Goal: Transaction & Acquisition: Purchase product/service

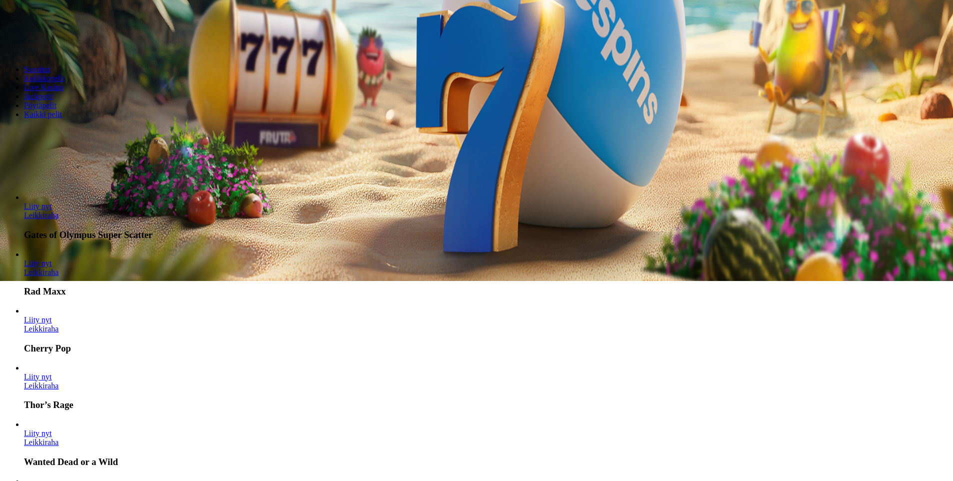
click at [16, 183] on span "chevron-right icon" at bounding box center [16, 183] width 0 height 0
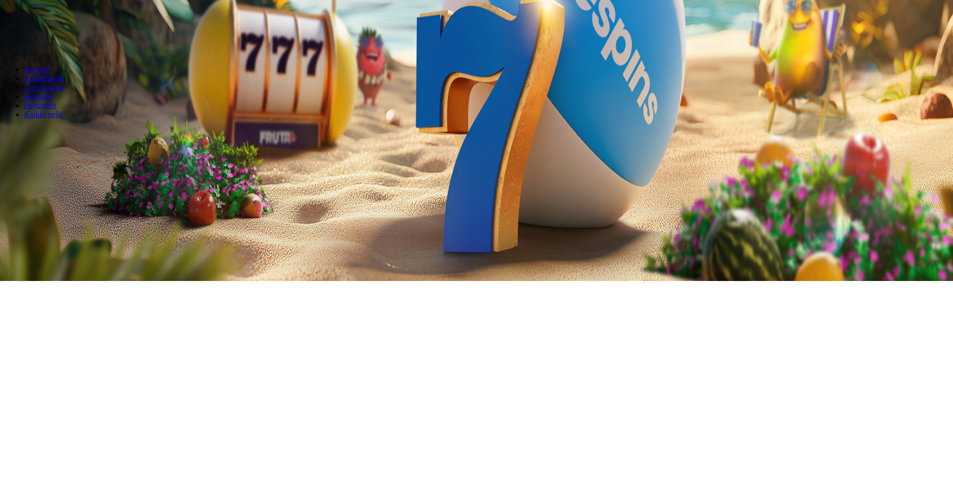
click at [16, 183] on span "chevron-right icon" at bounding box center [16, 183] width 0 height 0
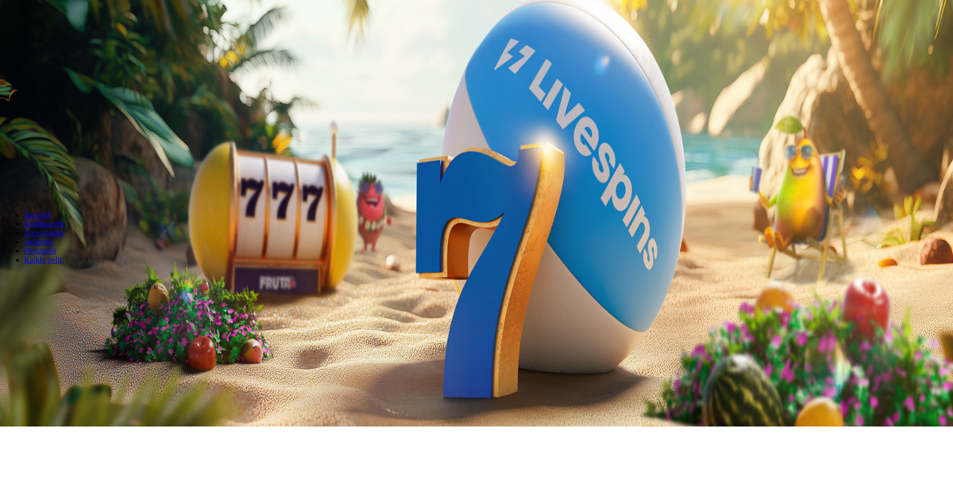
drag, startPoint x: 308, startPoint y: 168, endPoint x: 310, endPoint y: 173, distance: 5.4
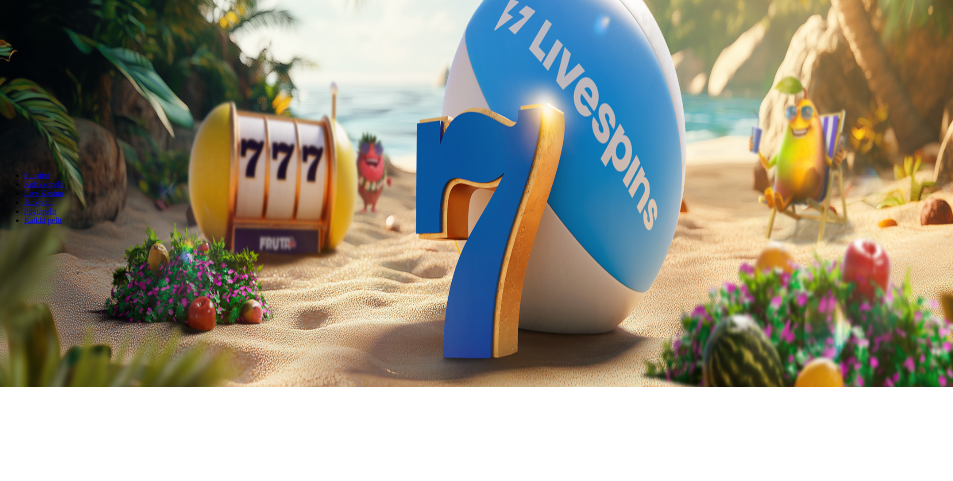
scroll to position [0, 0]
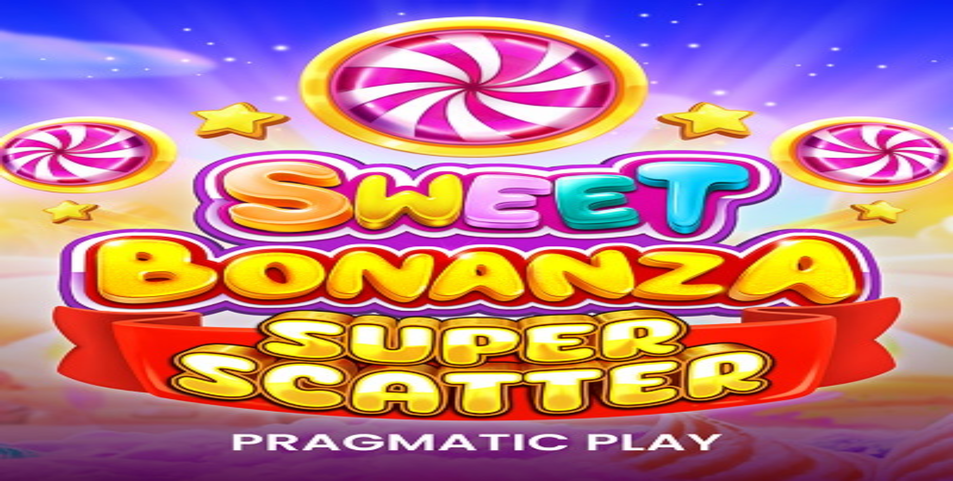
click at [75, 327] on input "Search" at bounding box center [39, 332] width 71 height 10
type input "******"
click at [4, 327] on span "search icon" at bounding box center [4, 331] width 0 height 8
click at [75, 327] on input "******" at bounding box center [39, 332] width 71 height 10
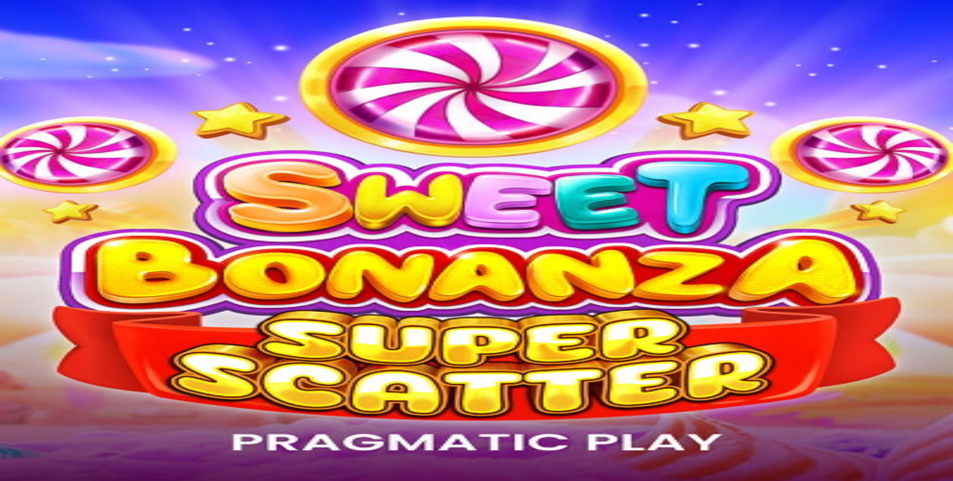
click at [668, 327] on div "******" at bounding box center [476, 332] width 945 height 10
click at [748, 327] on div "******" at bounding box center [476, 332] width 945 height 10
click at [75, 327] on input "******" at bounding box center [39, 332] width 71 height 10
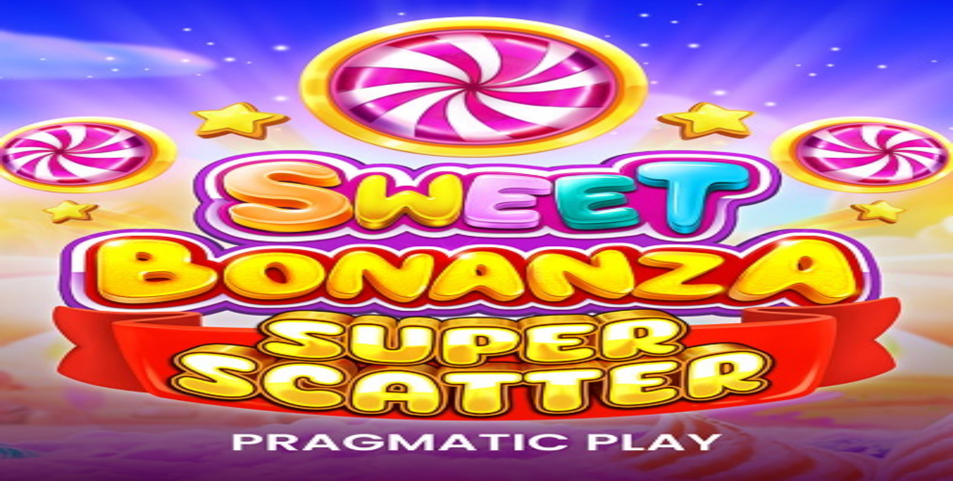
click at [75, 327] on input "******" at bounding box center [39, 332] width 71 height 10
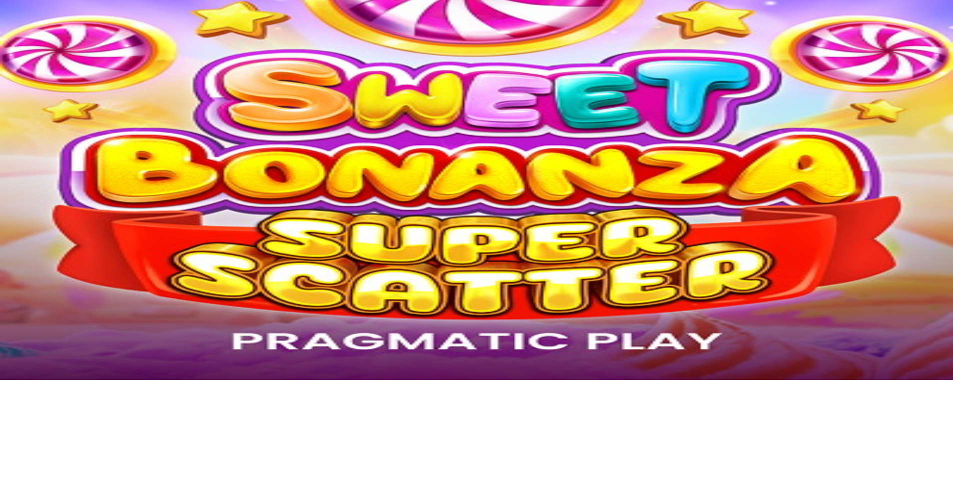
scroll to position [100, 0]
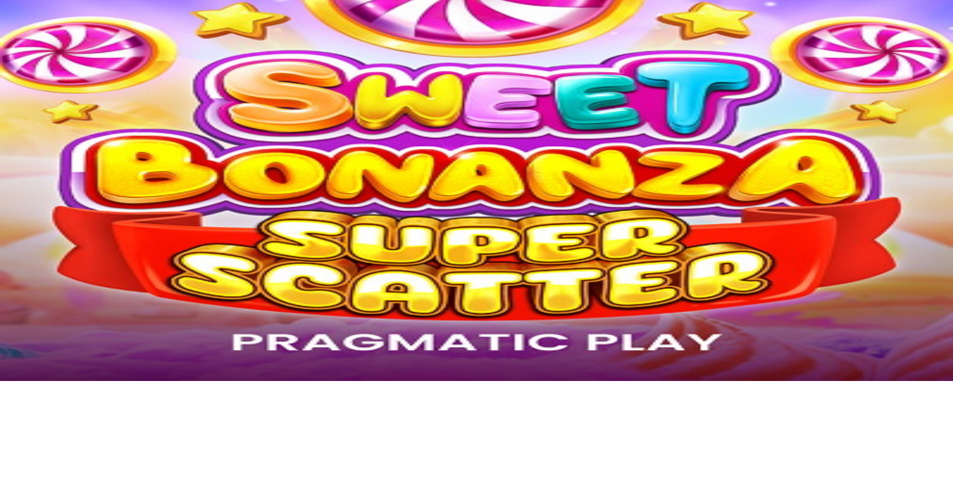
click at [12, 284] on button "prev slide" at bounding box center [8, 282] width 8 height 3
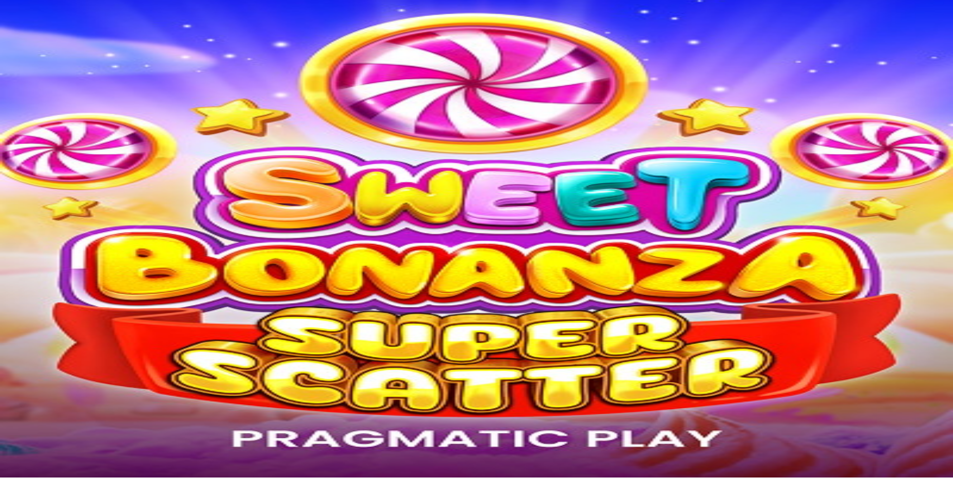
scroll to position [0, 0]
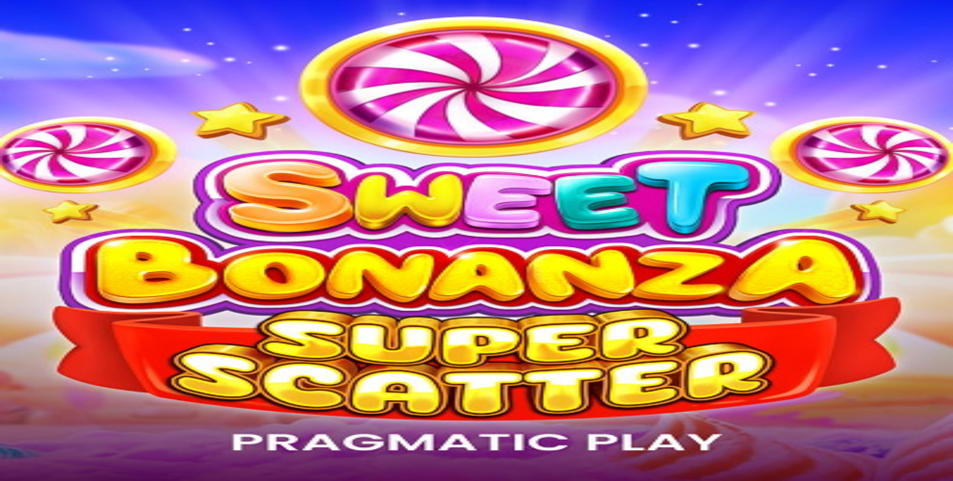
click at [715, 327] on div "Lobby" at bounding box center [476, 332] width 945 height 10
click at [75, 327] on input "Search" at bounding box center [39, 332] width 71 height 10
click at [75, 209] on input "***" at bounding box center [39, 214] width 71 height 10
type input "*"
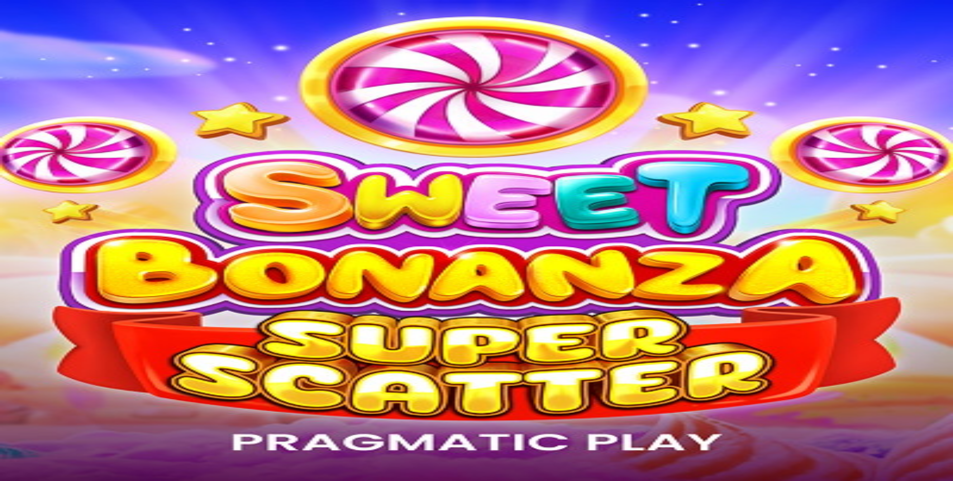
type input "**"
click at [52, 239] on span "Talleta ja pelaa" at bounding box center [30, 242] width 44 height 7
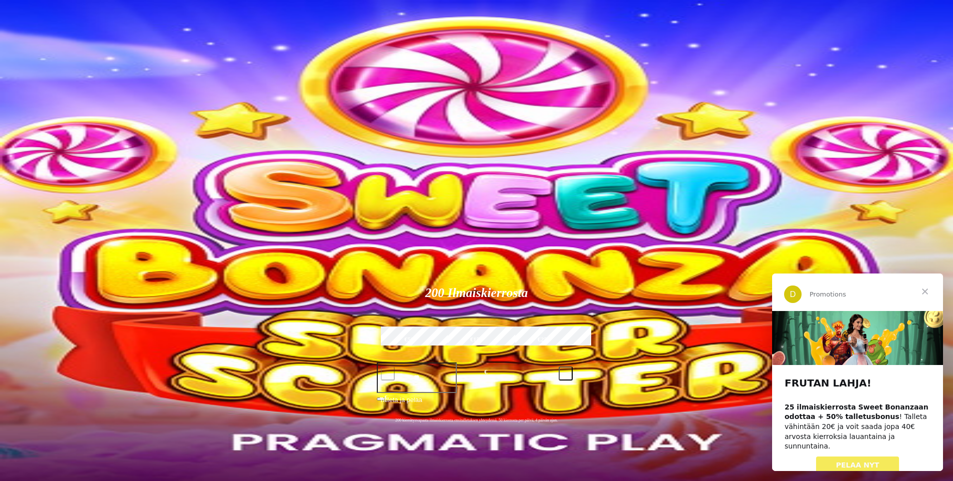
click at [179, 100] on img "Primary" at bounding box center [196, 98] width 35 height 35
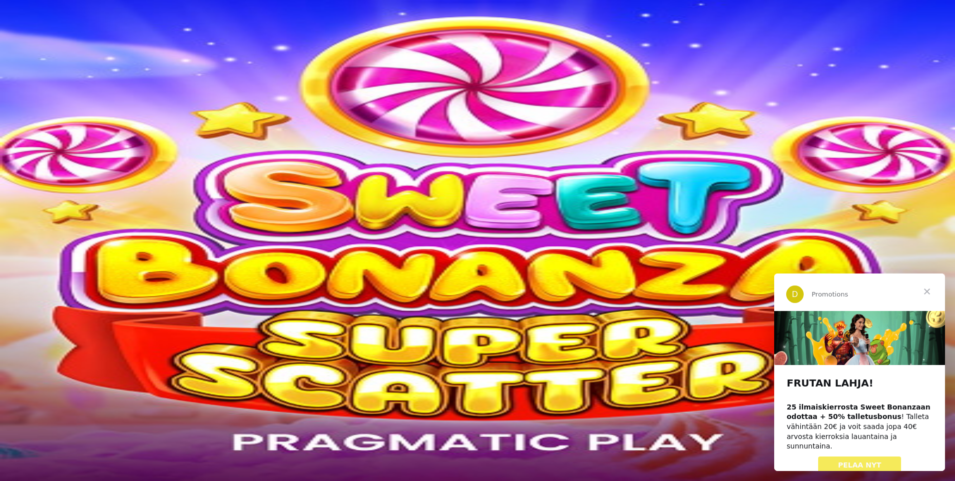
scroll to position [100, 0]
click at [8, 242] on span "close icon" at bounding box center [8, 242] width 0 height 0
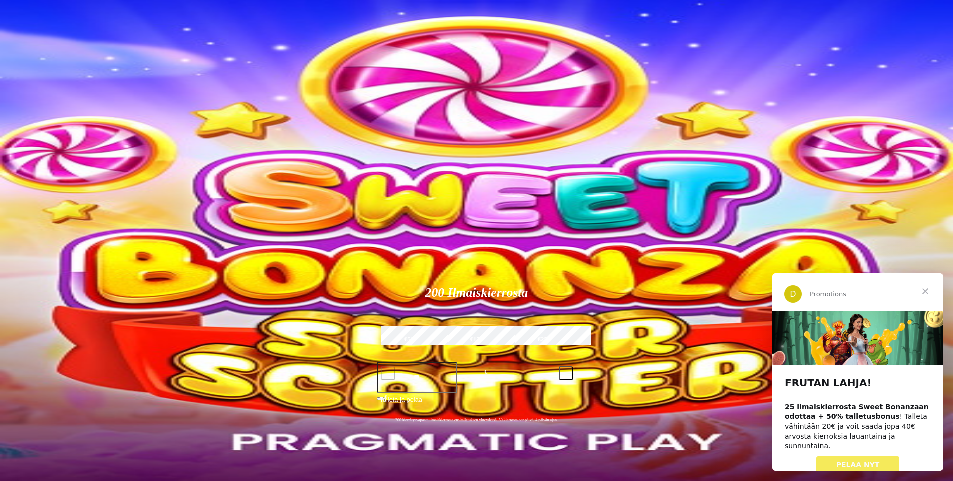
click at [179, 109] on img "Primary" at bounding box center [196, 98] width 35 height 35
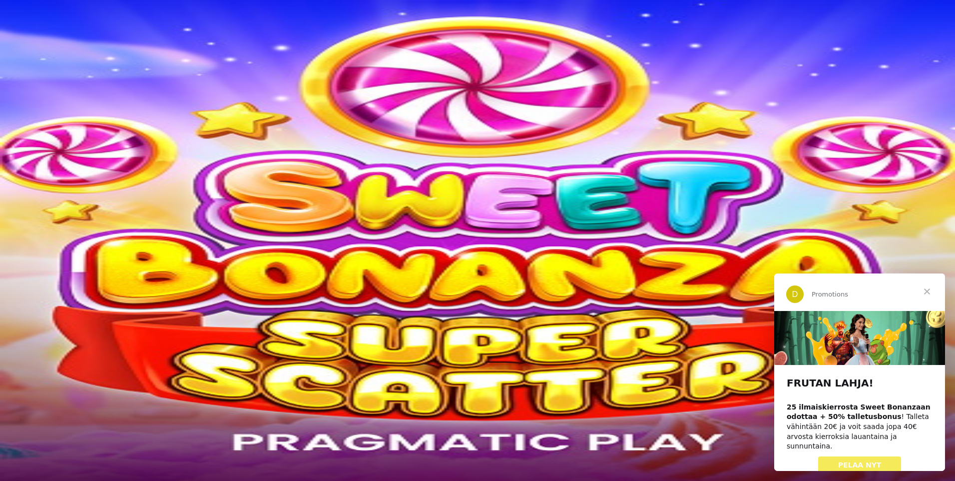
scroll to position [123, 0]
click at [8, 242] on span "close icon" at bounding box center [8, 242] width 0 height 0
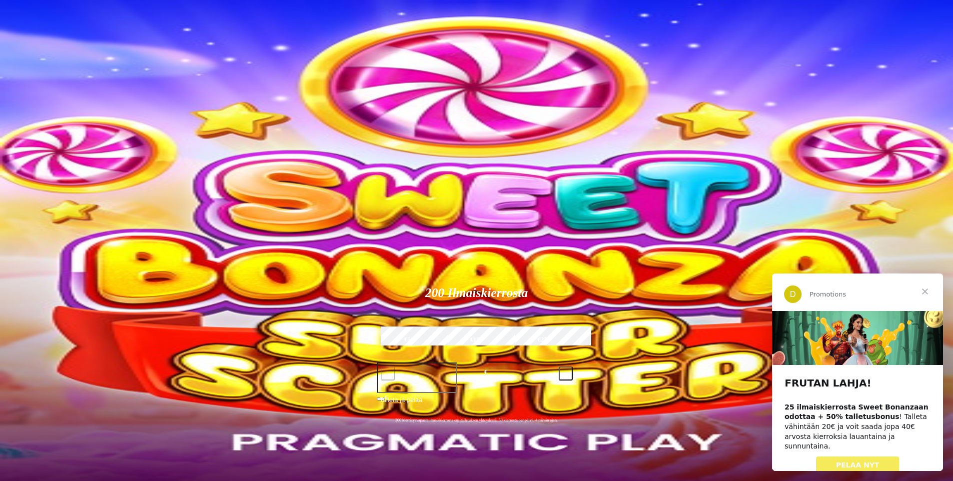
click at [66, 125] on circle "Primary" at bounding box center [104, 79] width 102 height 102
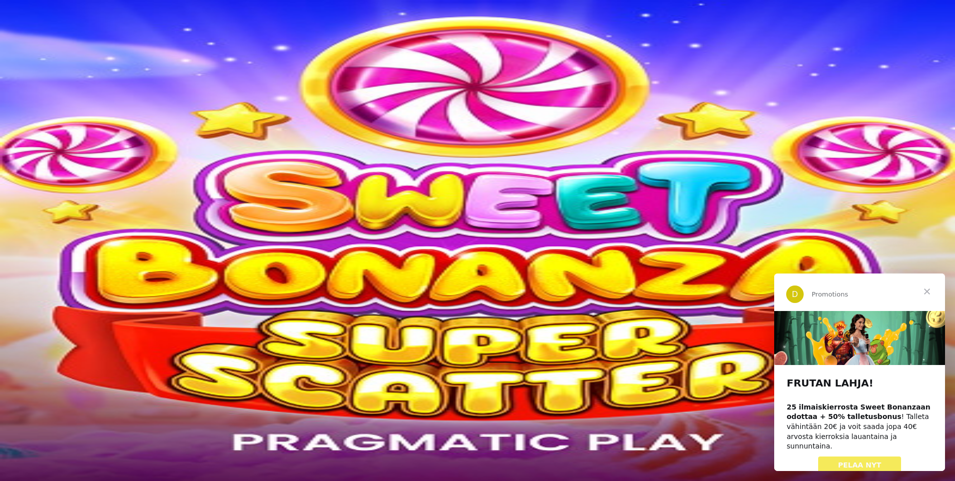
click at [48, 362] on button at bounding box center [44, 363] width 8 height 3
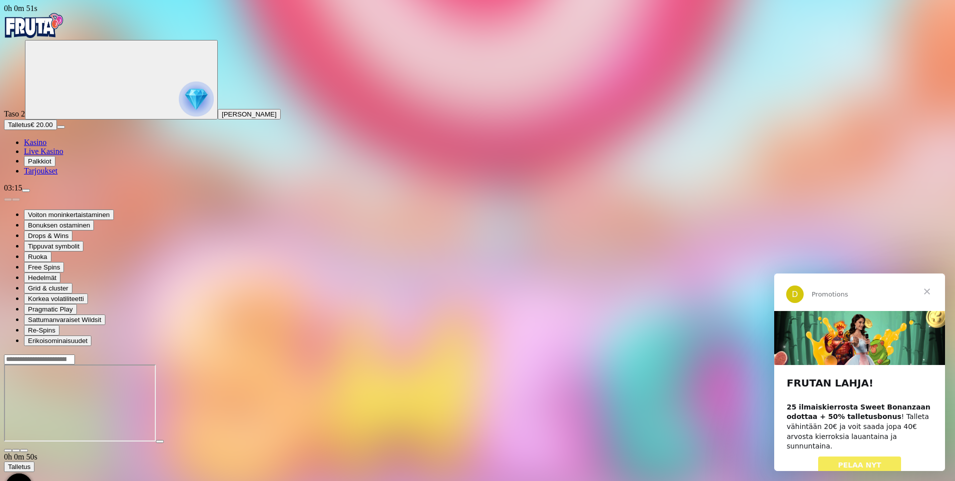
click at [872, 461] on span "PELAA NYT" at bounding box center [860, 465] width 43 height 8
click at [932, 294] on span "Sulje" at bounding box center [927, 291] width 36 height 36
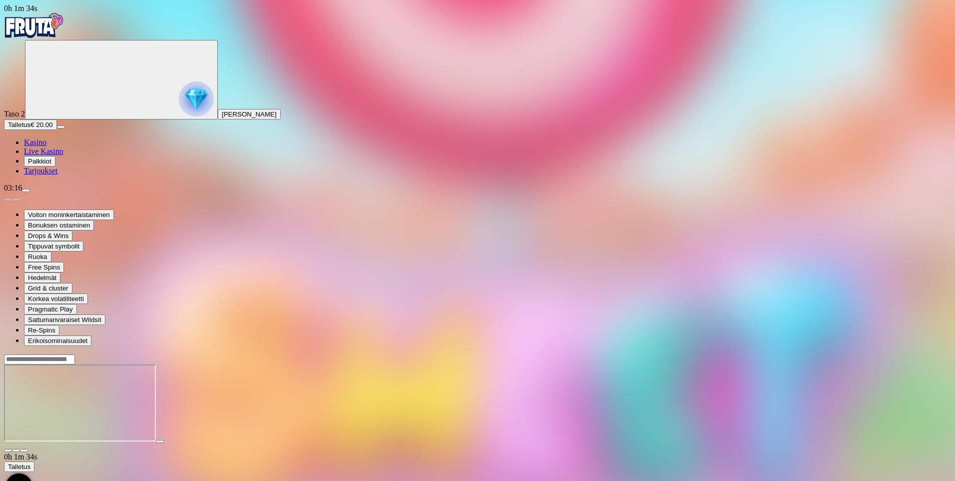
click at [932, 421] on main "0h 1m 34s Talletus Kokonaissaldo € 20.00 Kotiutus € 20.00 Bonukset € 0.00 Talle…" at bounding box center [477, 452] width 947 height 196
click at [46, 146] on span "Kasino" at bounding box center [35, 142] width 22 height 8
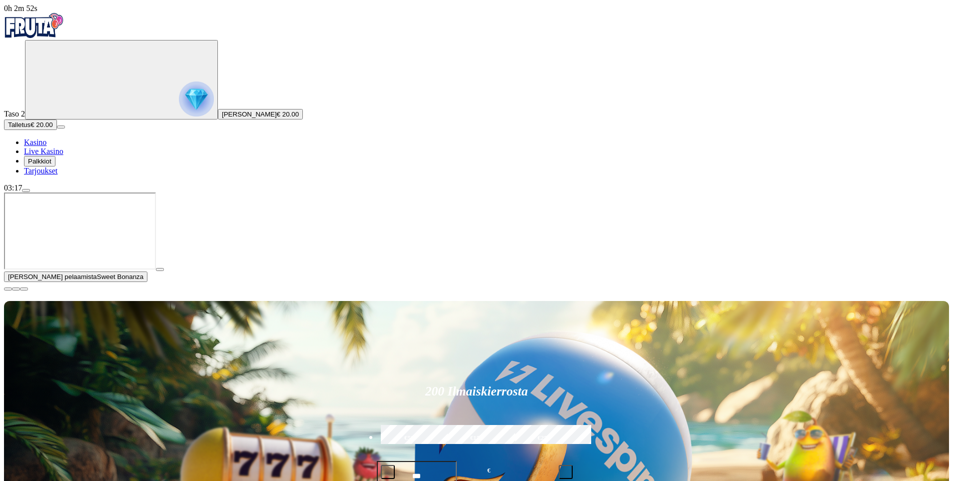
click at [8, 289] on span "close icon" at bounding box center [8, 289] width 0 height 0
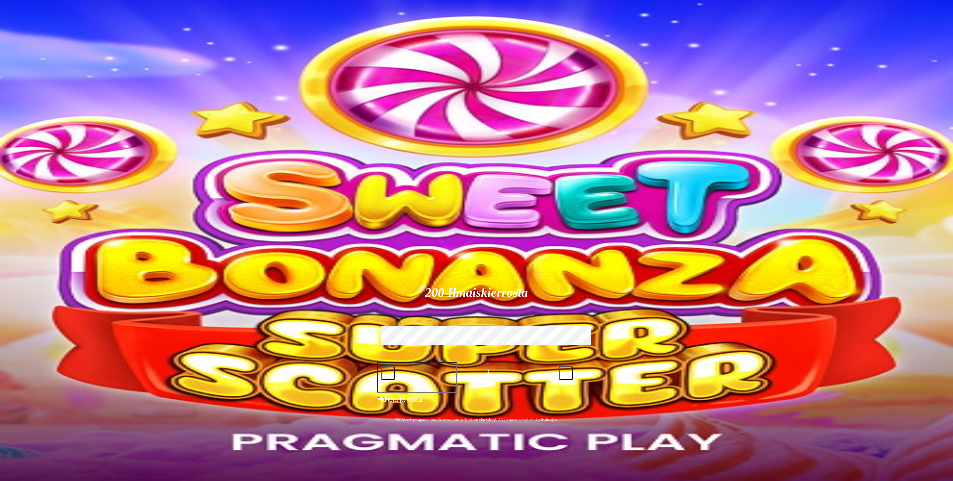
click at [277, 118] on span "€ 20.00" at bounding box center [288, 113] width 22 height 7
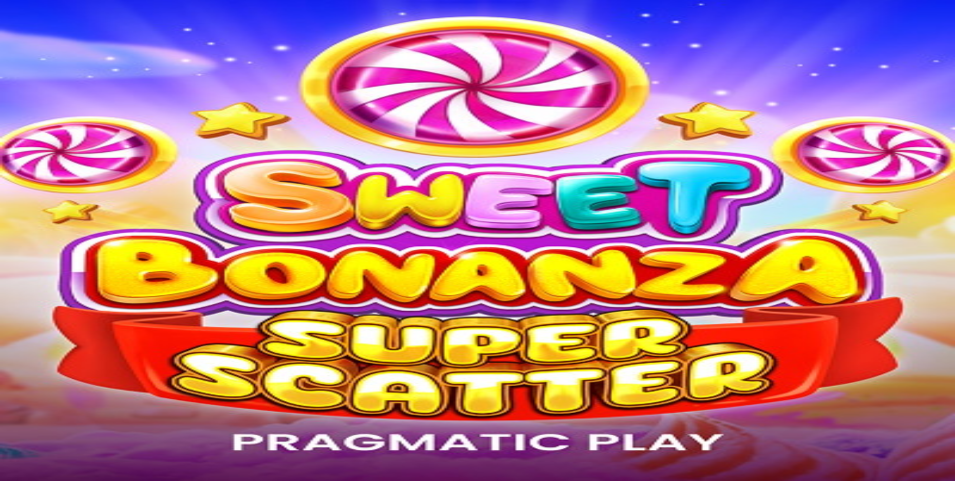
drag, startPoint x: 283, startPoint y: 122, endPoint x: 580, endPoint y: 147, distance: 297.8
drag, startPoint x: 275, startPoint y: 111, endPoint x: 365, endPoint y: 109, distance: 90.0
drag, startPoint x: 257, startPoint y: 99, endPoint x: 329, endPoint y: 99, distance: 72.5
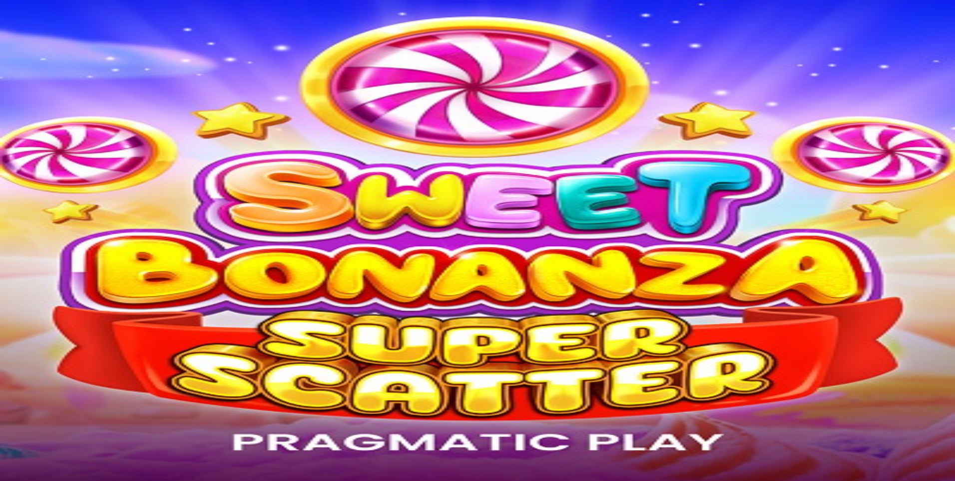
click at [222, 118] on span "[PERSON_NAME]" at bounding box center [249, 113] width 55 height 7
click at [179, 104] on img "Primary" at bounding box center [196, 98] width 35 height 35
click at [65, 371] on button at bounding box center [61, 372] width 8 height 3
click at [344, 192] on div "Aloita pelaaminen" at bounding box center [477, 217] width 947 height 51
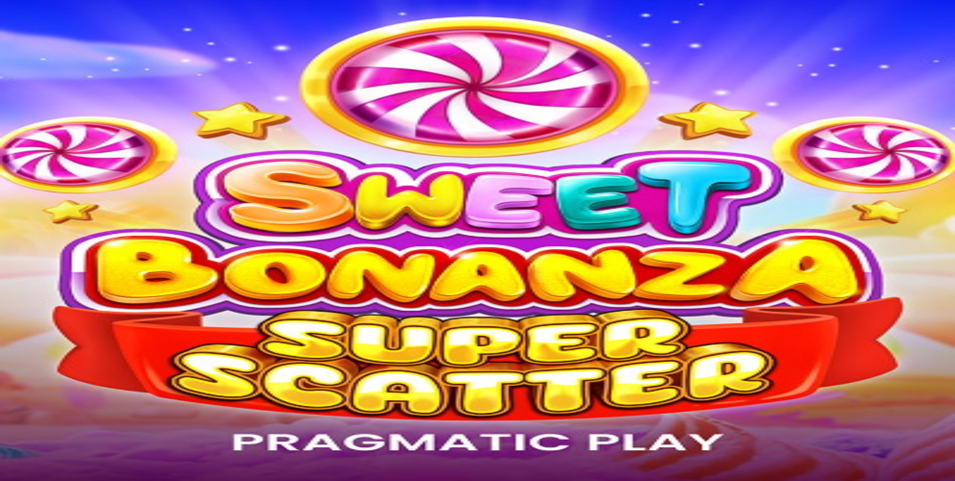
click at [8, 242] on span "close icon" at bounding box center [8, 242] width 0 height 0
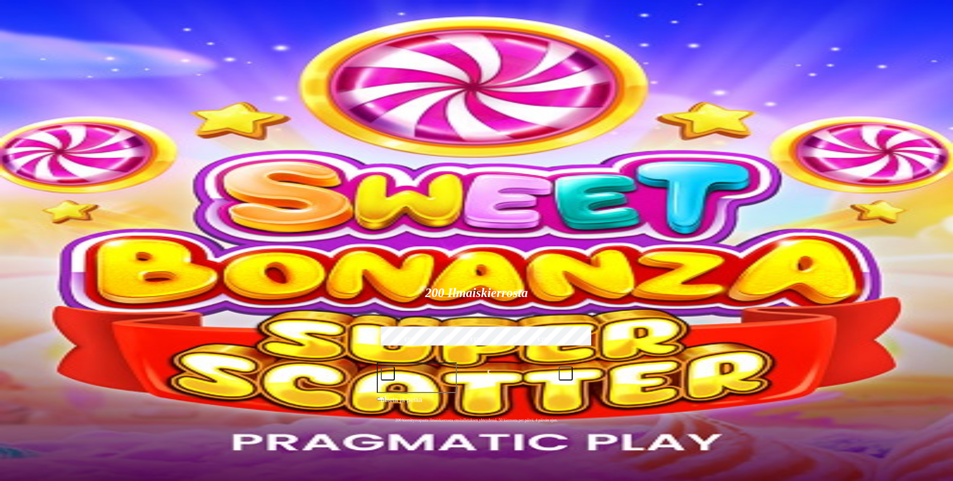
click at [79, 98] on icon "Primary" at bounding box center [104, 78] width 150 height 75
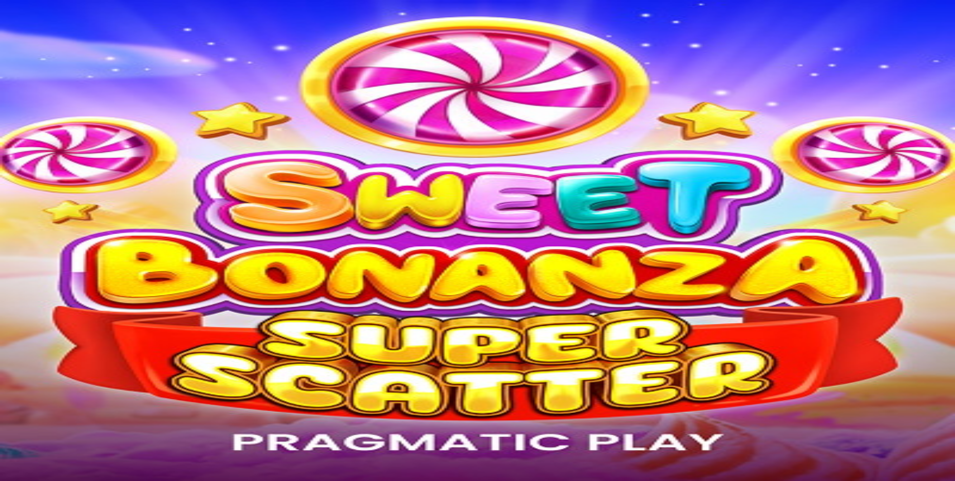
click at [46, 146] on span "Kasino" at bounding box center [35, 142] width 22 height 8
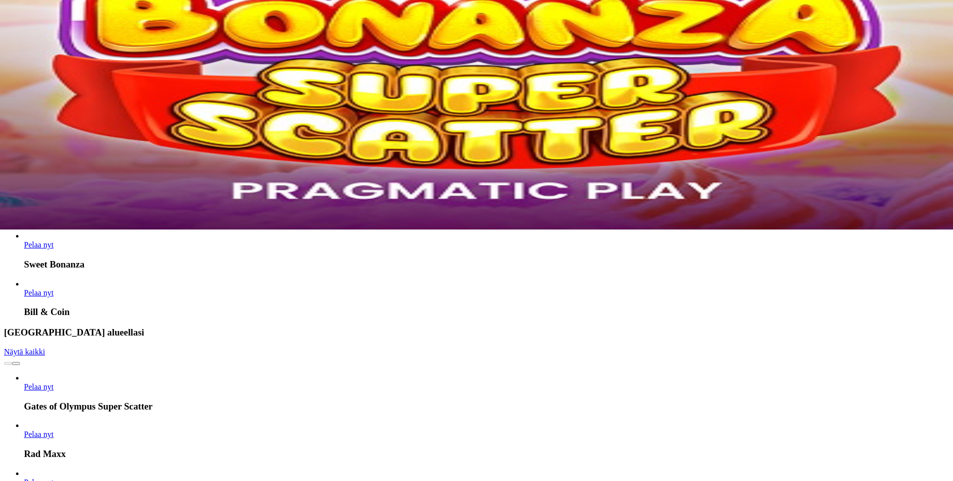
scroll to position [250, 0]
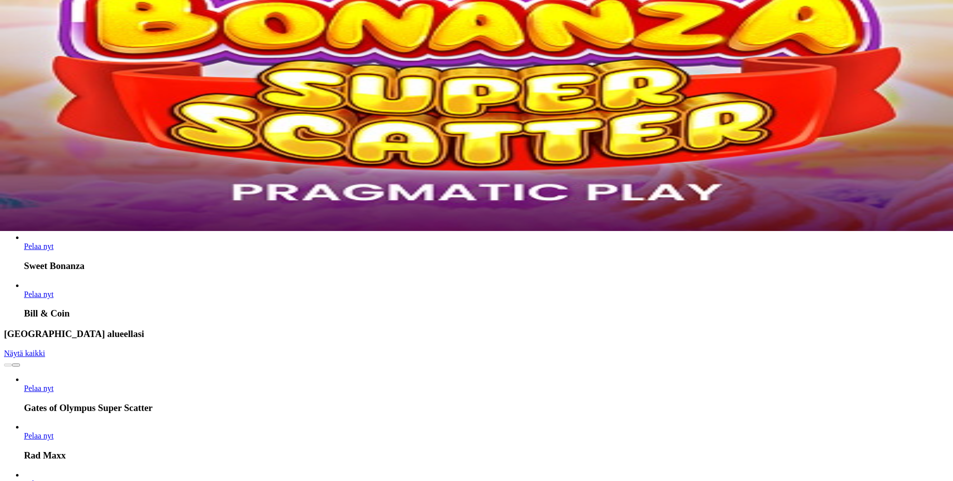
click at [16, 365] on span "chevron-right icon" at bounding box center [16, 365] width 0 height 0
click at [45, 349] on span "Näytä kaikki" at bounding box center [24, 353] width 41 height 8
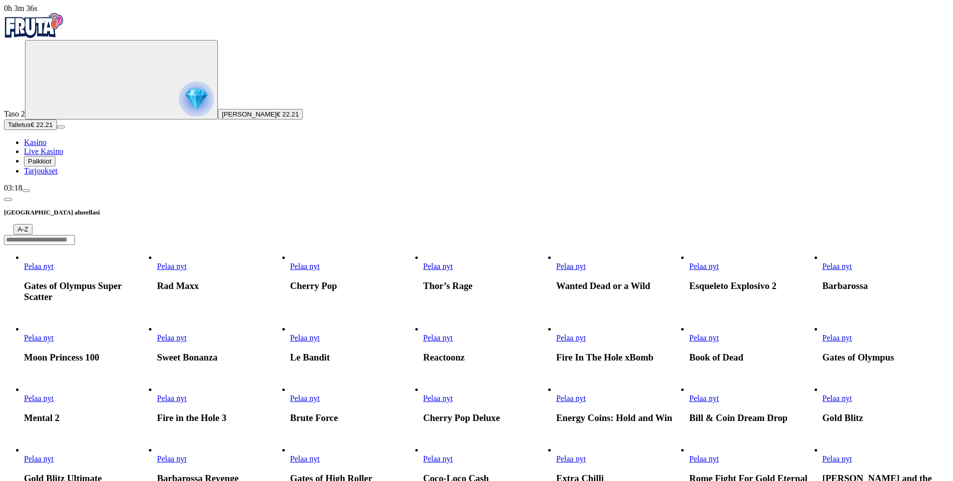
click at [53, 262] on span "Pelaa nyt" at bounding box center [38, 266] width 29 height 8
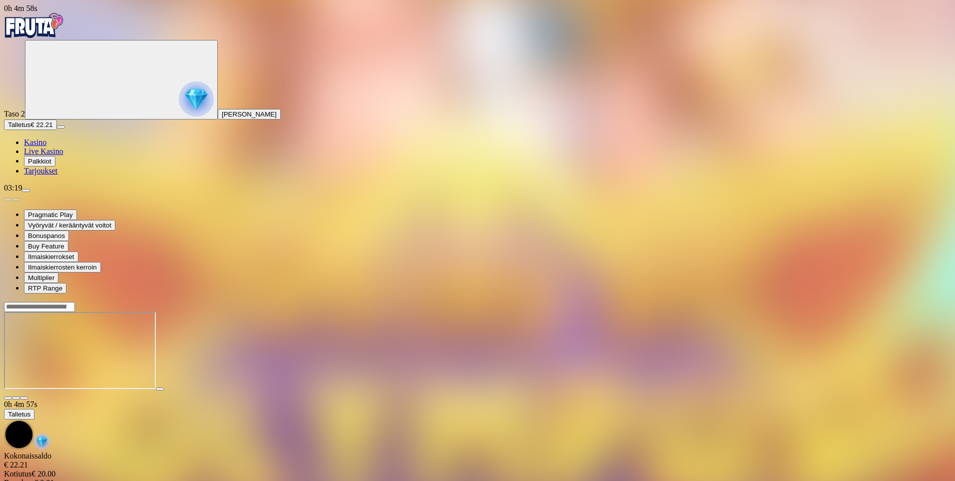
click at [46, 146] on span "Kasino" at bounding box center [35, 142] width 22 height 8
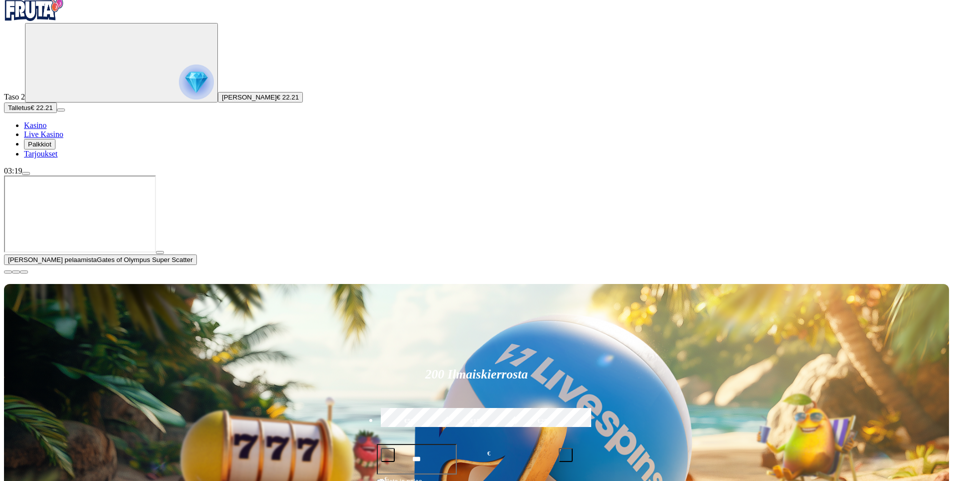
scroll to position [250, 0]
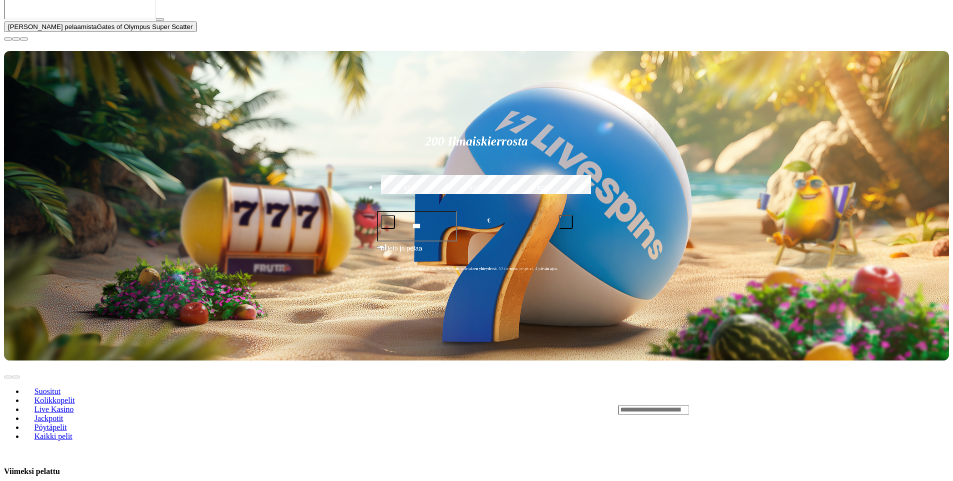
click at [12, 40] on button "button" at bounding box center [8, 38] width 8 height 3
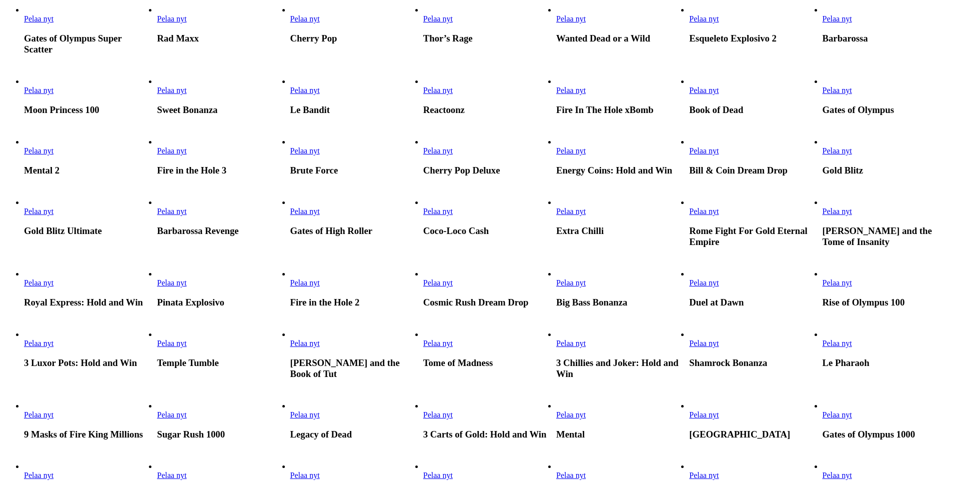
scroll to position [250, 0]
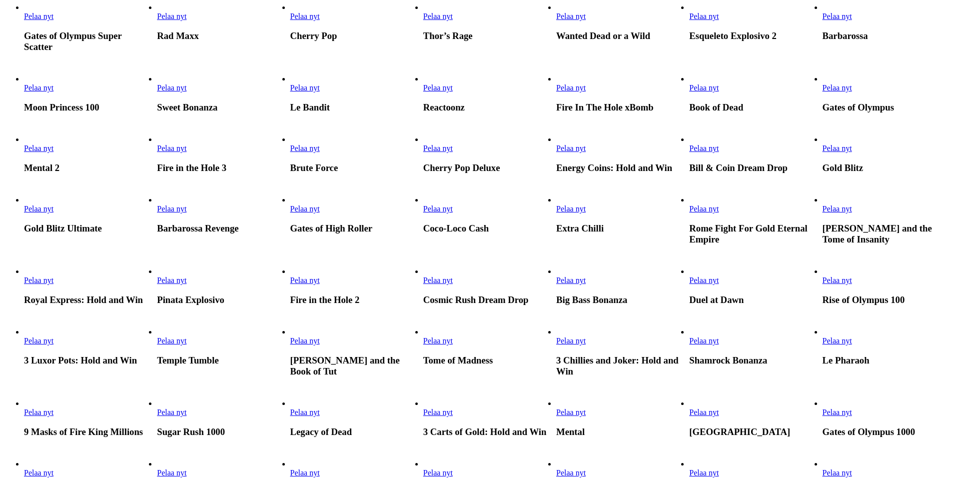
click at [320, 152] on span "Pelaa nyt" at bounding box center [304, 148] width 29 height 8
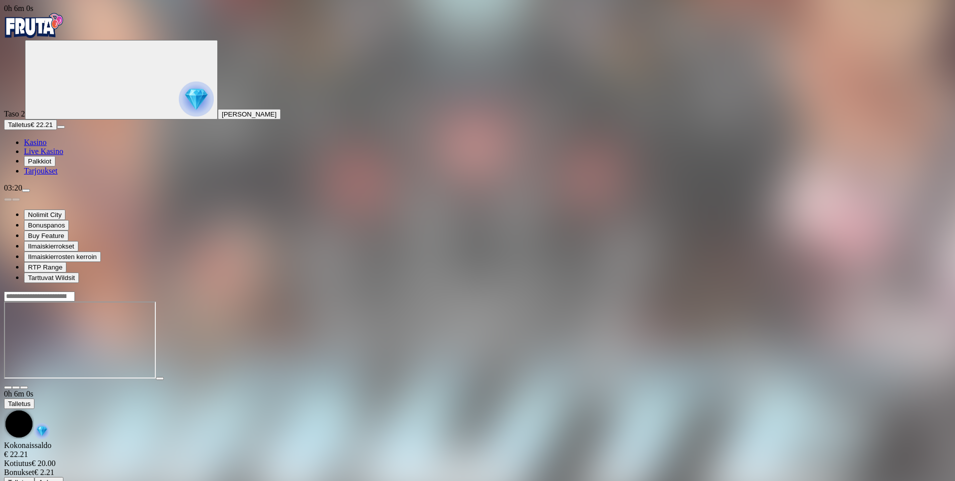
click at [46, 146] on span "Kasino" at bounding box center [35, 142] width 22 height 8
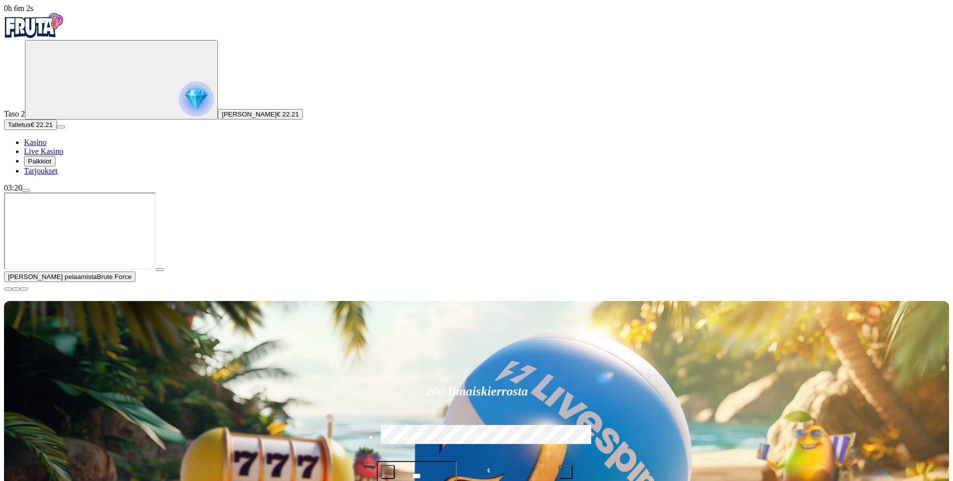
click at [8, 289] on span "close icon" at bounding box center [8, 289] width 0 height 0
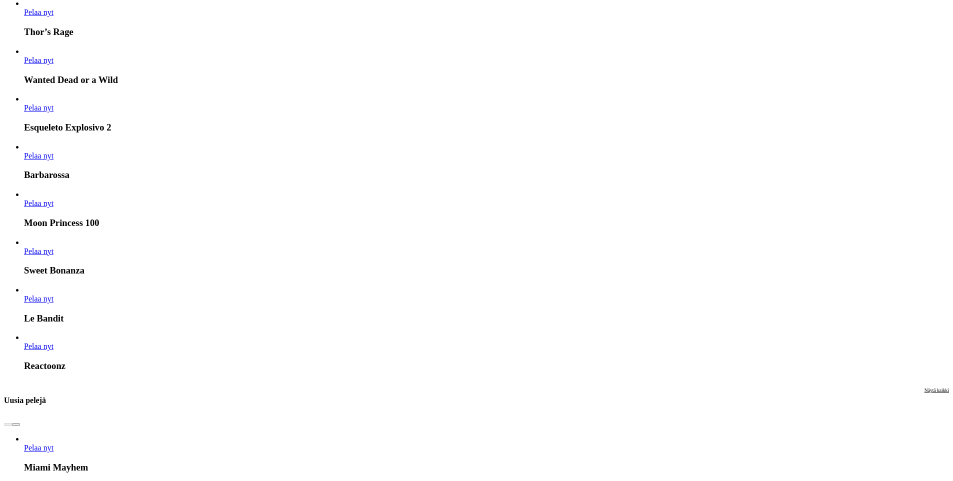
scroll to position [1049, 0]
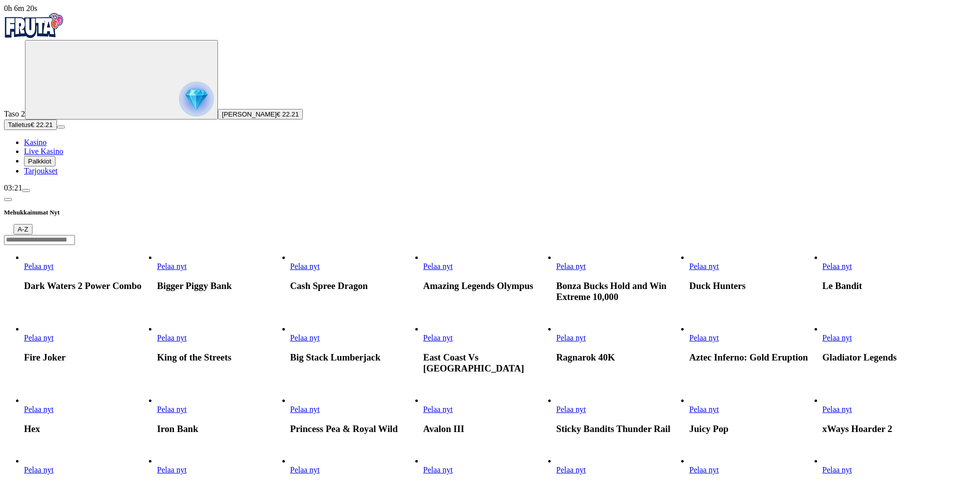
click at [75, 235] on input "Search" at bounding box center [39, 240] width 71 height 10
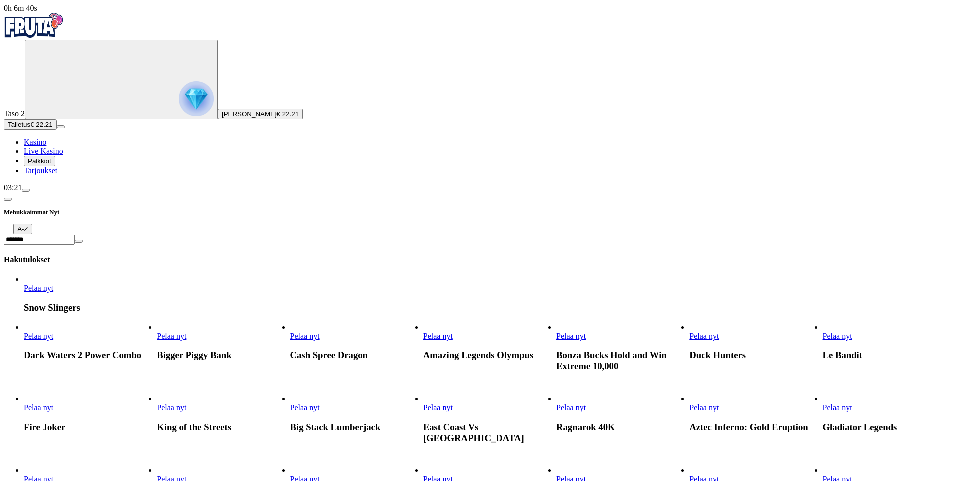
type input "*******"
click at [53, 284] on span "Pelaa nyt" at bounding box center [38, 288] width 29 height 8
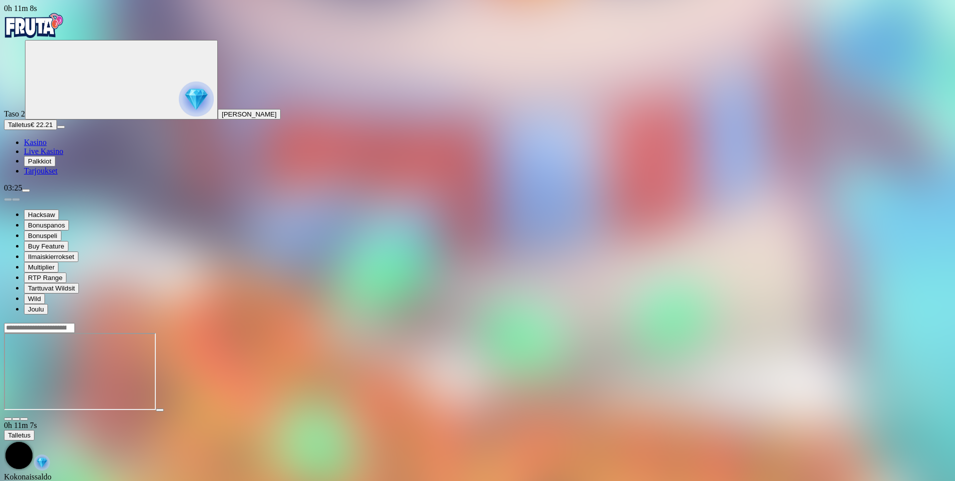
click at [46, 146] on span "Kasino" at bounding box center [35, 142] width 22 height 8
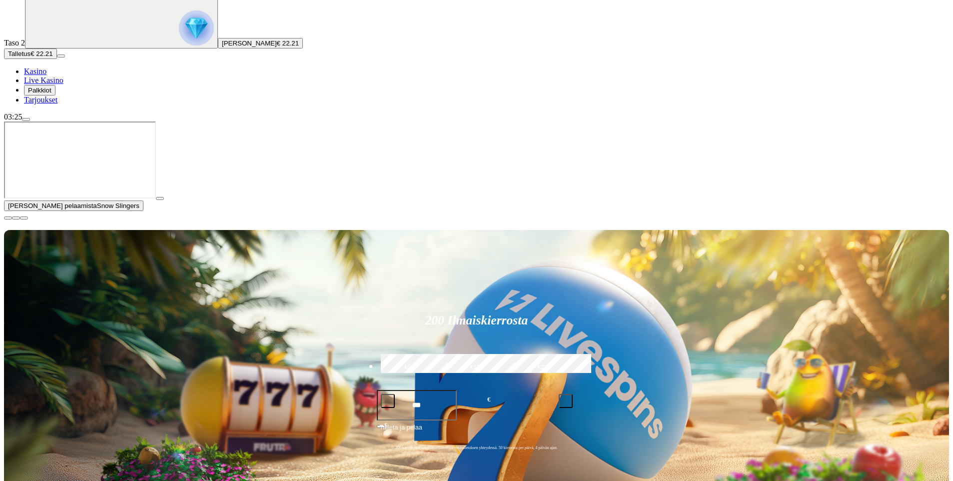
scroll to position [300, 0]
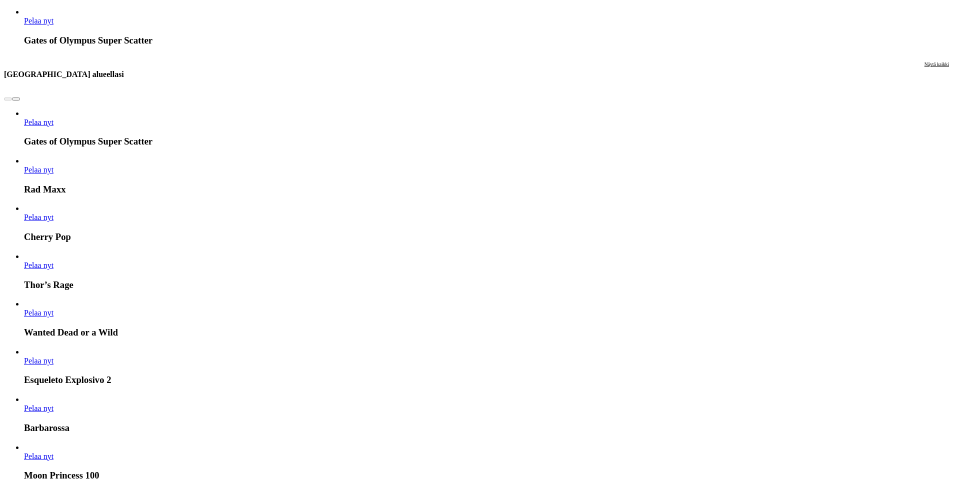
scroll to position [999, 0]
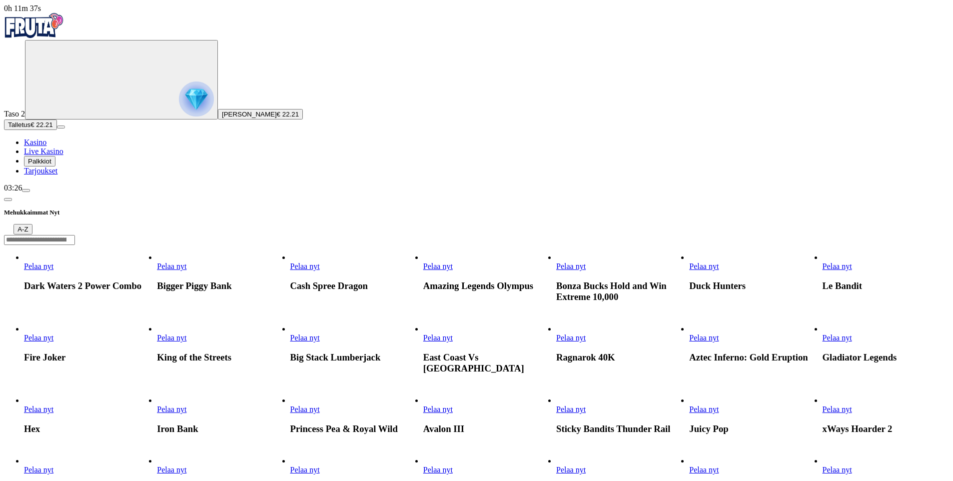
click at [8, 199] on span "chevron-left icon" at bounding box center [8, 199] width 0 height 0
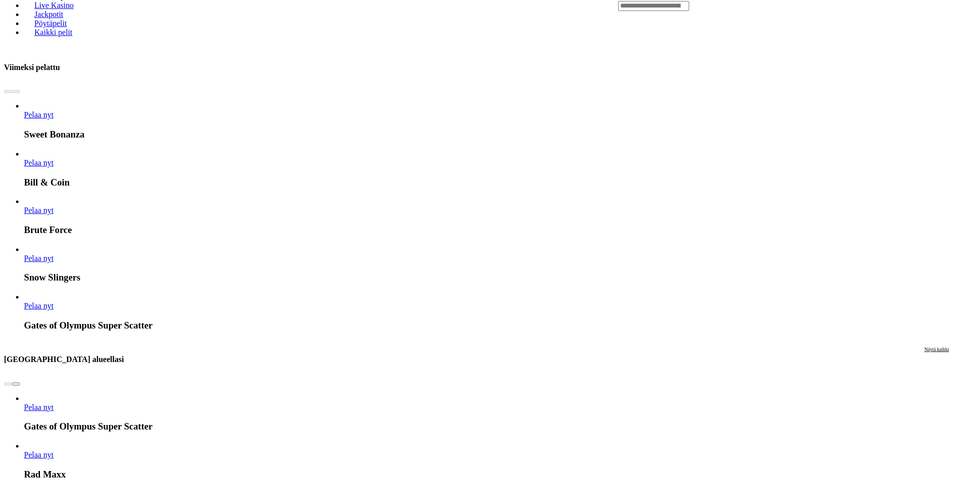
scroll to position [700, 0]
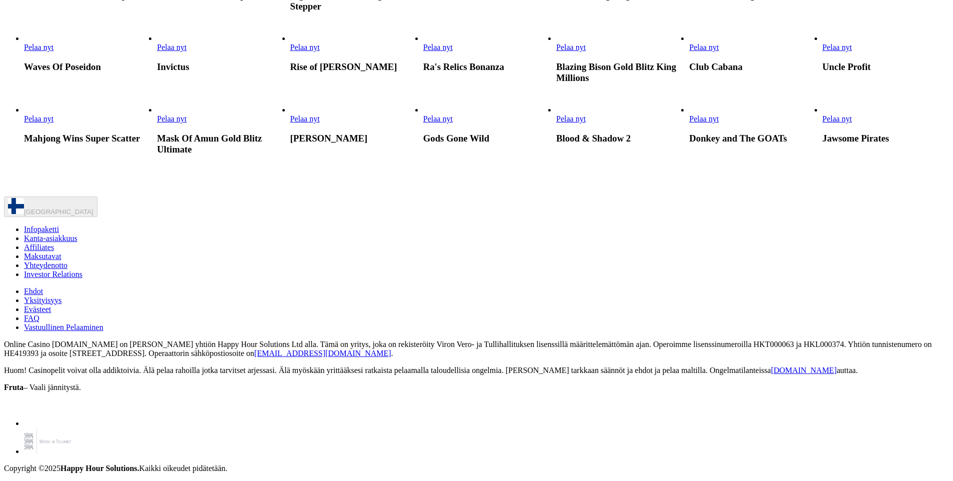
scroll to position [1249, 0]
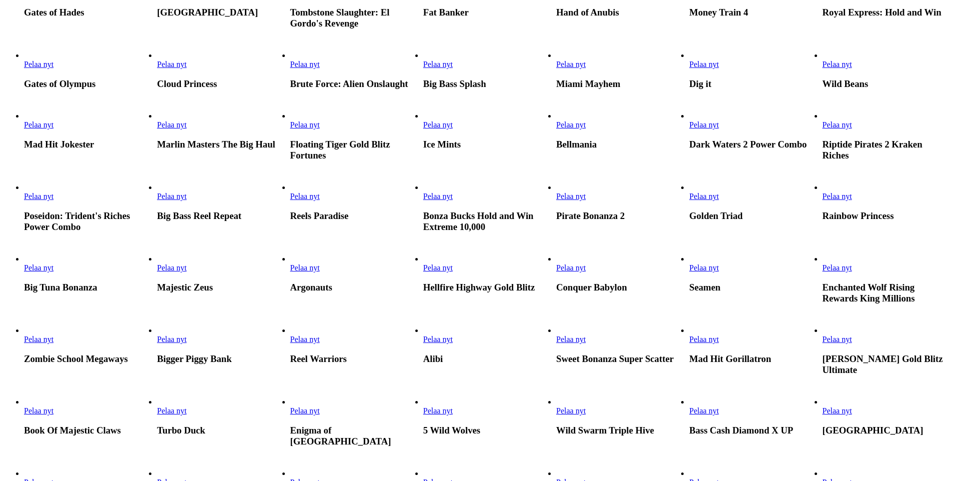
type input "*"
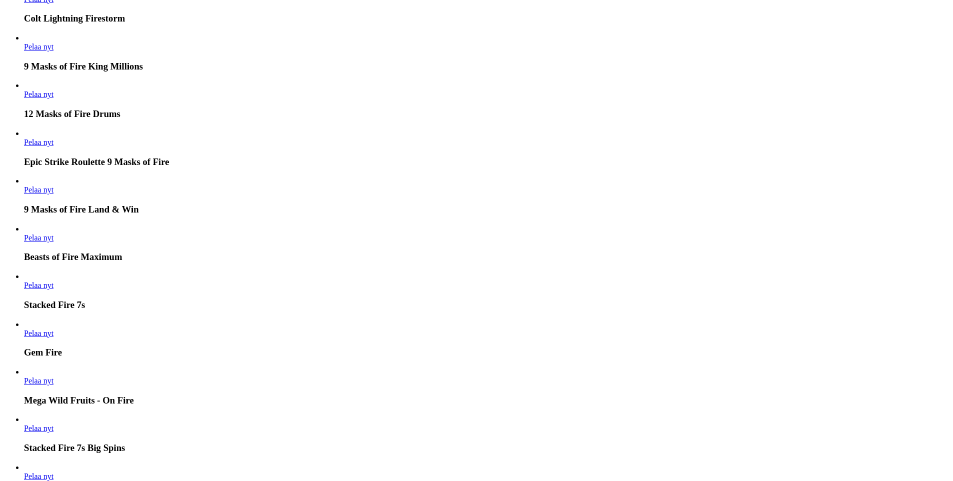
scroll to position [1399, 0]
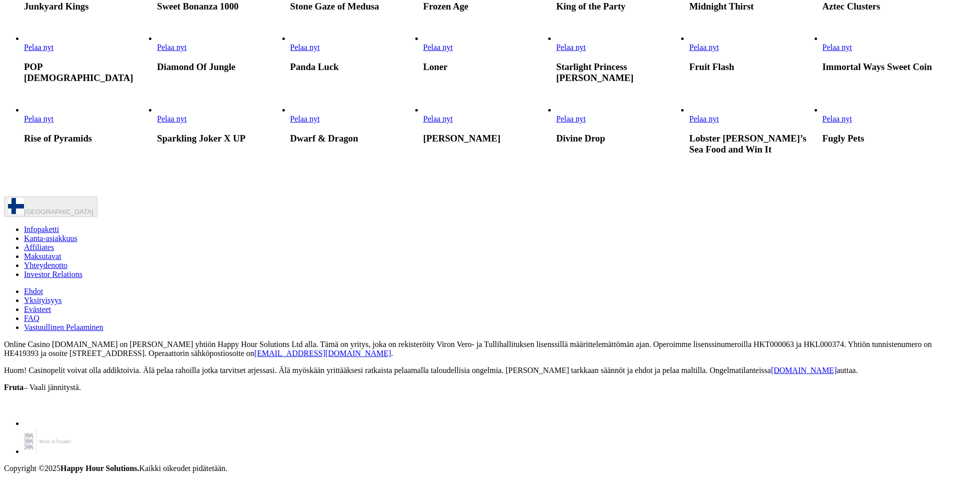
type input "*******"
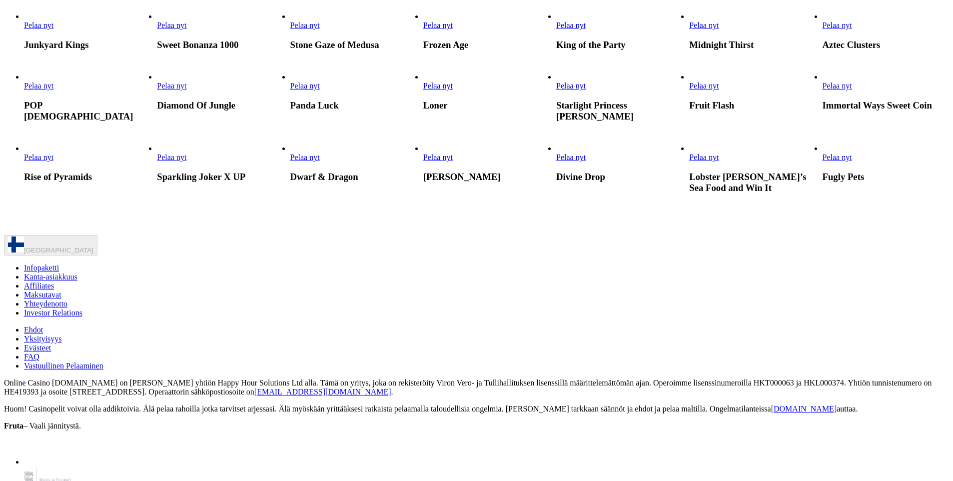
scroll to position [1099, 0]
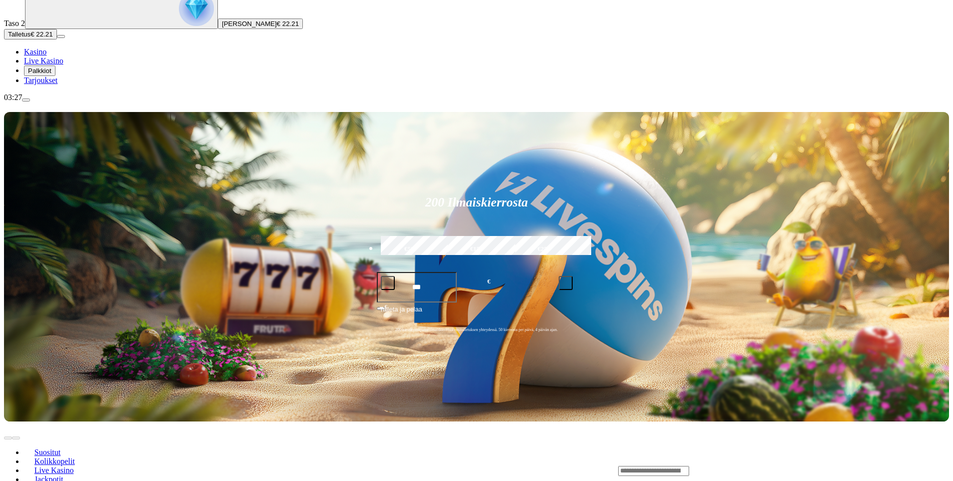
scroll to position [250, 0]
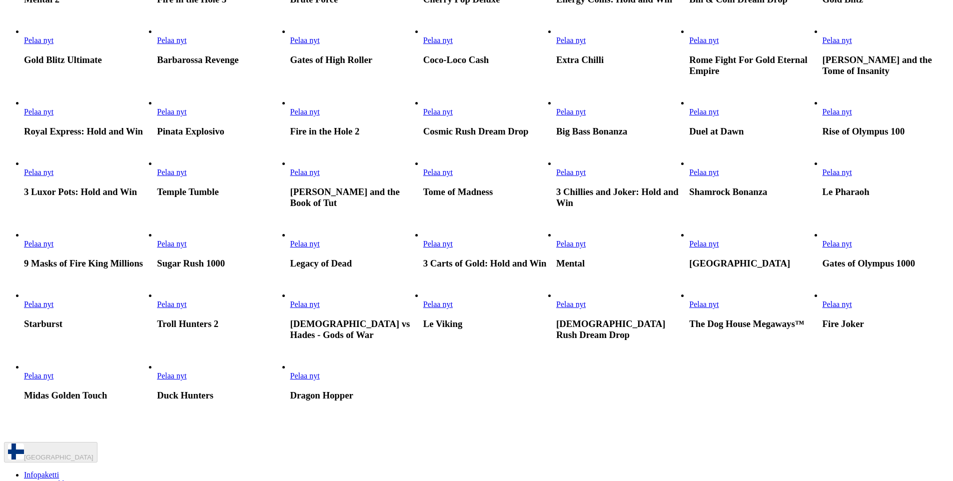
scroll to position [450, 0]
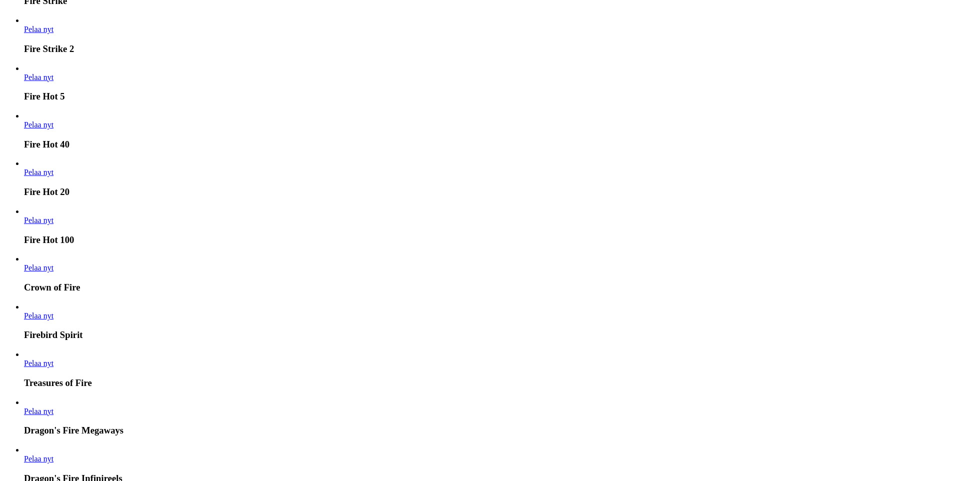
type input "****"
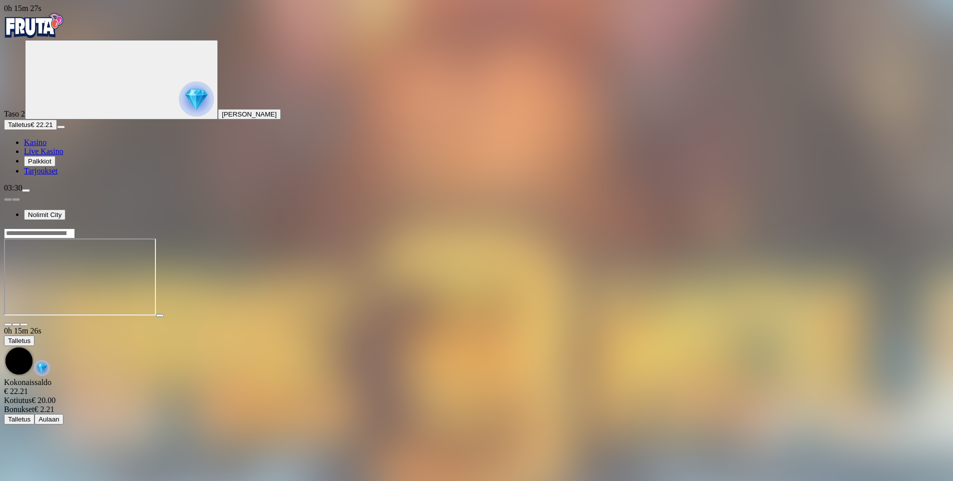
click at [46, 146] on link "Kasino" at bounding box center [35, 142] width 22 height 8
click at [46, 146] on span "Kasino" at bounding box center [35, 142] width 22 height 8
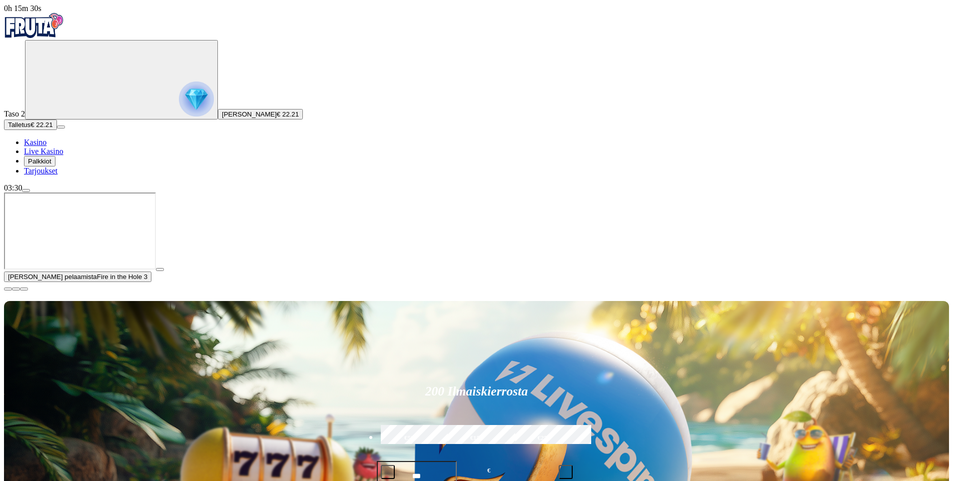
click at [12, 290] on button "button" at bounding box center [8, 288] width 8 height 3
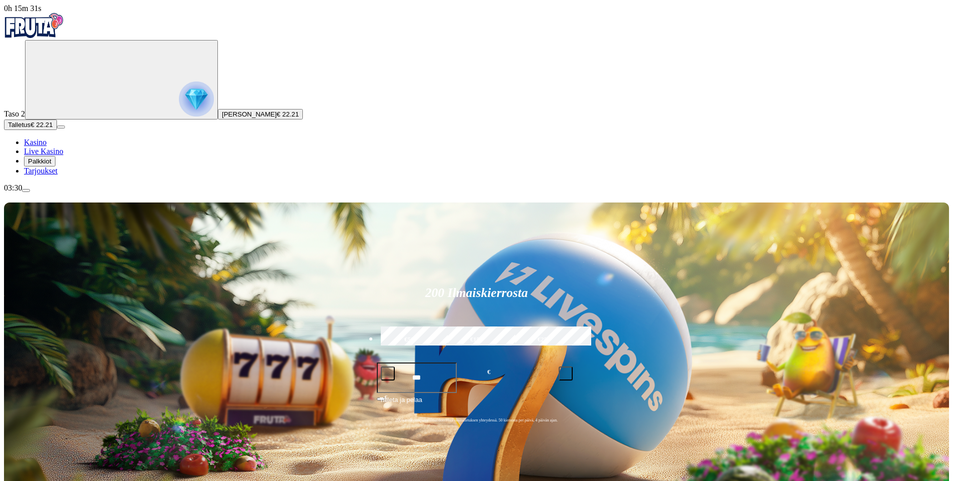
click at [457, 362] on input "***" at bounding box center [417, 377] width 80 height 30
type input "*"
type input "**"
click at [422, 395] on span "Talleta ja pelaa" at bounding box center [401, 404] width 42 height 18
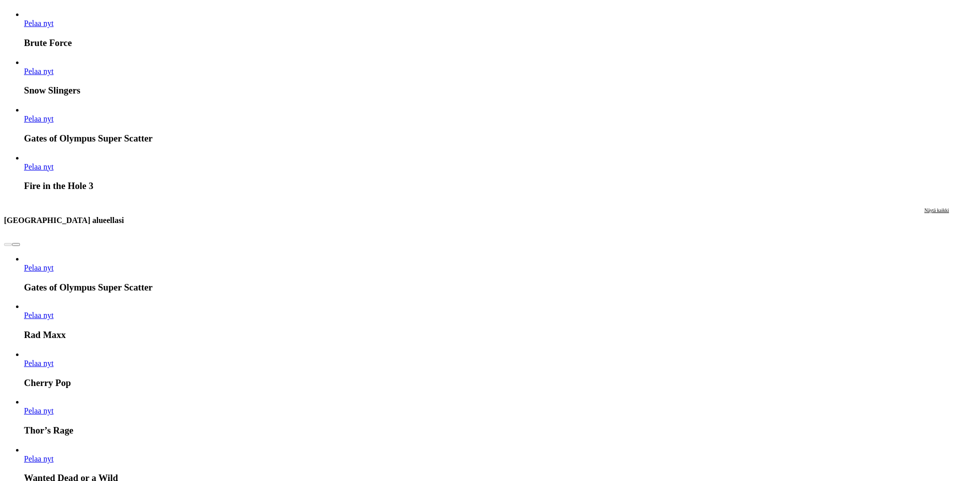
scroll to position [750, 0]
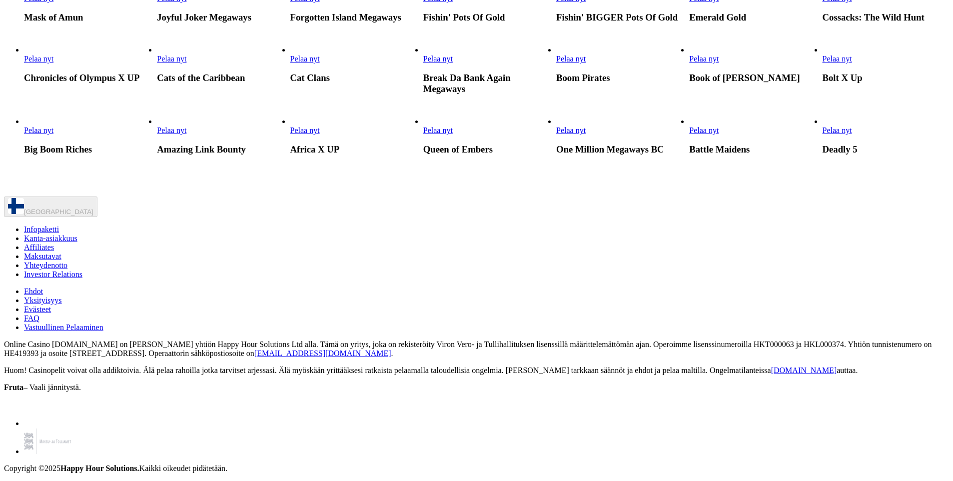
scroll to position [14066, 0]
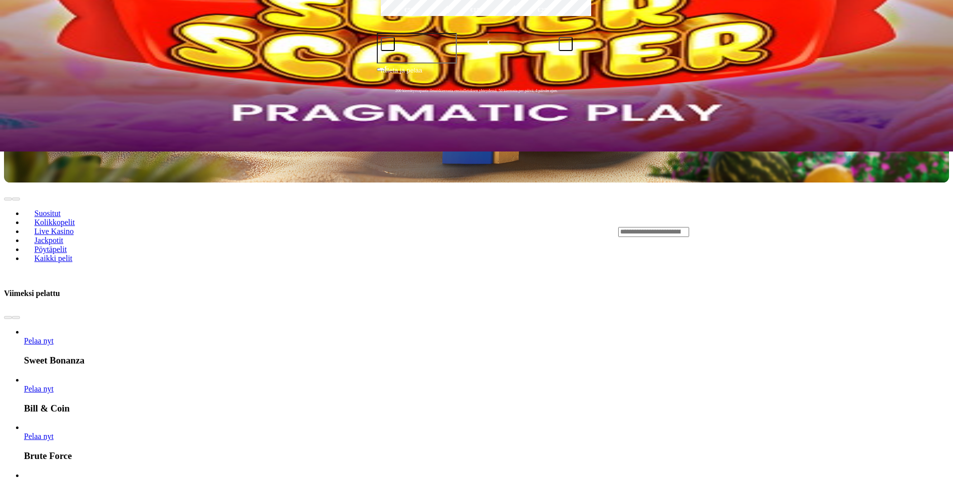
scroll to position [300, 0]
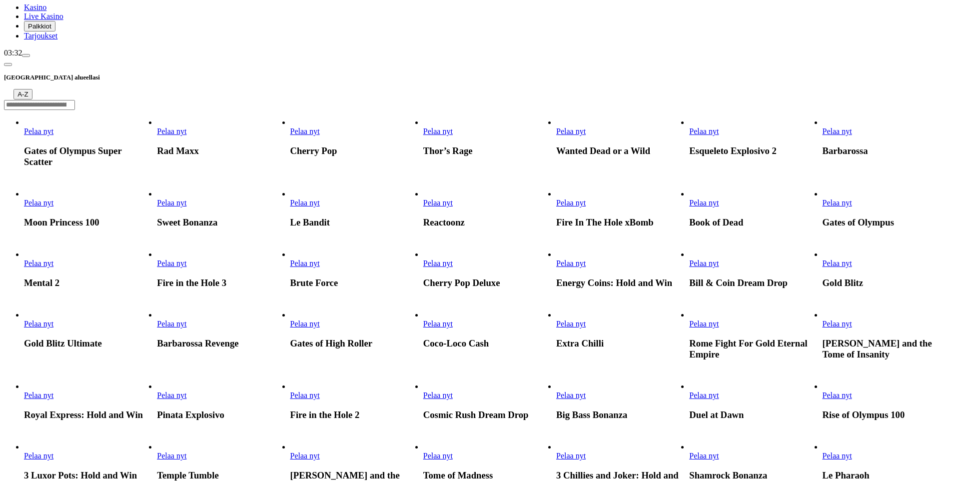
scroll to position [150, 0]
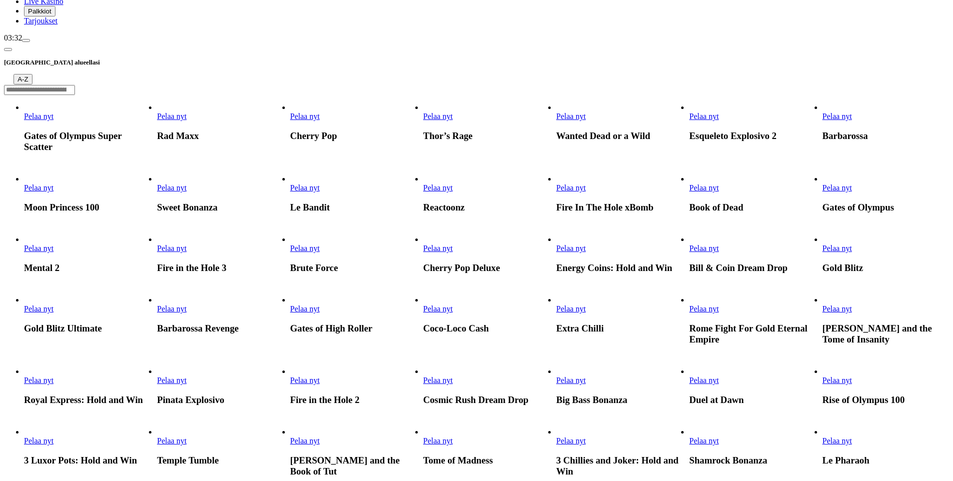
click at [586, 183] on link "Pelaa nyt" at bounding box center [570, 187] width 29 height 8
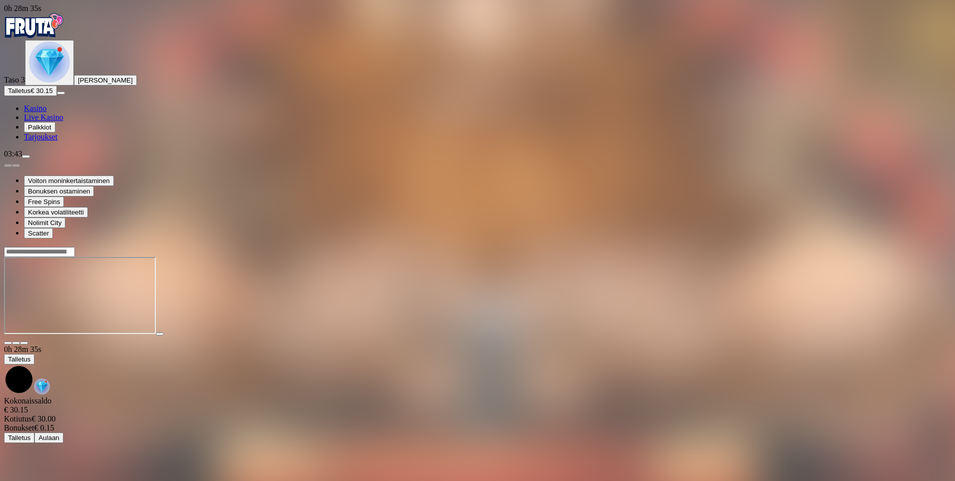
click at [46, 112] on span "Kasino" at bounding box center [35, 108] width 22 height 8
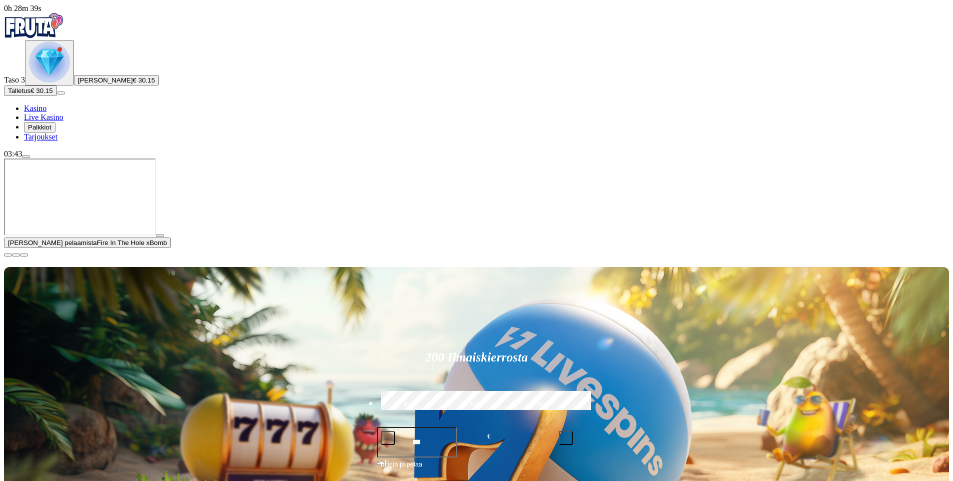
click at [49, 85] on div "Taso 3 Mattias Lihtkivi € 30.15" at bounding box center [476, 62] width 945 height 45
click at [50, 82] on img "Primary" at bounding box center [49, 61] width 41 height 41
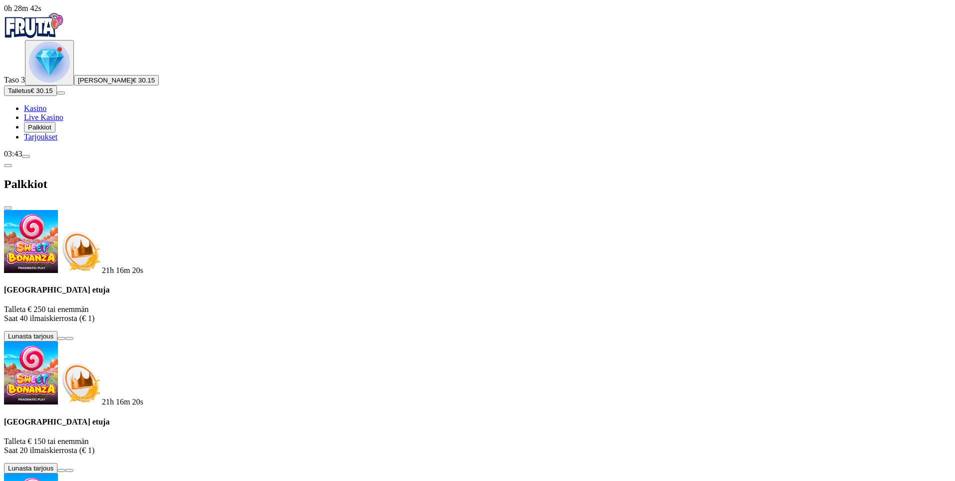
scroll to position [123, 0]
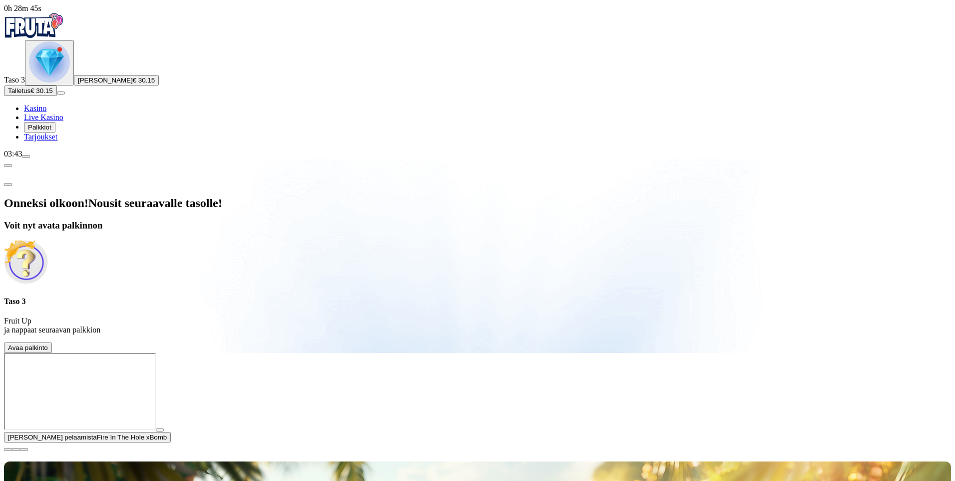
click at [48, 344] on span "Avaa palkinto" at bounding box center [28, 347] width 40 height 7
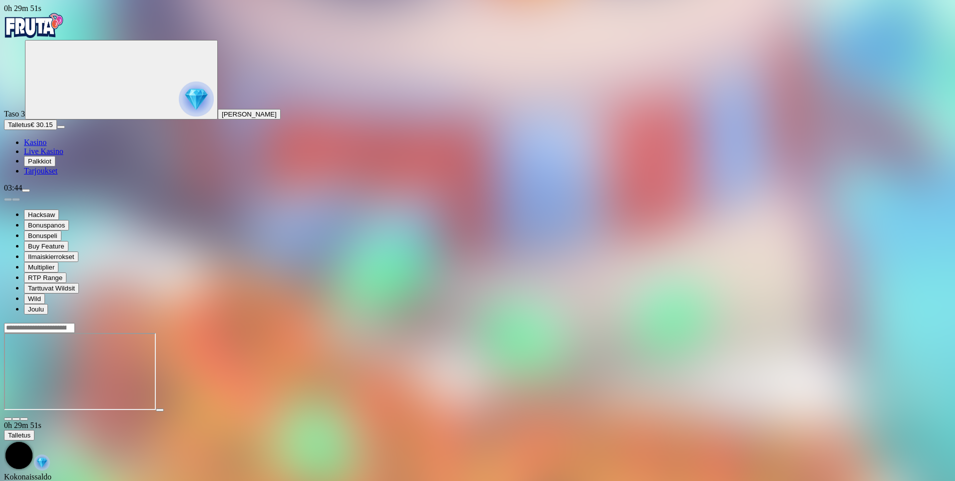
click at [46, 146] on span "Kasino" at bounding box center [35, 142] width 22 height 8
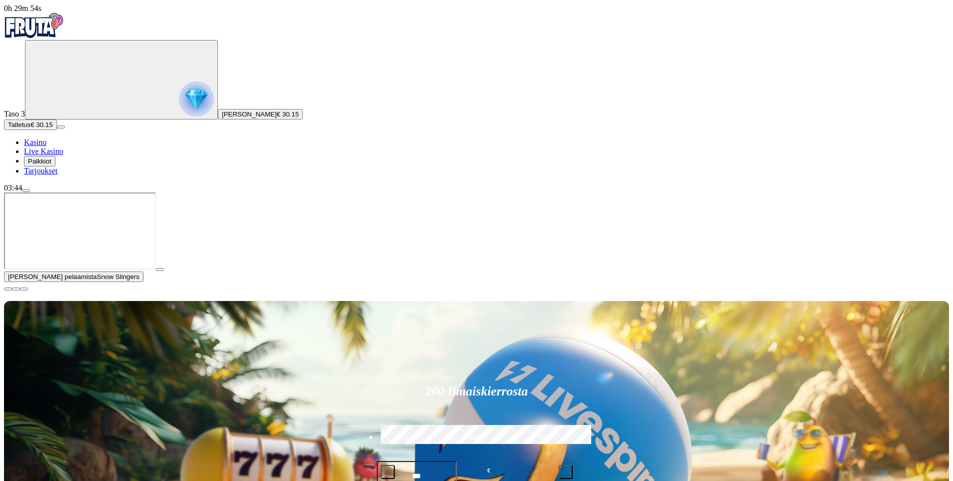
click at [12, 290] on button "button" at bounding box center [8, 288] width 8 height 3
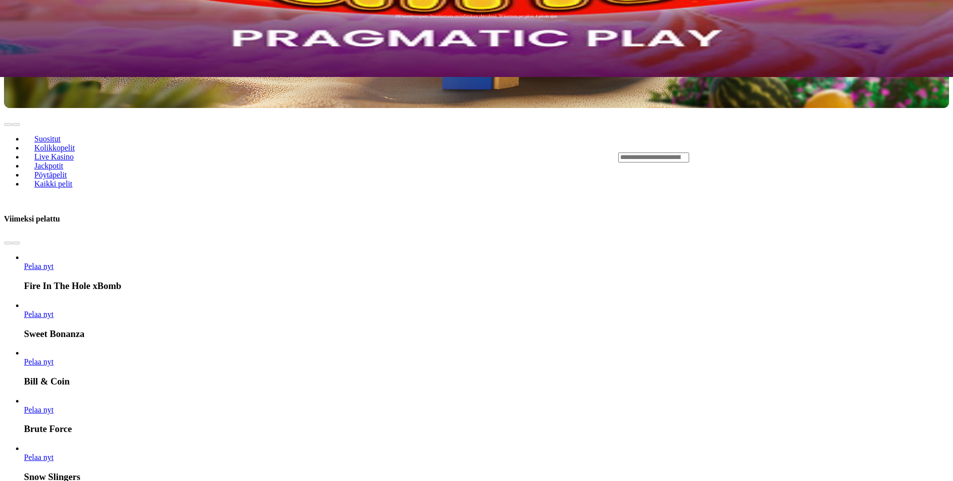
scroll to position [400, 0]
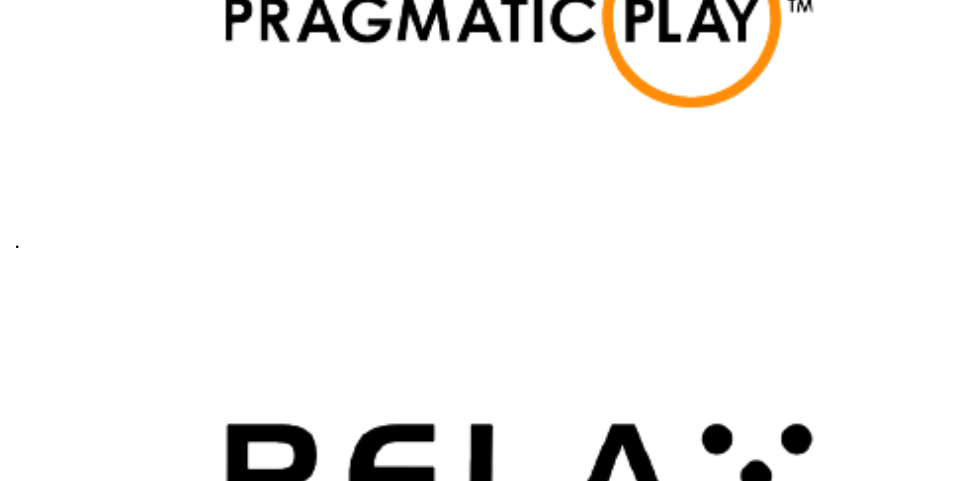
scroll to position [2490, 0]
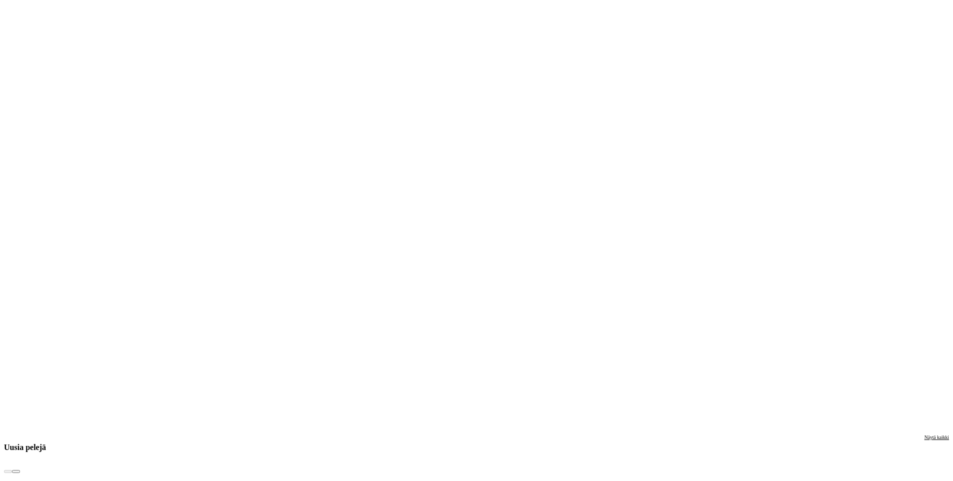
scroll to position [1391, 0]
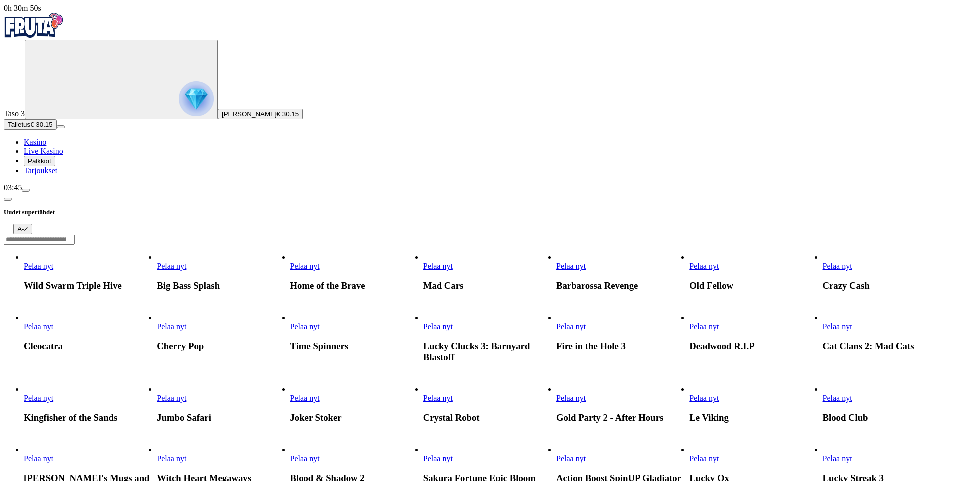
click at [186, 262] on link "Pelaa nyt" at bounding box center [171, 266] width 29 height 8
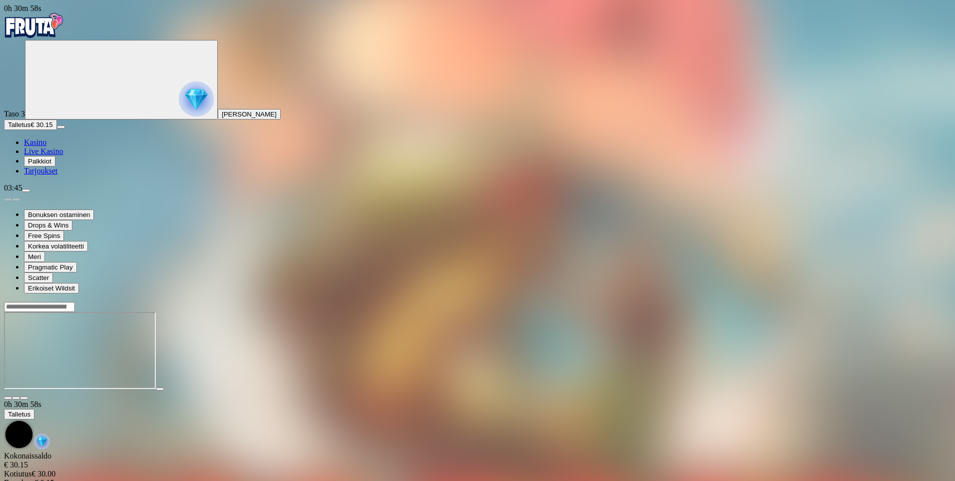
click at [75, 302] on input "Search" at bounding box center [39, 307] width 71 height 10
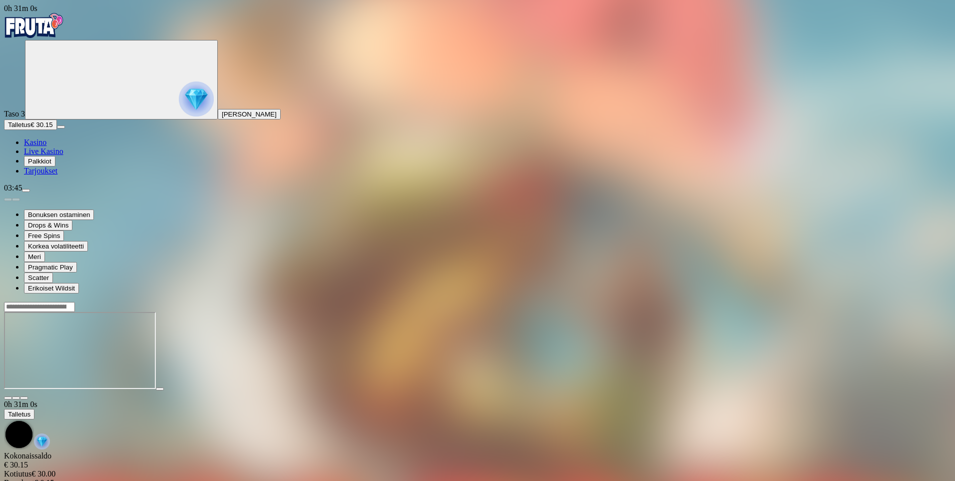
click at [75, 302] on input "Search" at bounding box center [39, 307] width 71 height 10
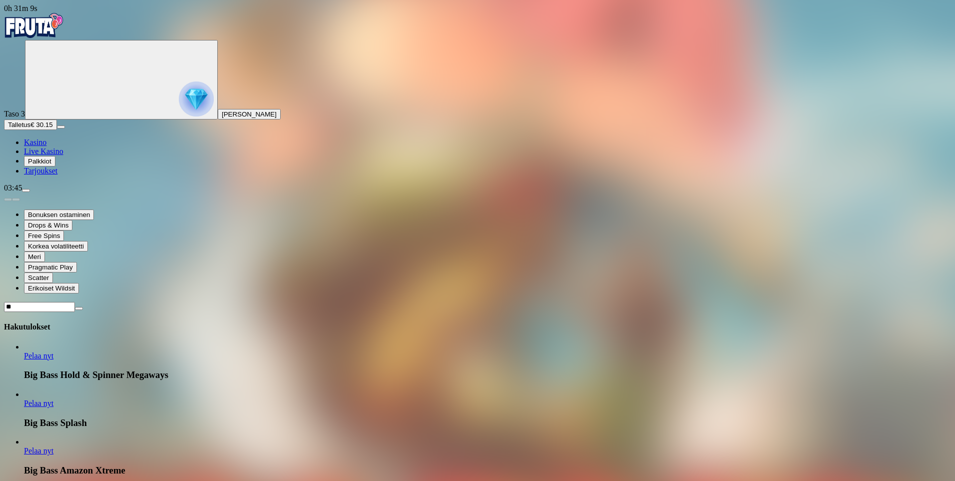
type input "*"
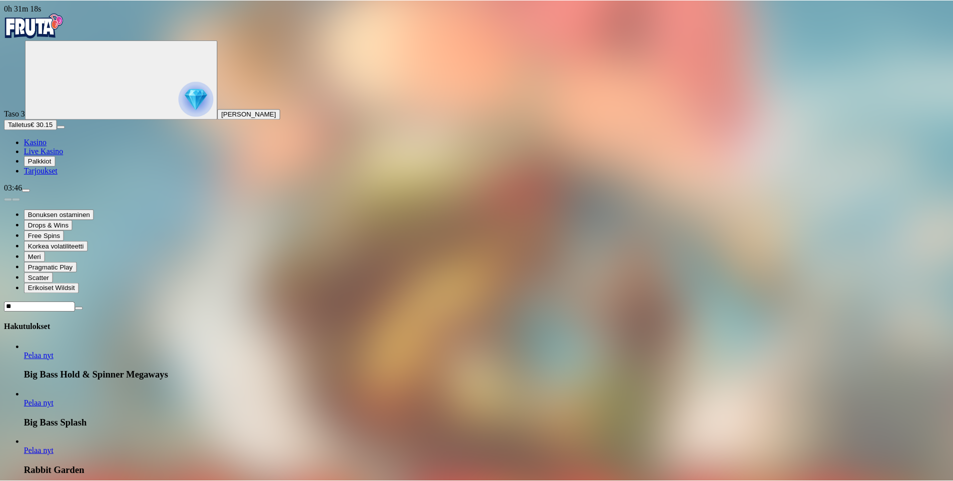
scroll to position [100, 0]
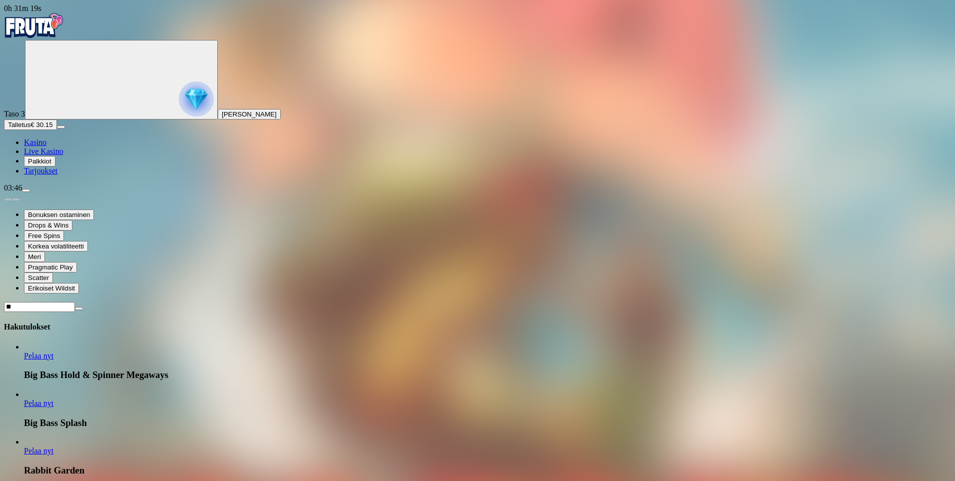
type input "**"
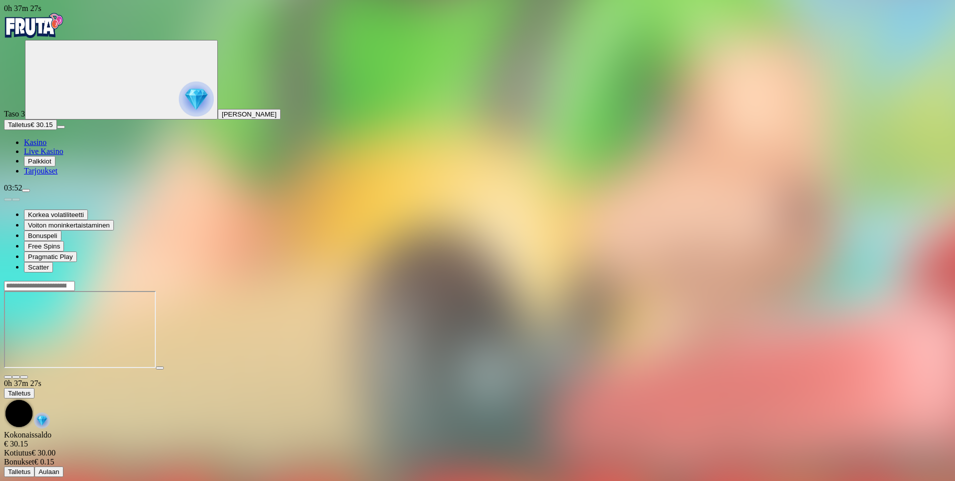
click at [46, 146] on span "Kasino" at bounding box center [35, 142] width 22 height 8
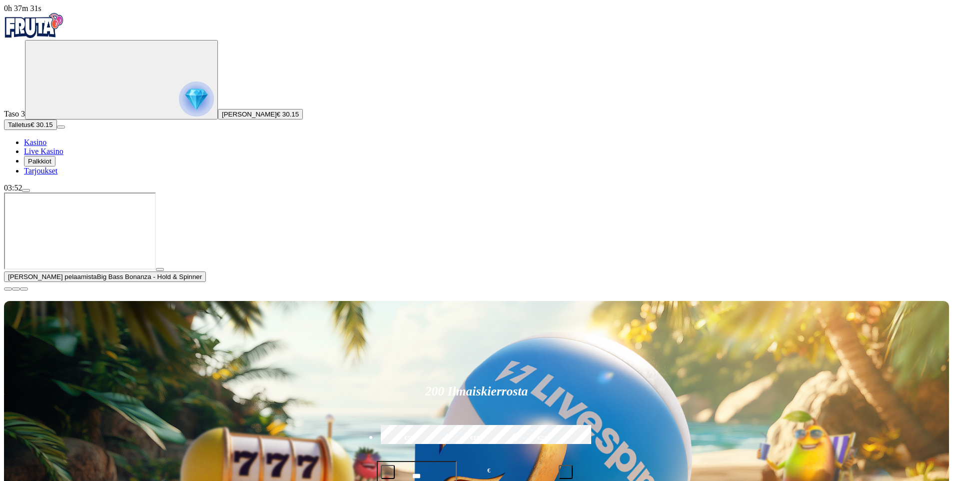
click at [8, 289] on span "close icon" at bounding box center [8, 289] width 0 height 0
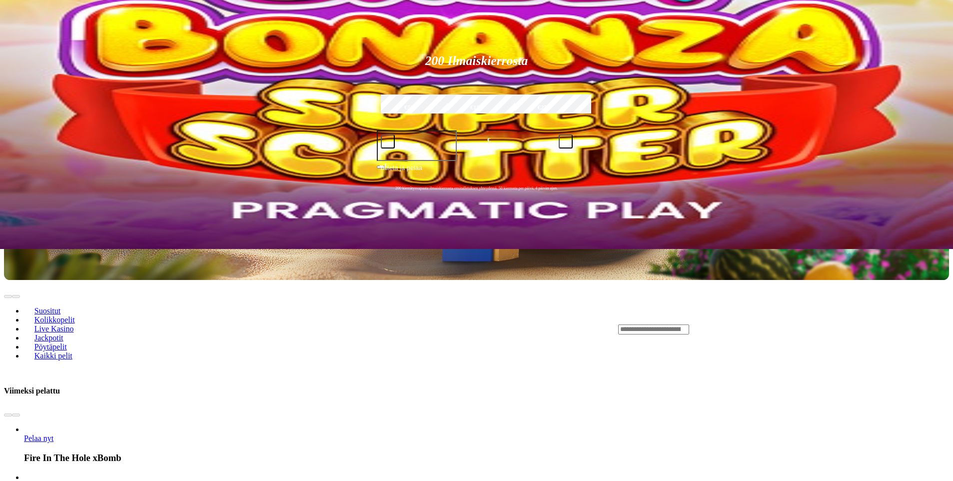
scroll to position [200, 0]
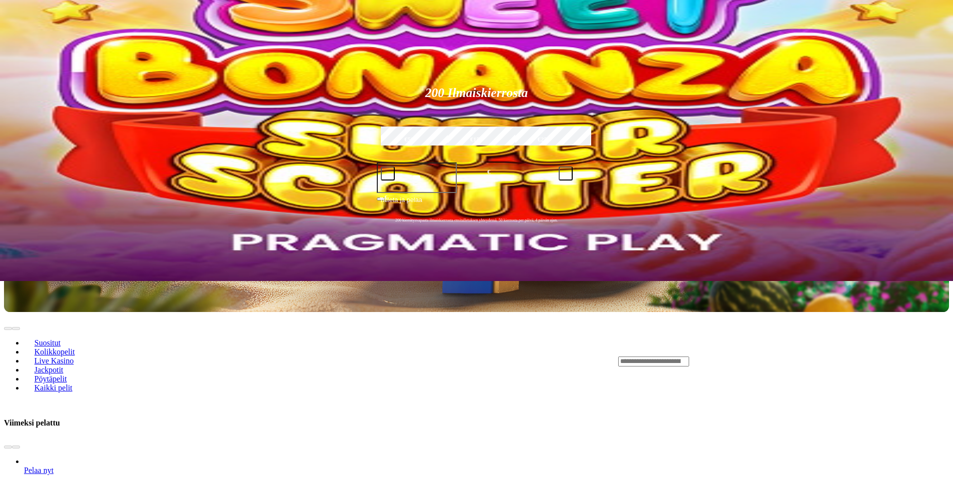
click at [71, 374] on span "Pöytäpelit" at bounding box center [50, 378] width 40 height 8
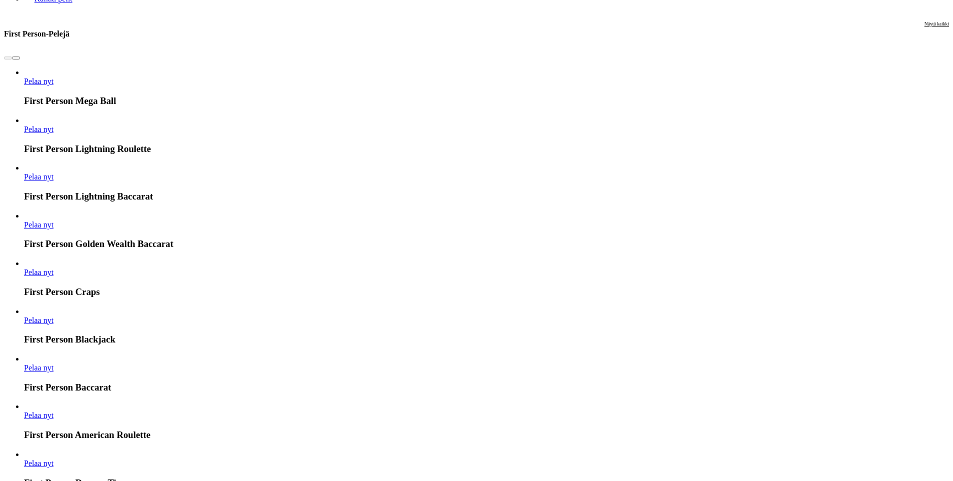
scroll to position [600, 0]
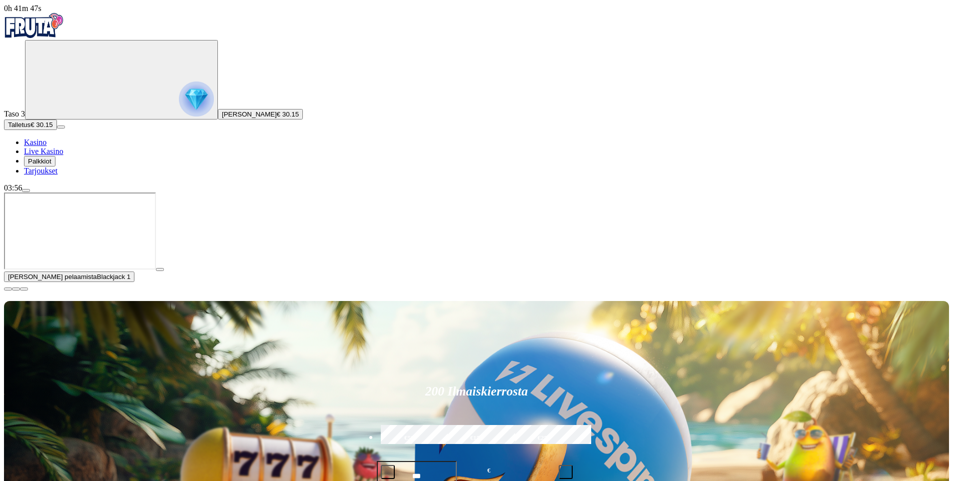
click at [8, 289] on span "close icon" at bounding box center [8, 289] width 0 height 0
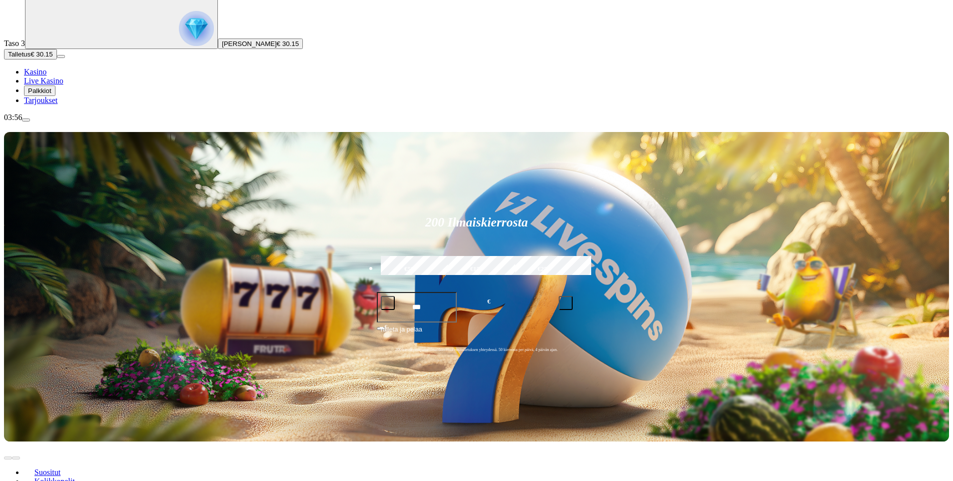
scroll to position [200, 0]
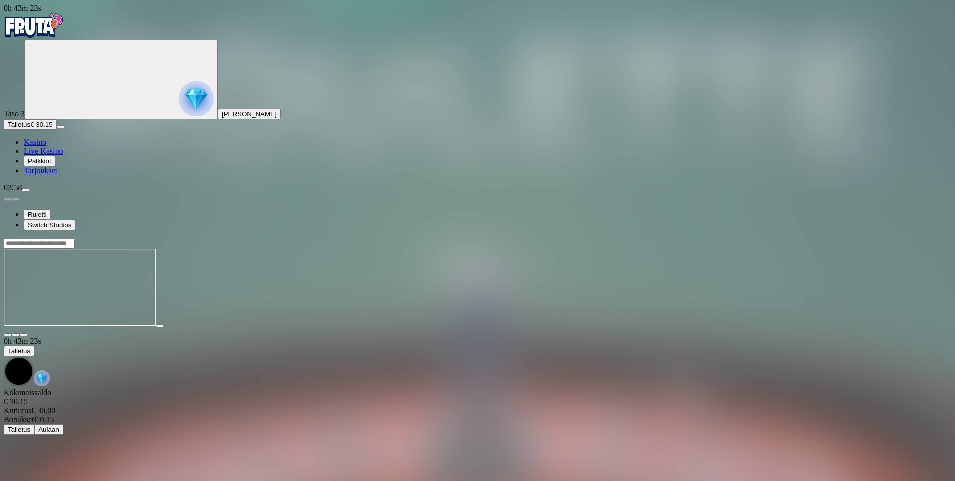
click at [46, 146] on span "Kasino" at bounding box center [35, 142] width 22 height 8
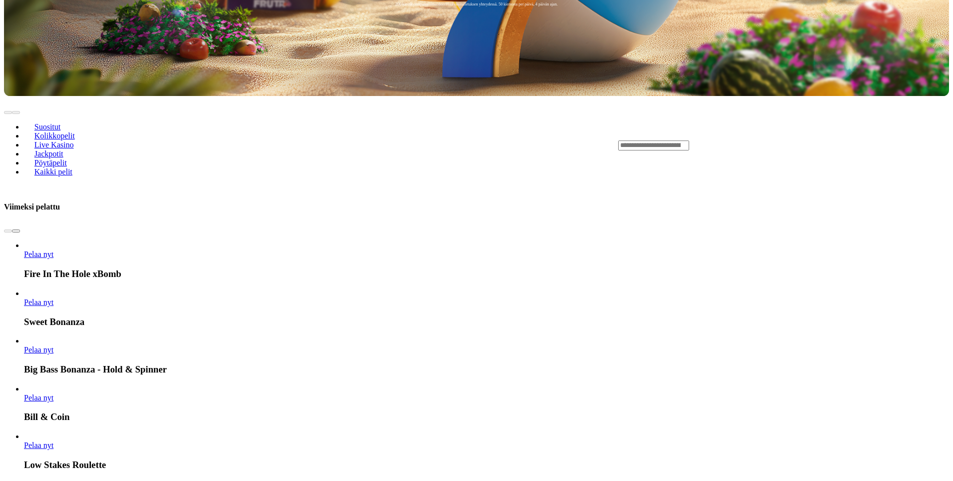
scroll to position [500, 0]
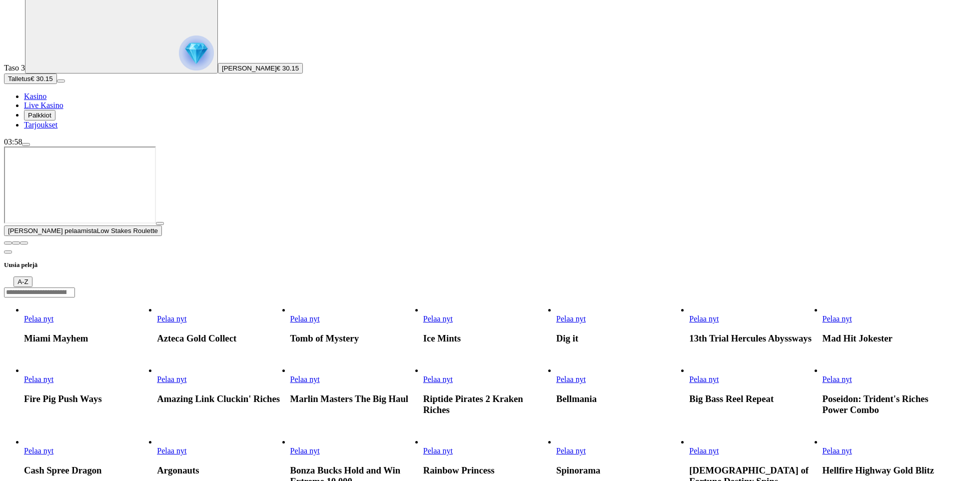
scroll to position [50, 0]
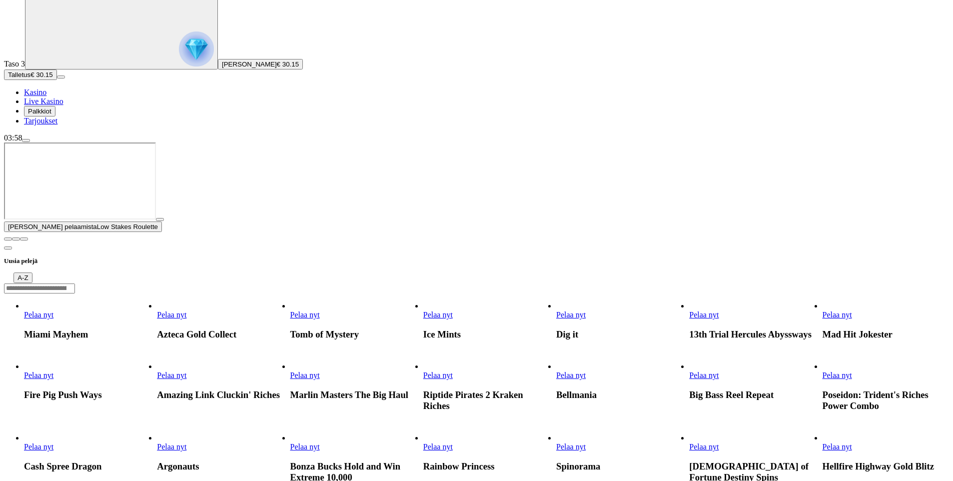
click at [8, 239] on span "close icon" at bounding box center [8, 239] width 0 height 0
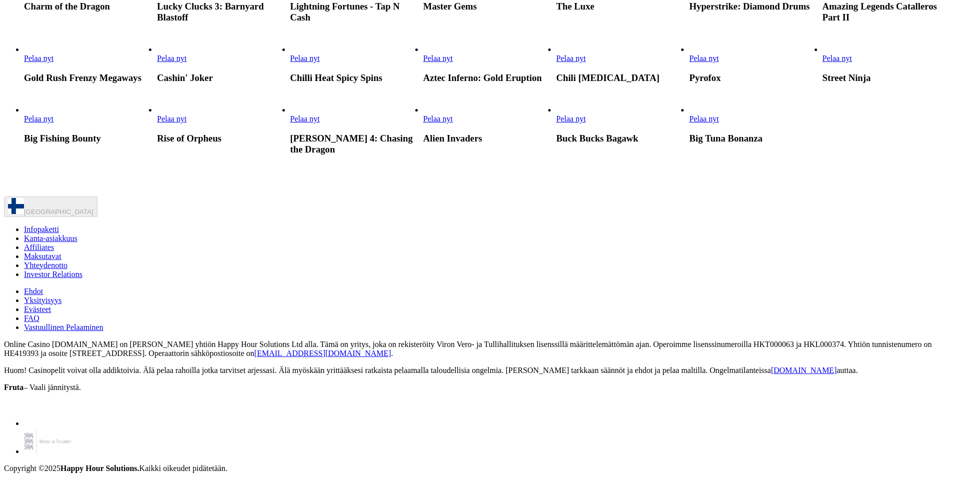
scroll to position [700, 0]
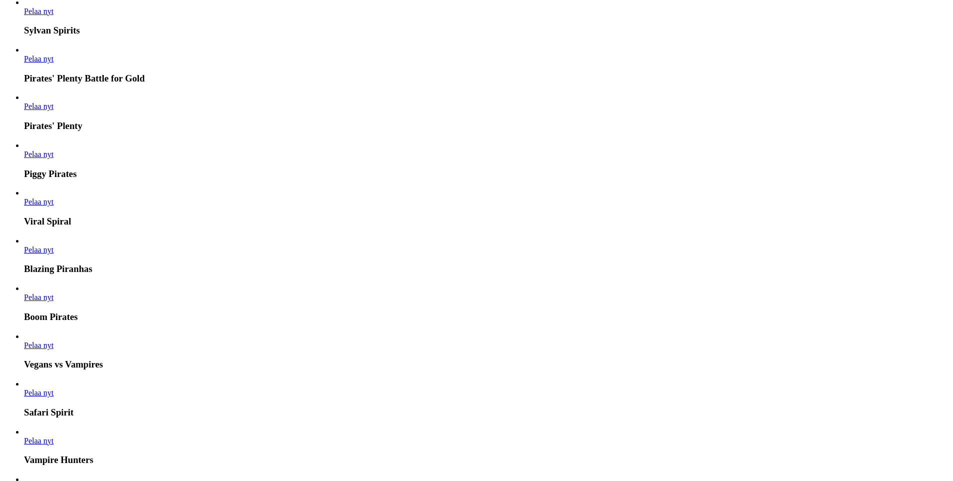
scroll to position [200, 0]
type input "***"
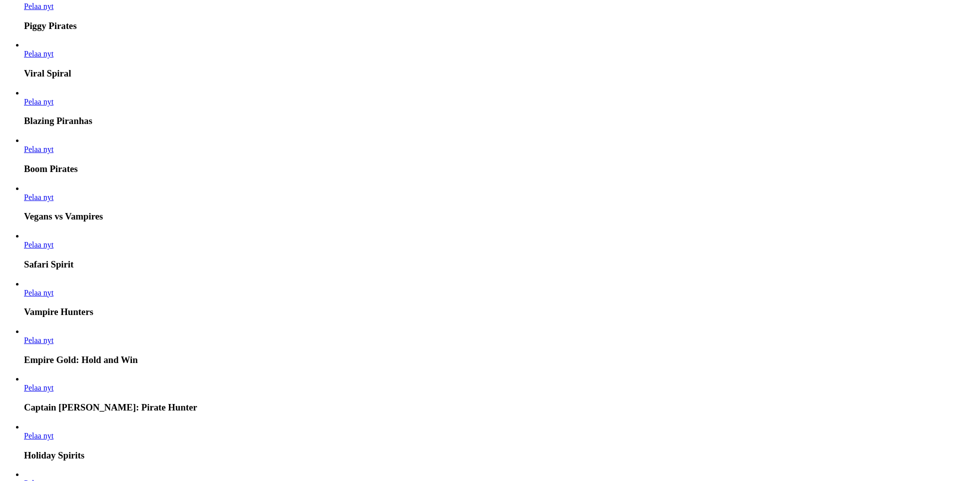
scroll to position [999, 0]
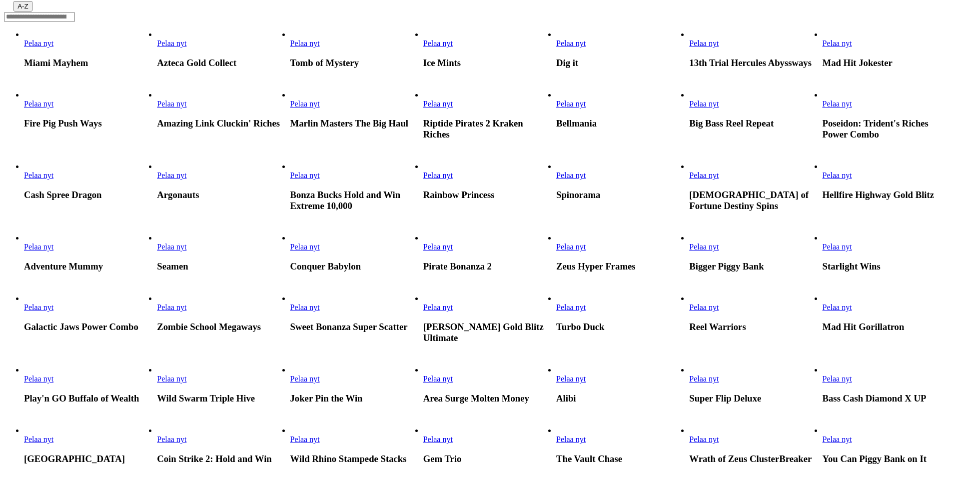
scroll to position [150, 0]
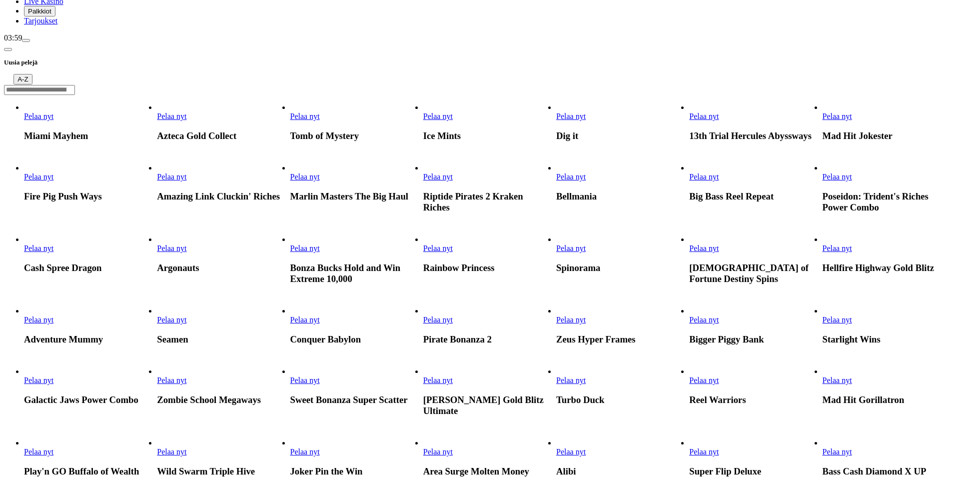
click at [75, 85] on input "Search" at bounding box center [39, 90] width 71 height 10
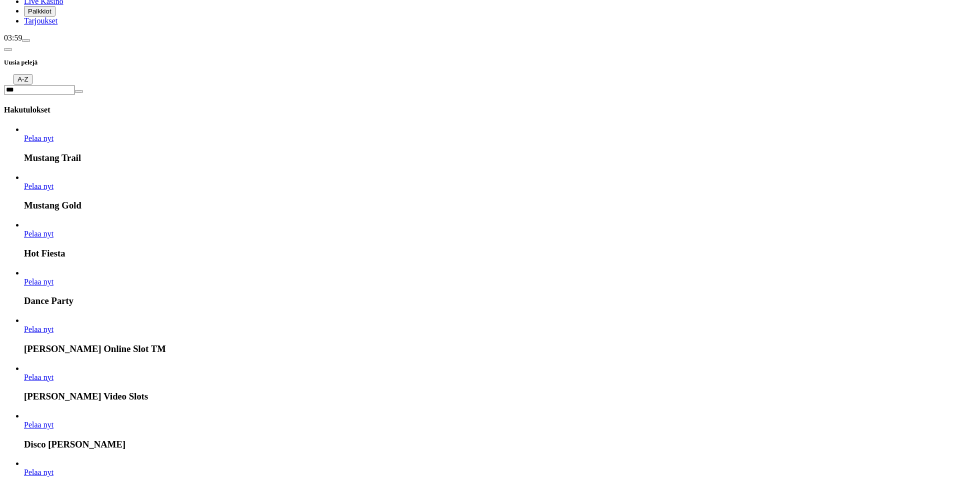
type input "***"
click at [53, 182] on span "Pelaa nyt" at bounding box center [38, 186] width 29 height 8
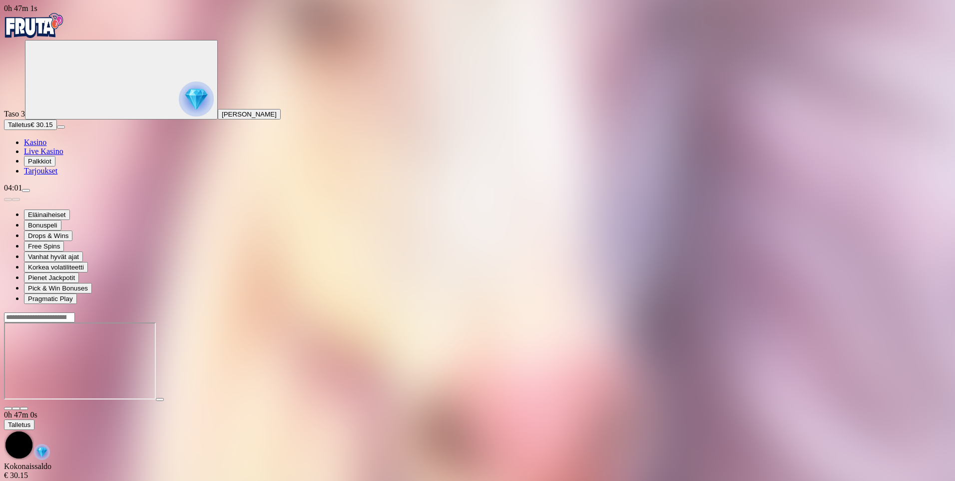
click at [46, 146] on span "Kasino" at bounding box center [35, 142] width 22 height 8
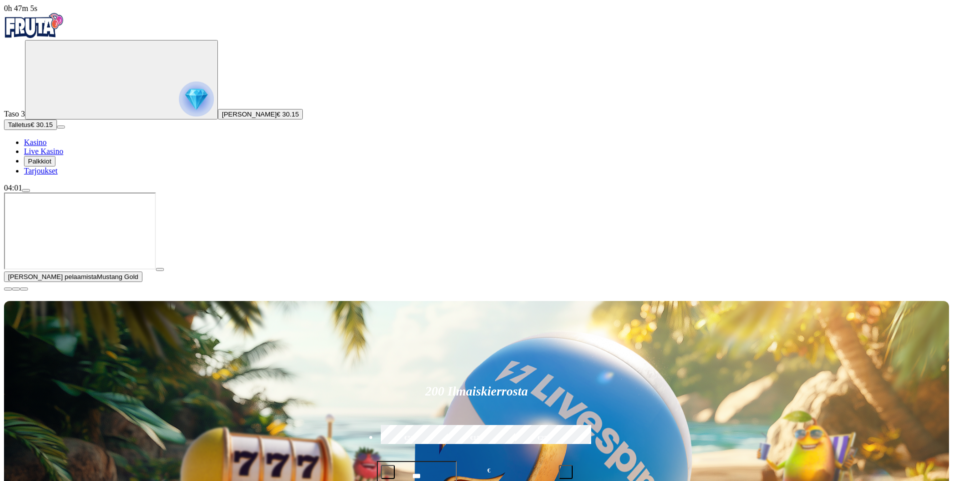
drag, startPoint x: 941, startPoint y: 388, endPoint x: 933, endPoint y: 391, distance: 9.2
click at [8, 289] on span "close icon" at bounding box center [8, 289] width 0 height 0
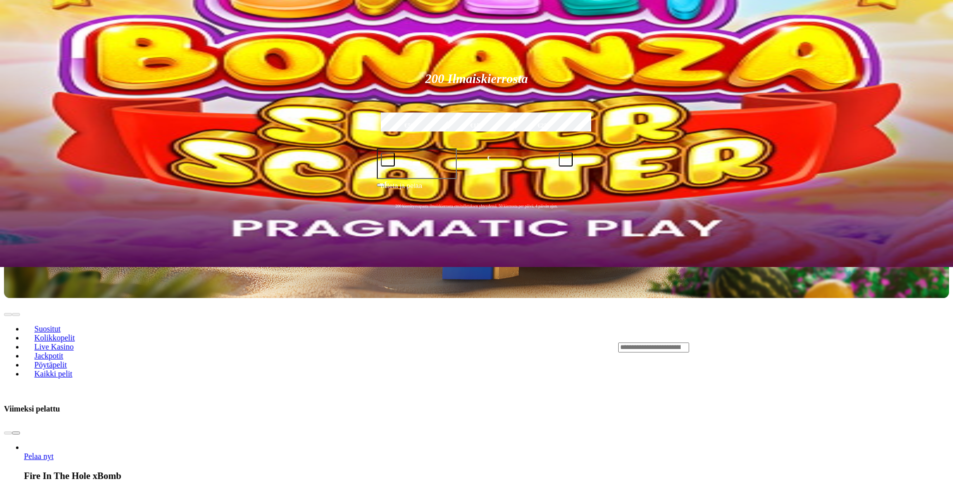
scroll to position [300, 0]
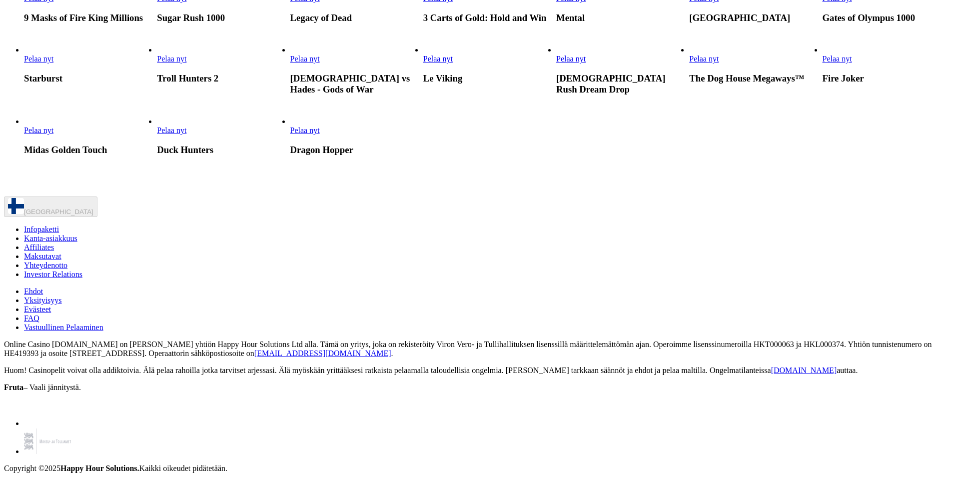
scroll to position [849, 0]
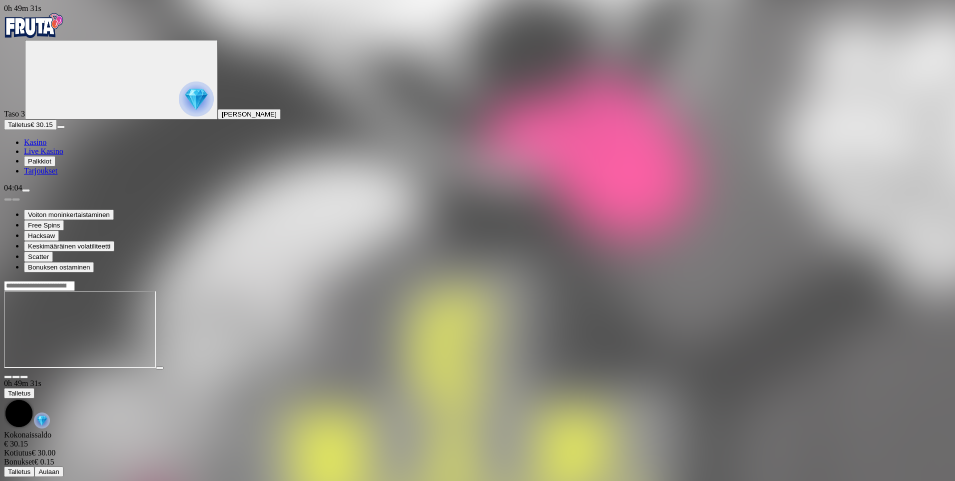
click at [41, 146] on span "Kasino" at bounding box center [35, 142] width 22 height 8
click at [68, 175] on nav "Kasino Live Kasino Palkkiot Tarjoukset" at bounding box center [477, 156] width 947 height 37
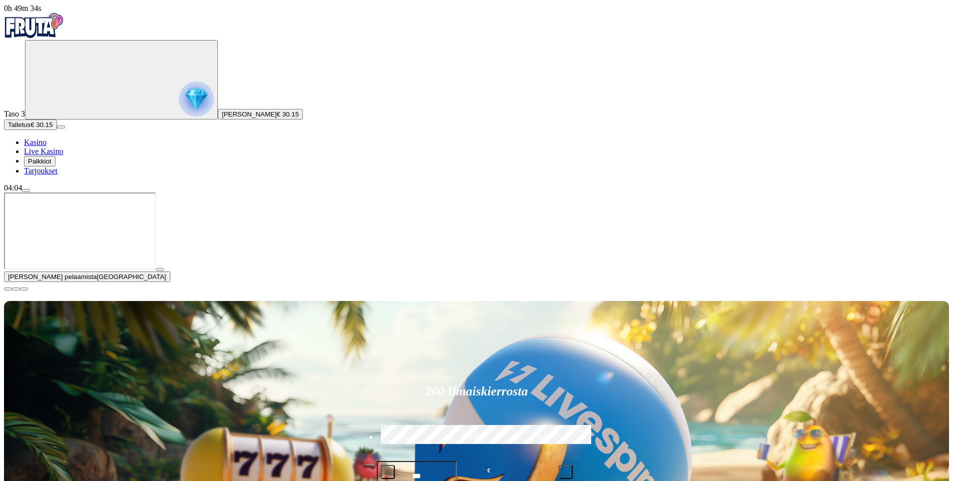
click at [8, 289] on span "close icon" at bounding box center [8, 289] width 0 height 0
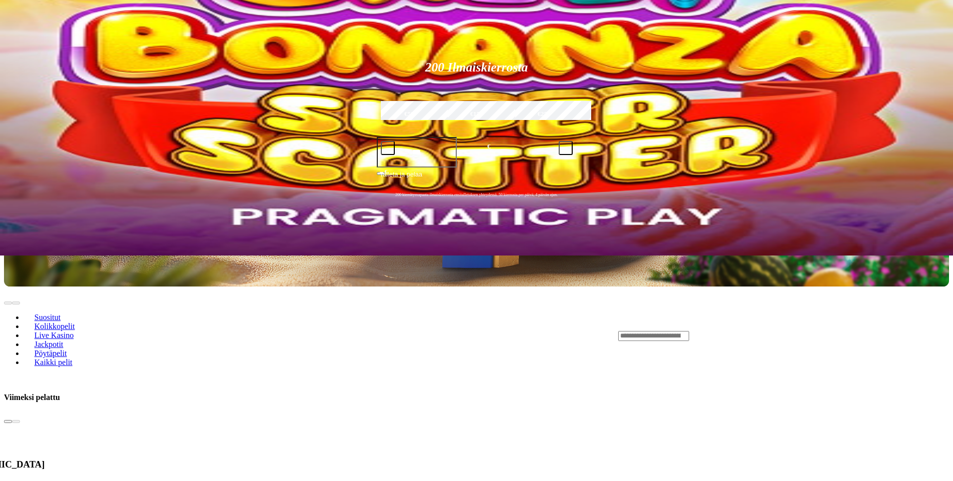
scroll to position [250, 0]
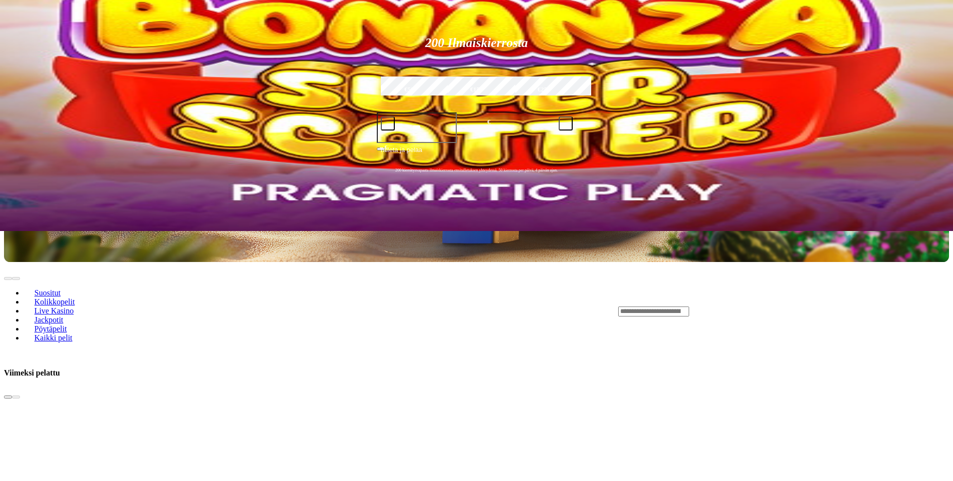
click at [8, 397] on span "chevron-left icon" at bounding box center [8, 397] width 0 height 0
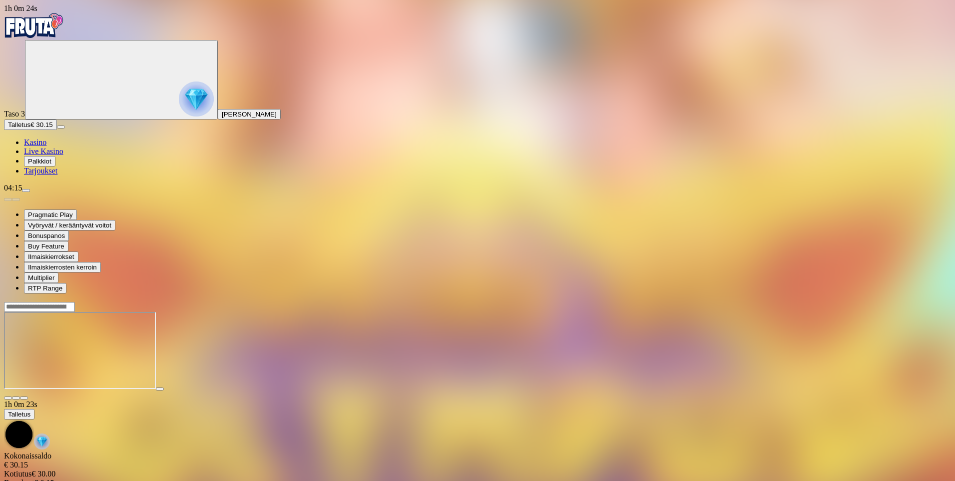
click at [222, 118] on span "[PERSON_NAME]" at bounding box center [249, 113] width 55 height 7
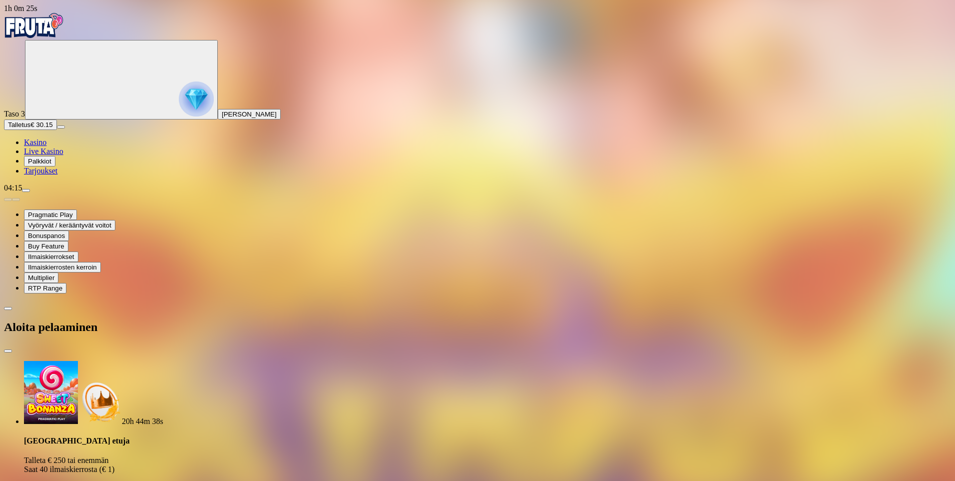
click at [179, 104] on img "Primary" at bounding box center [196, 98] width 35 height 35
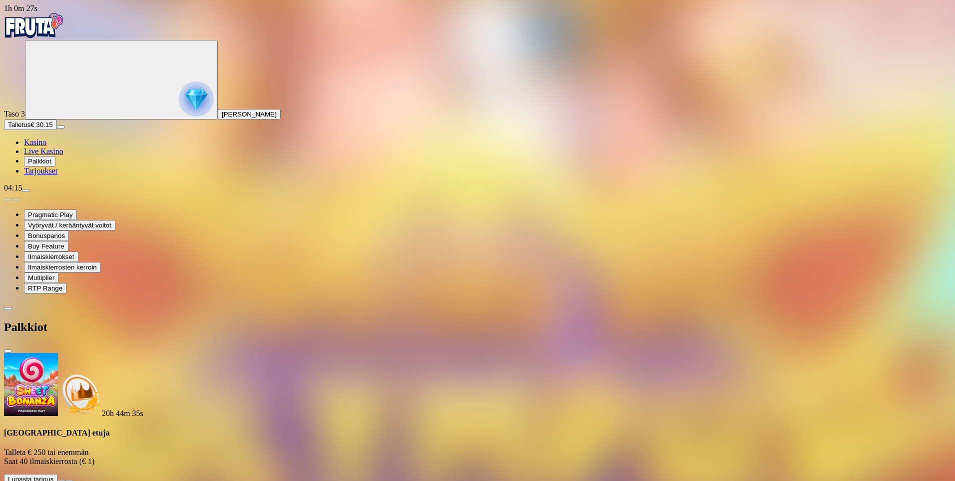
click at [55, 166] on button "Palkkiot" at bounding box center [39, 161] width 31 height 10
click at [51, 165] on span "Palkkiot" at bounding box center [39, 160] width 23 height 7
click at [46, 146] on span "Kasino" at bounding box center [35, 142] width 22 height 8
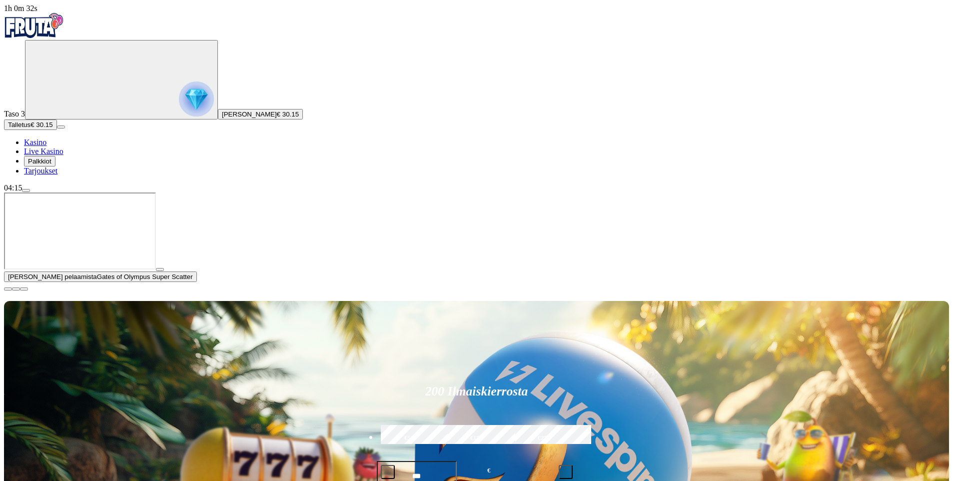
click at [57, 130] on button "Talletus € 30.15" at bounding box center [30, 124] width 53 height 10
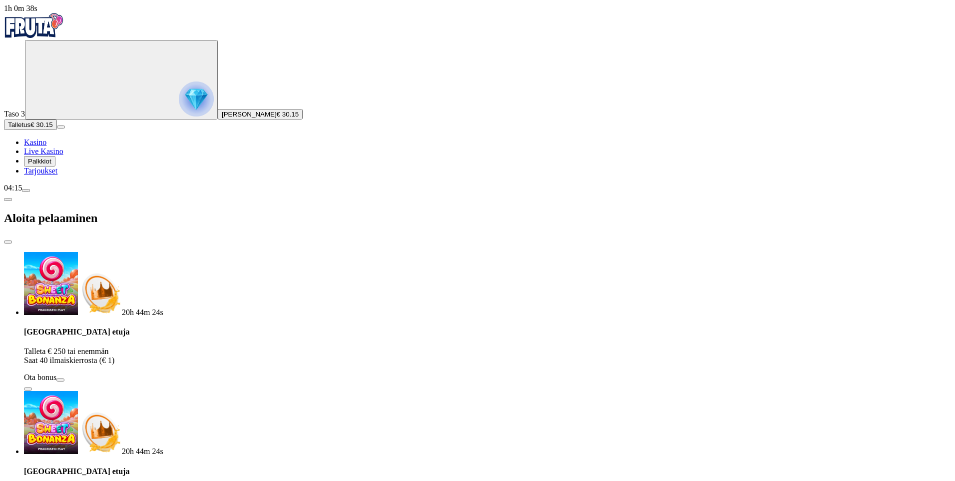
click at [277, 118] on span "€ 30.15" at bounding box center [288, 113] width 22 height 7
click at [179, 114] on img "Primary" at bounding box center [196, 98] width 35 height 35
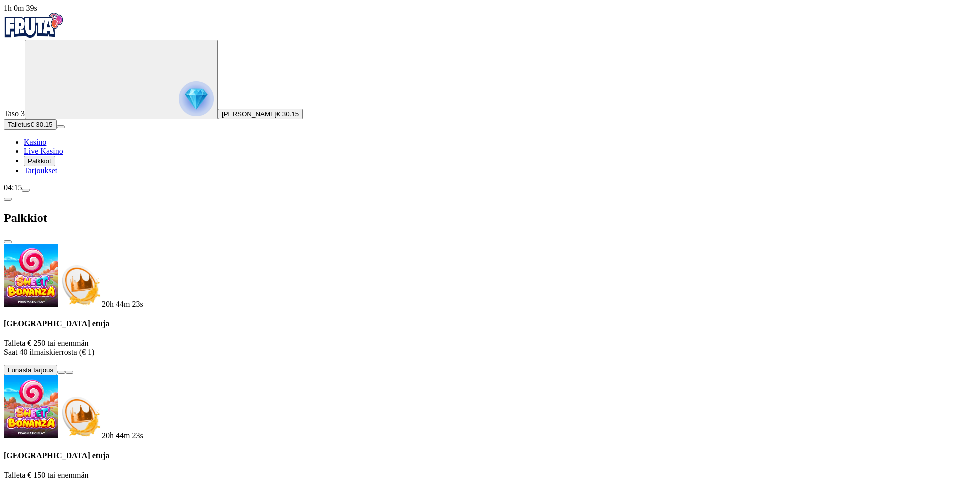
click at [179, 100] on img "Primary" at bounding box center [196, 98] width 35 height 35
click at [179, 98] on img "Primary" at bounding box center [196, 98] width 35 height 35
click at [179, 100] on img "Primary" at bounding box center [196, 98] width 35 height 35
click at [26, 190] on span "menu icon" at bounding box center [26, 190] width 0 height 0
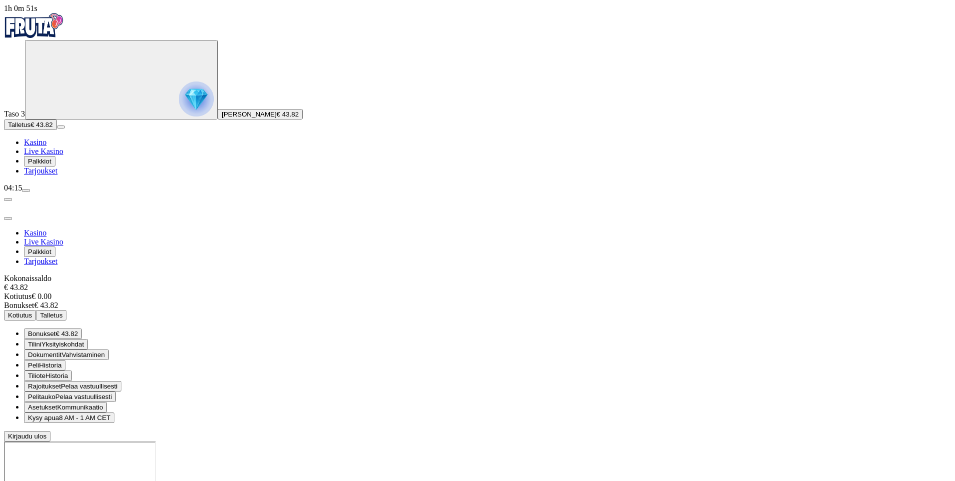
click at [41, 340] on span "Tilini" at bounding box center [34, 343] width 13 height 7
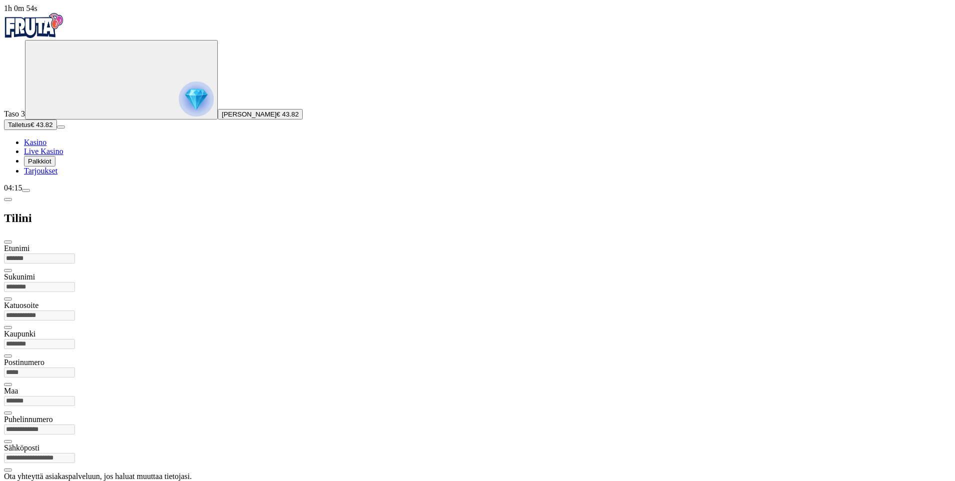
click at [8, 199] on span "chevron-left icon" at bounding box center [8, 199] width 0 height 0
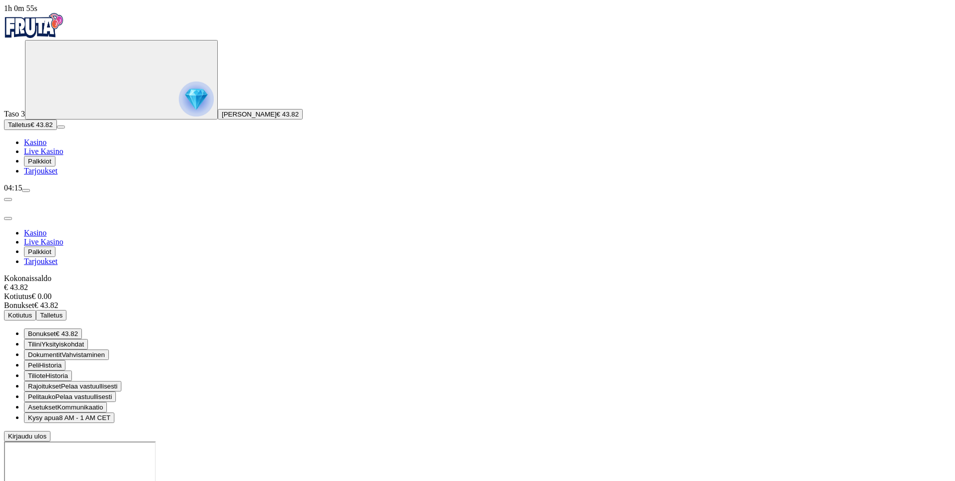
click at [61, 361] on span "Historia" at bounding box center [50, 364] width 22 height 7
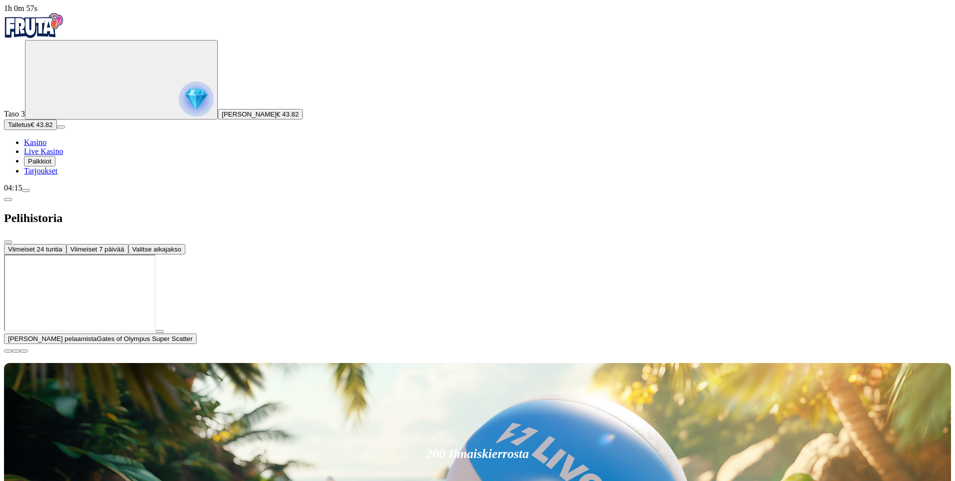
click at [8, 199] on span "chevron-left icon" at bounding box center [8, 199] width 0 height 0
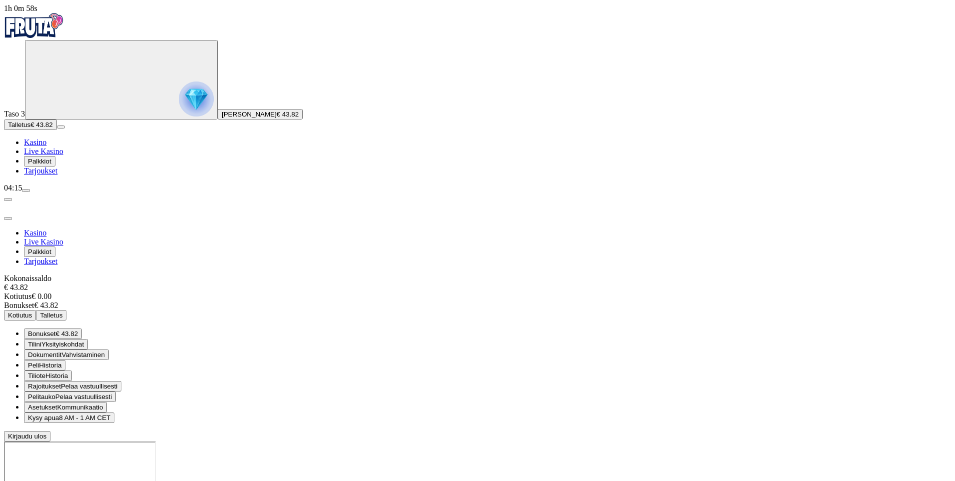
click at [82, 328] on button "Bonukset € 43.82" at bounding box center [53, 333] width 58 height 10
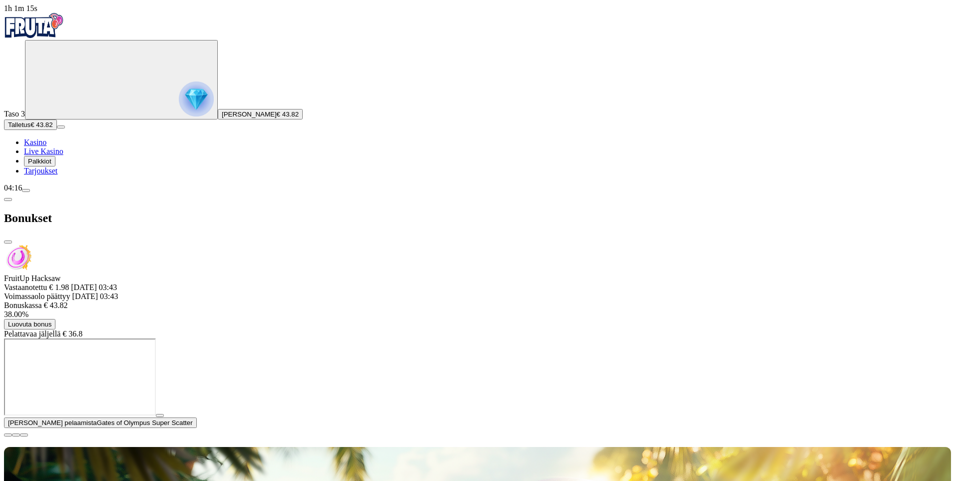
click at [8, 242] on span "close icon" at bounding box center [8, 242] width 0 height 0
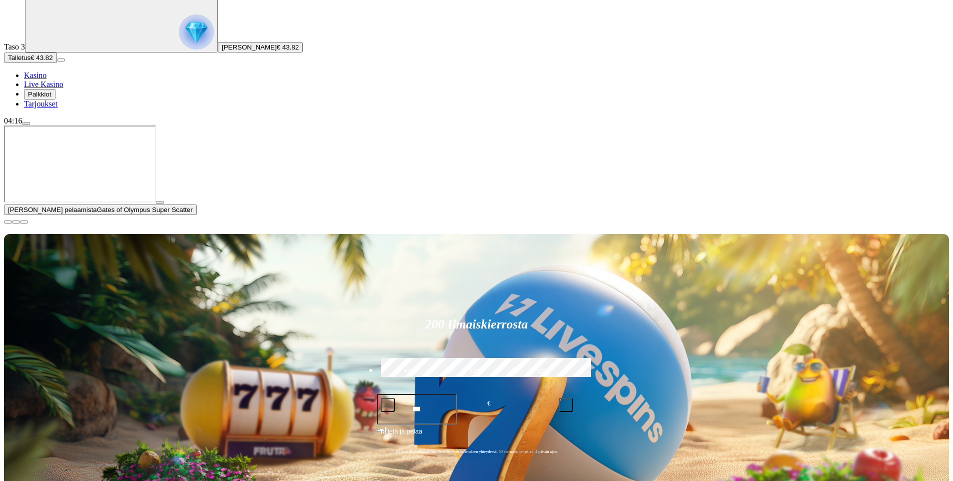
scroll to position [250, 0]
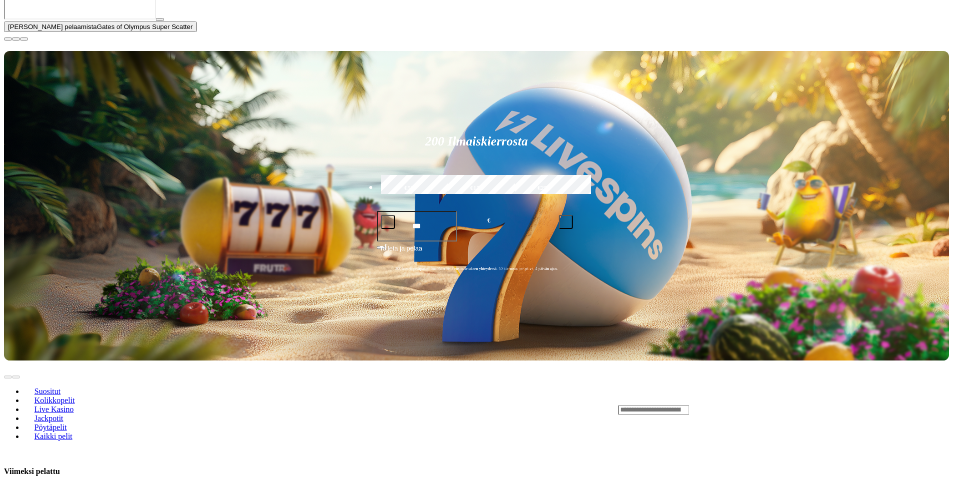
click at [164, 21] on button "button" at bounding box center [160, 19] width 8 height 3
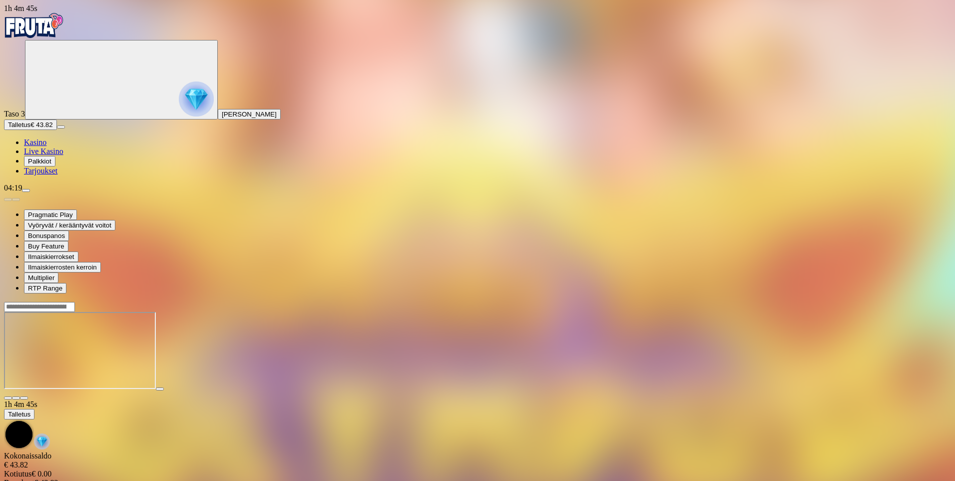
click at [46, 146] on span "Kasino" at bounding box center [35, 142] width 22 height 8
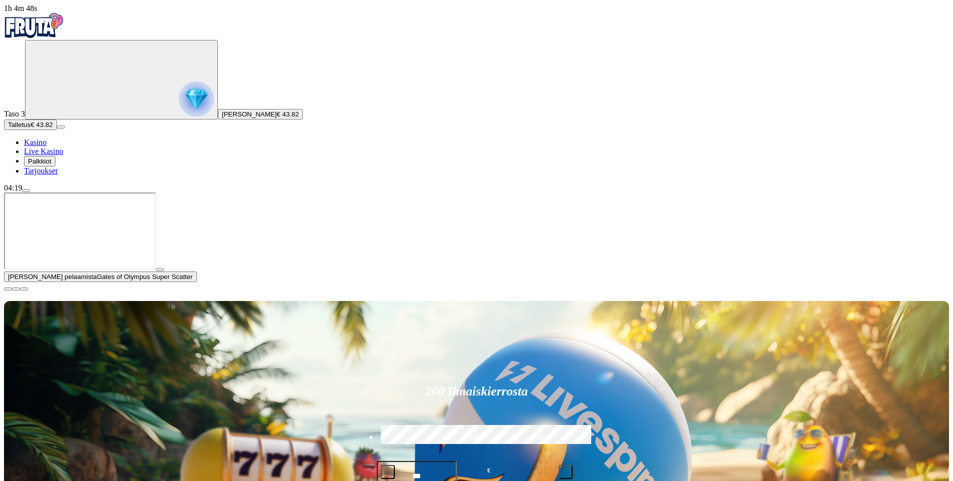
click at [8, 289] on span "close icon" at bounding box center [8, 289] width 0 height 0
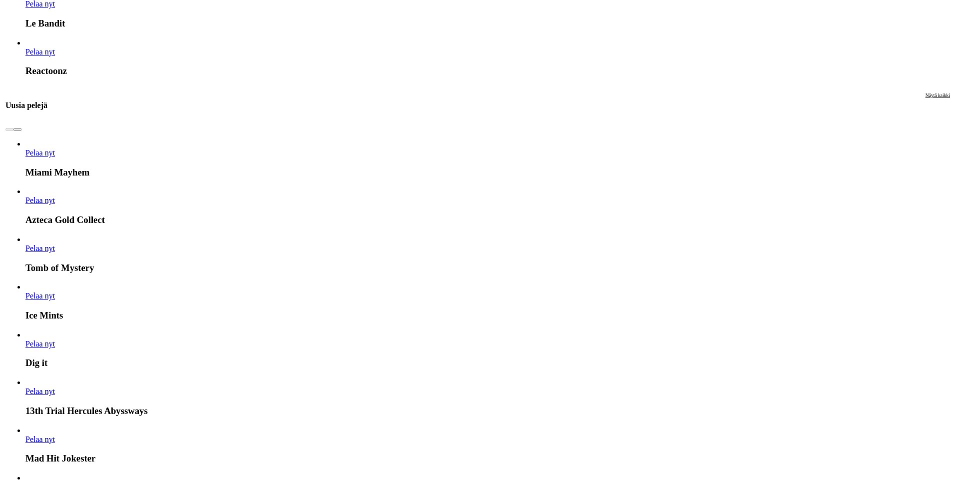
scroll to position [1654, 0]
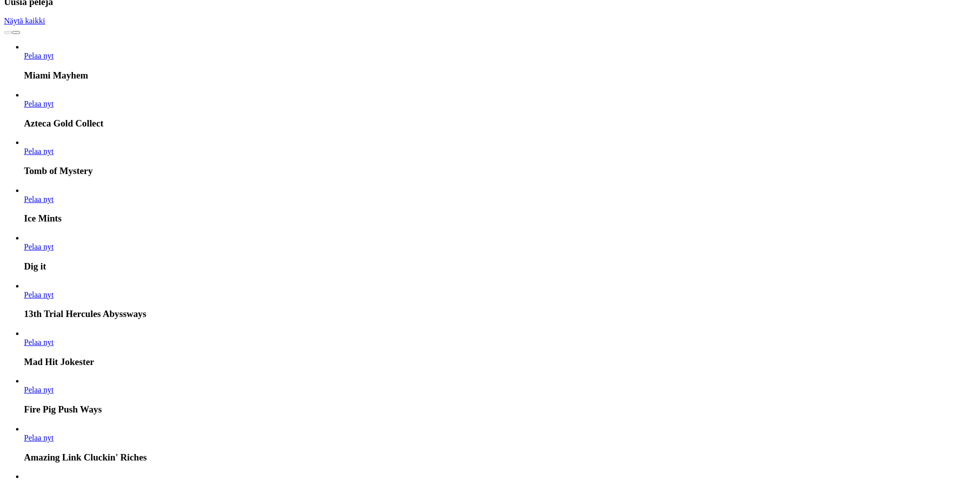
scroll to position [1599, 0]
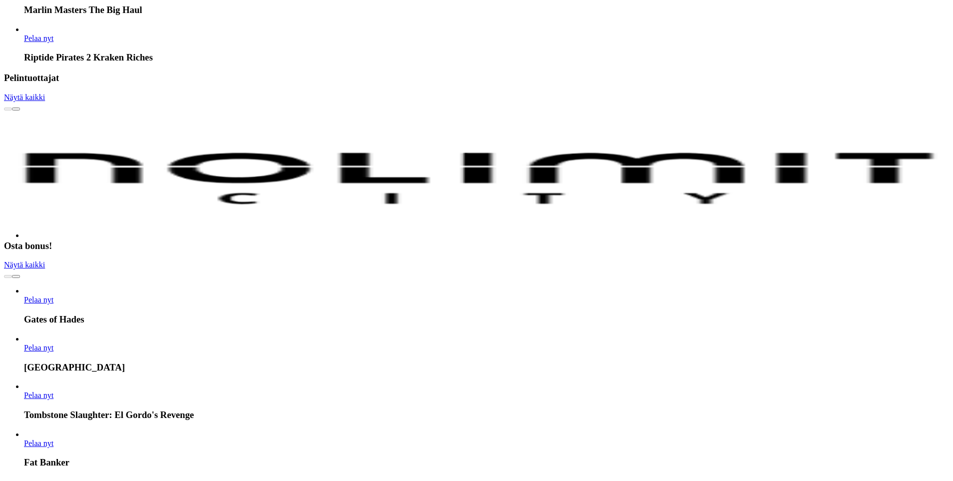
scroll to position [2088, 0]
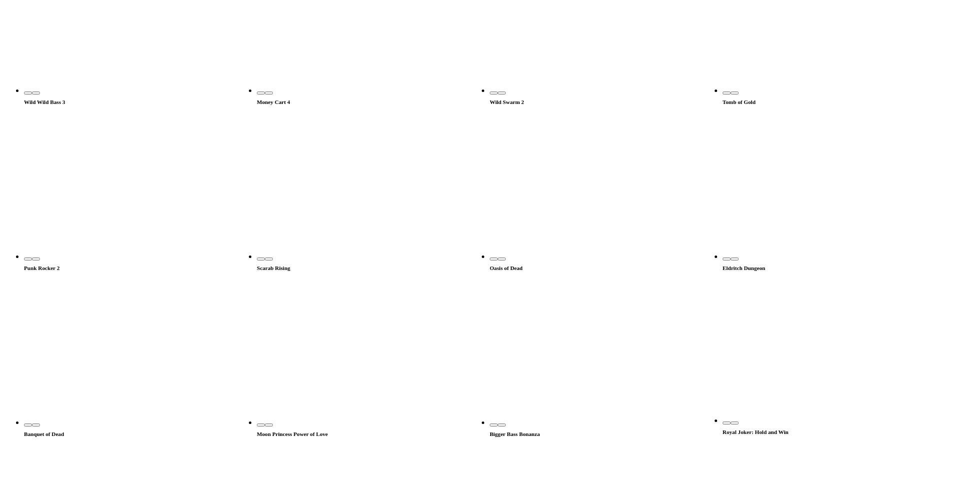
scroll to position [450, 0]
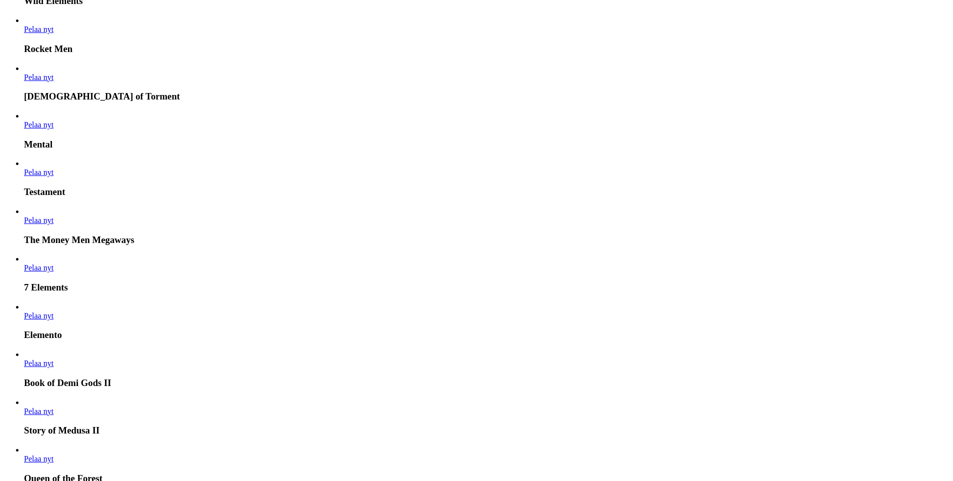
scroll to position [1699, 0]
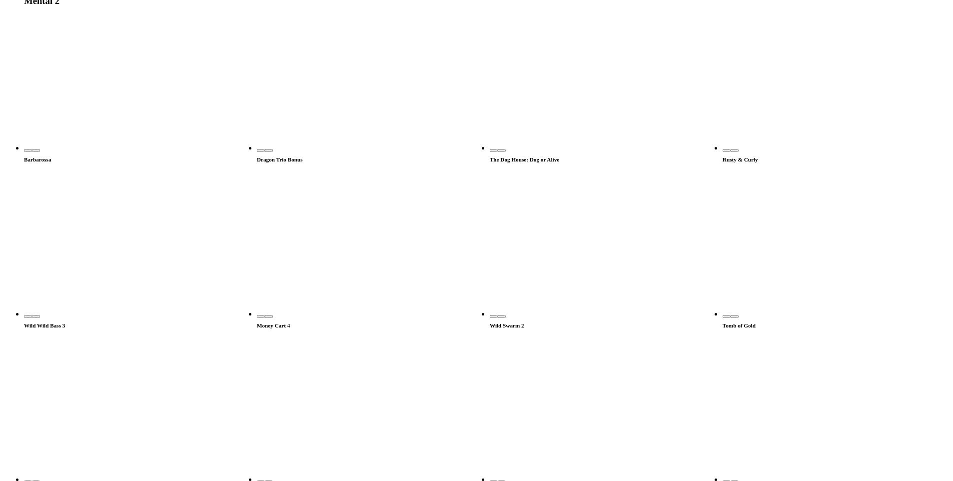
type input "******"
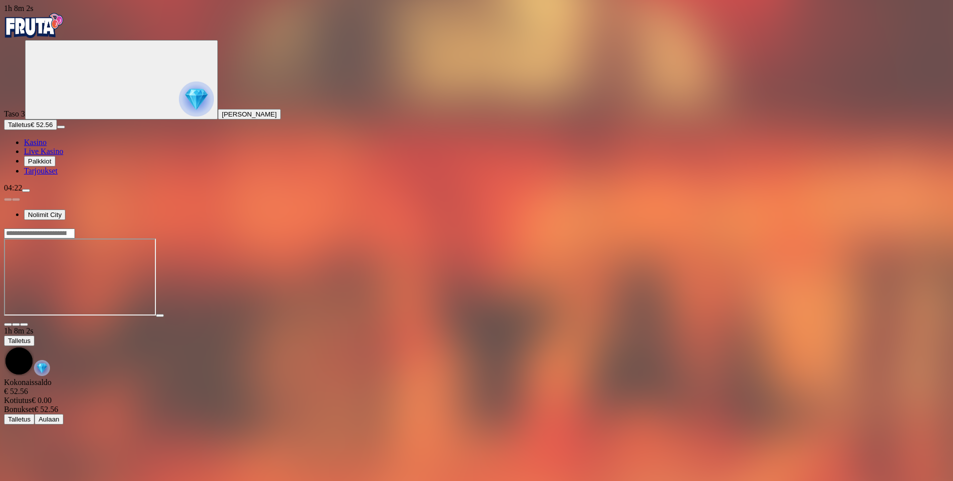
click at [46, 146] on span "Kasino" at bounding box center [35, 142] width 22 height 8
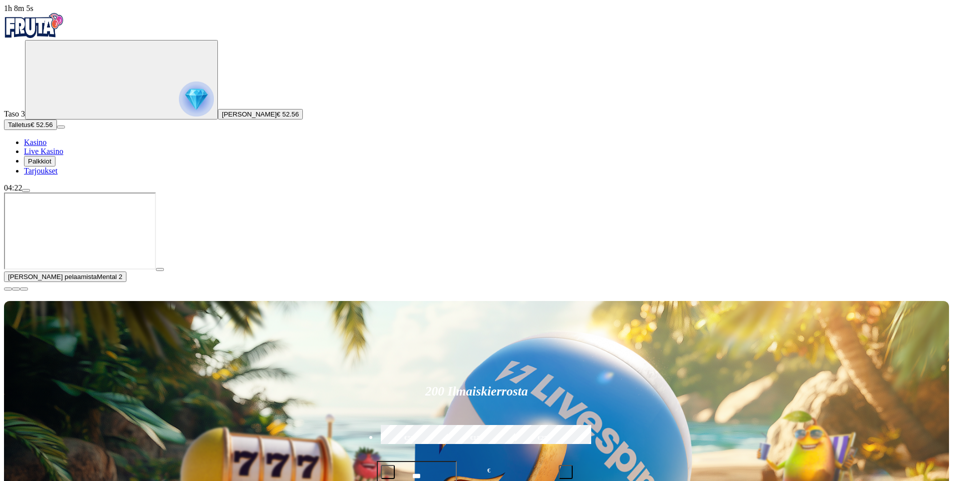
click at [8, 289] on span "close icon" at bounding box center [8, 289] width 0 height 0
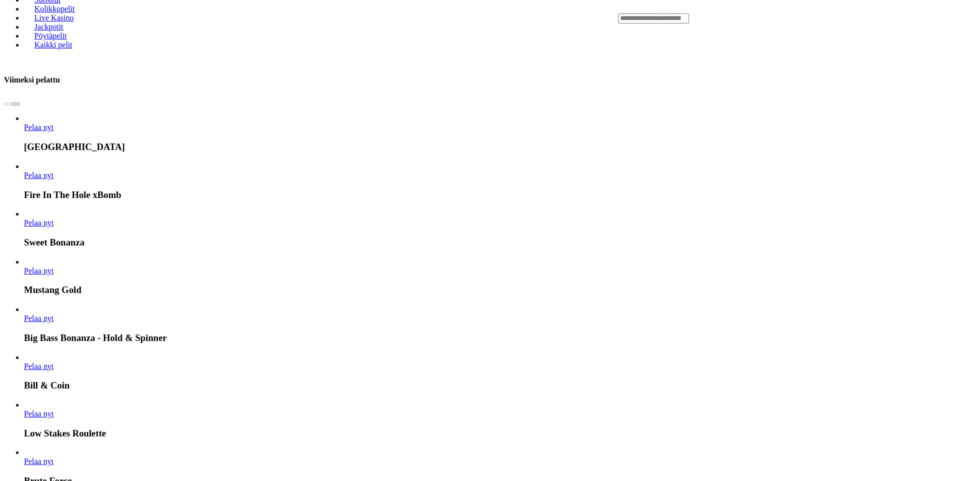
scroll to position [550, 0]
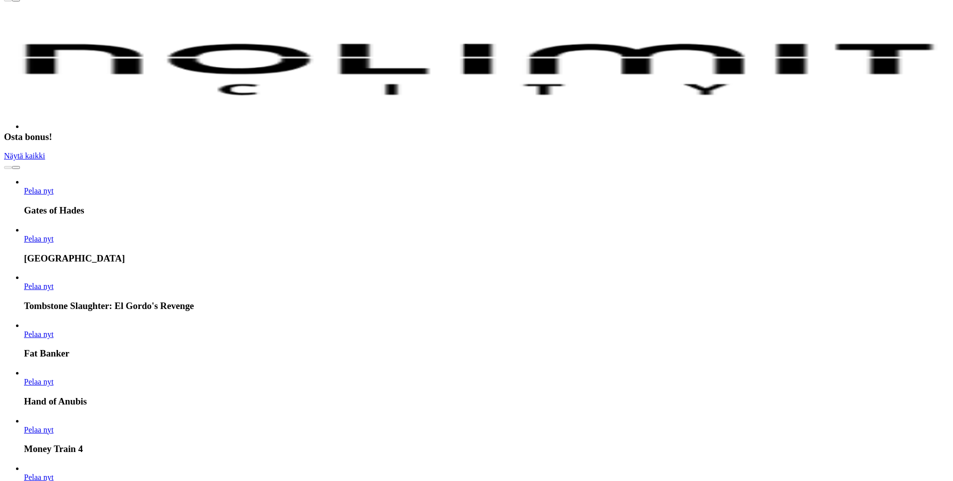
scroll to position [2199, 0]
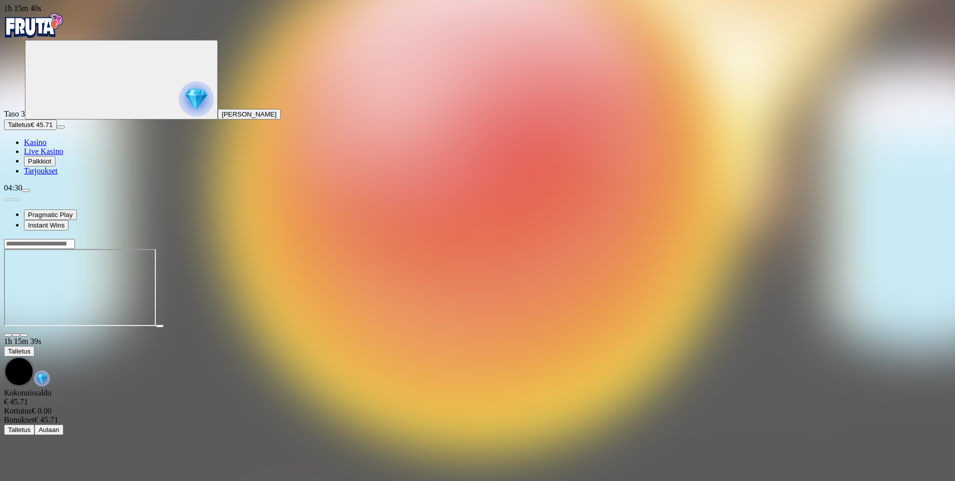
click at [46, 146] on span "Kasino" at bounding box center [35, 142] width 22 height 8
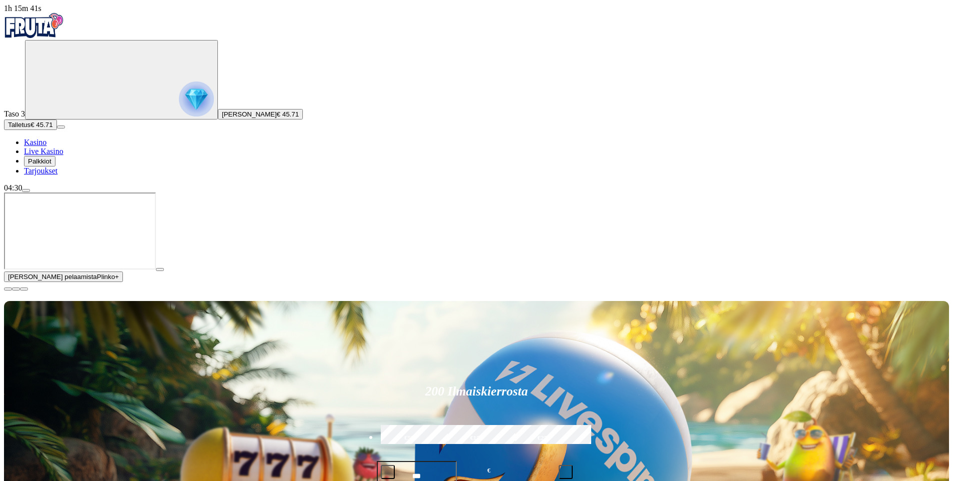
click at [277, 118] on span "€ 45.71" at bounding box center [288, 113] width 22 height 7
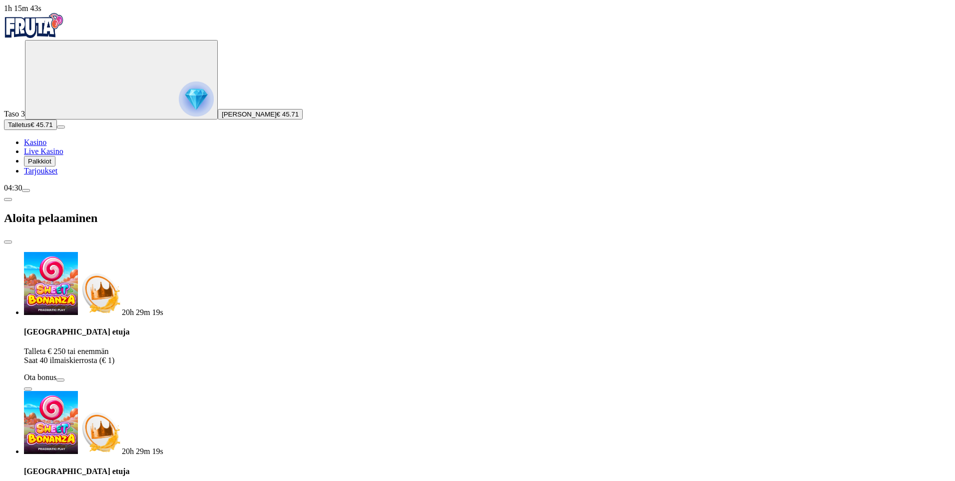
click at [8, 242] on span "close icon" at bounding box center [8, 242] width 0 height 0
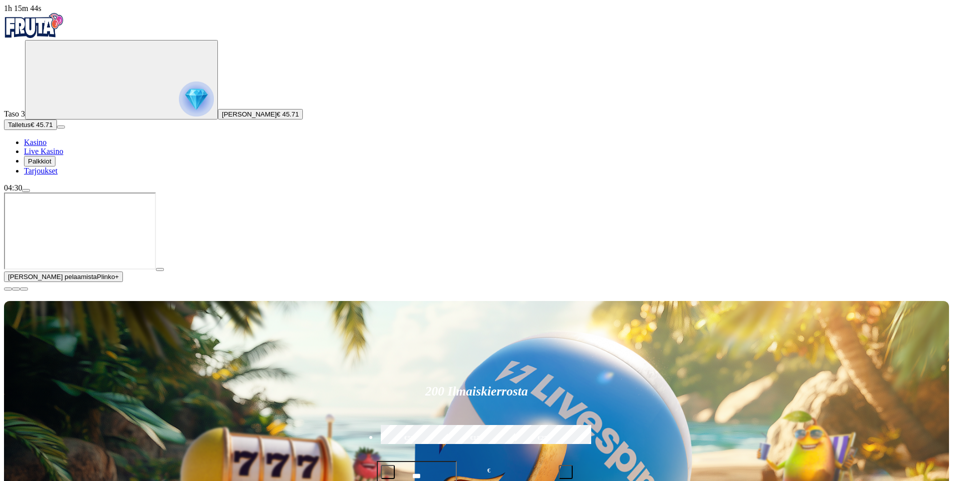
click at [26, 190] on span "menu icon" at bounding box center [26, 190] width 0 height 0
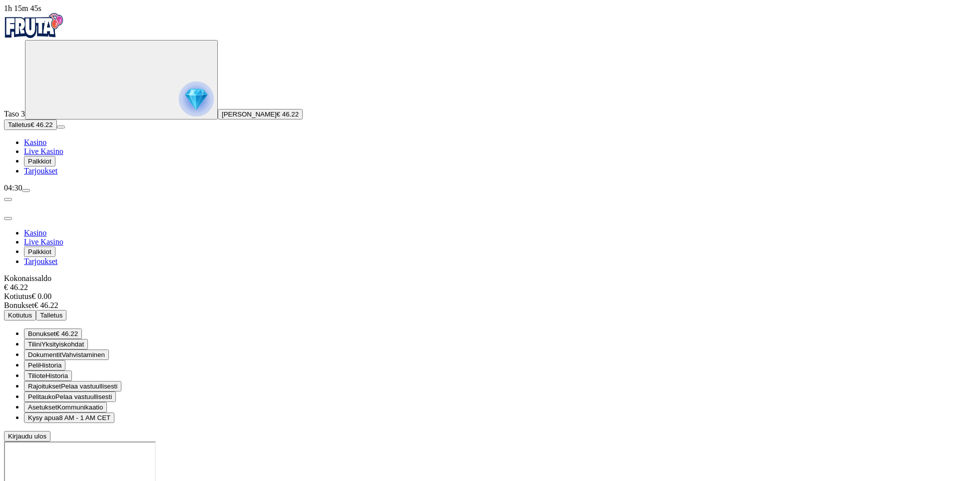
click at [78, 330] on span "€ 46.22" at bounding box center [67, 333] width 22 height 7
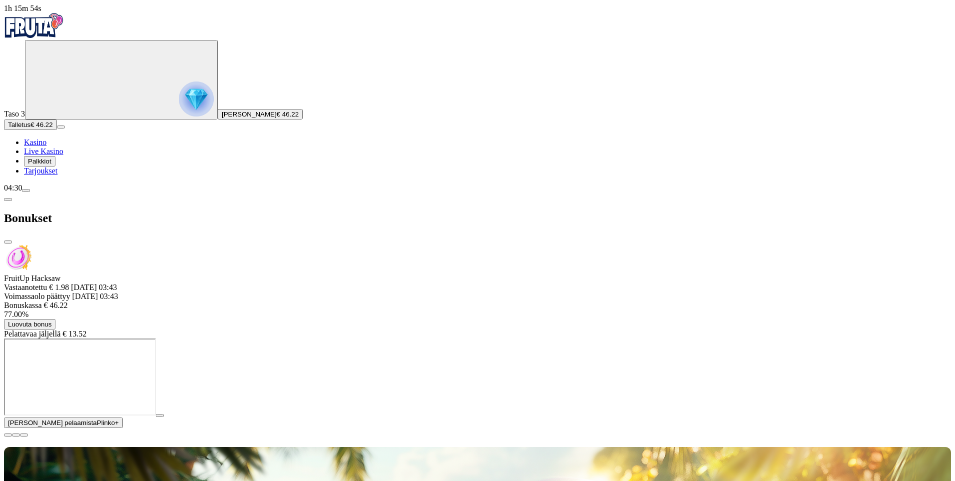
click at [291, 192] on div "Bonukset" at bounding box center [477, 217] width 947 height 51
click at [8, 242] on span "close icon" at bounding box center [8, 242] width 0 height 0
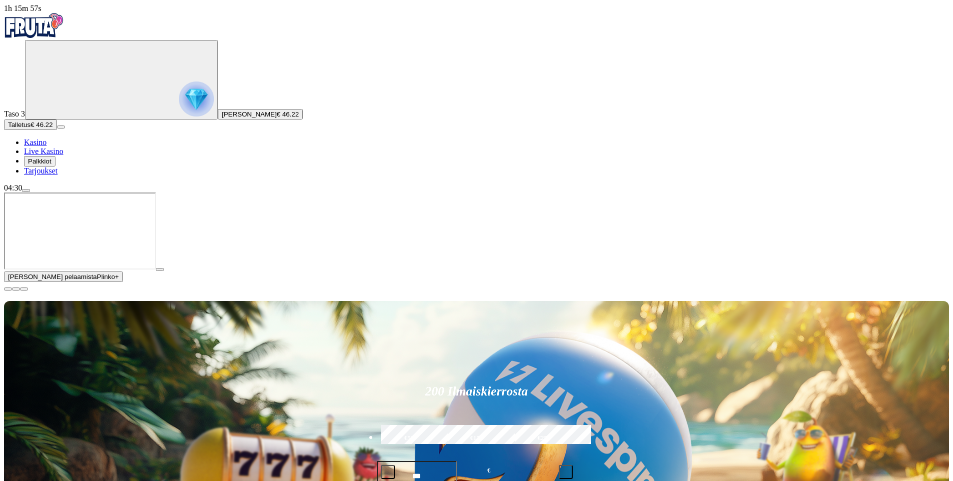
click at [8, 289] on span "close icon" at bounding box center [8, 289] width 0 height 0
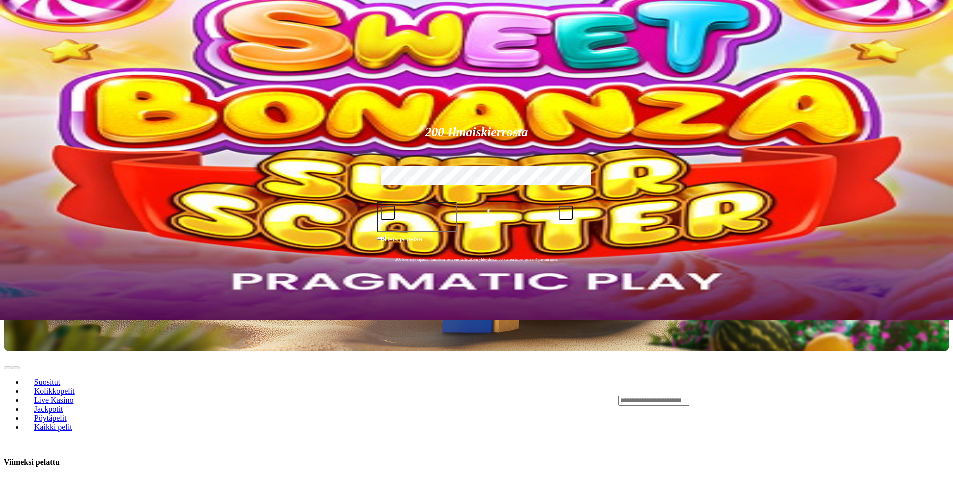
scroll to position [150, 0]
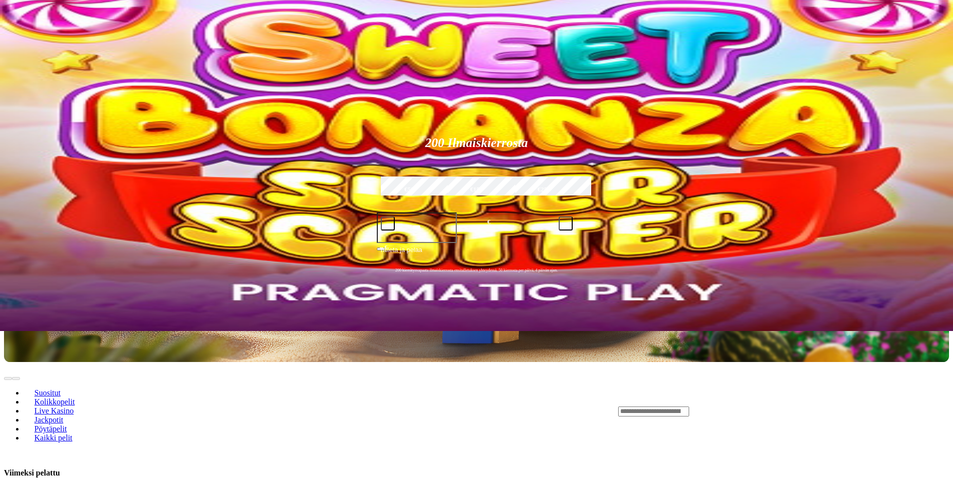
click at [758, 406] on div "Lobby" at bounding box center [783, 411] width 331 height 10
click at [759, 406] on div "Lobby" at bounding box center [783, 411] width 331 height 10
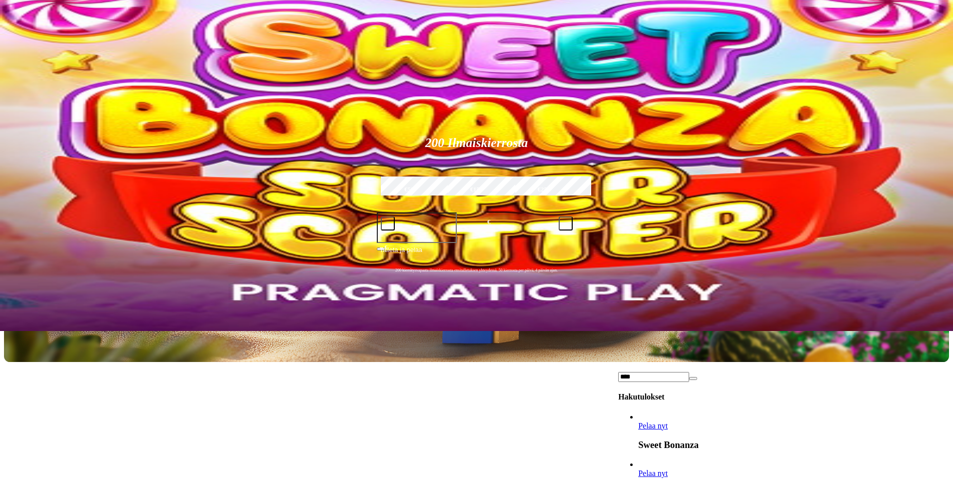
scroll to position [600, 0]
type input "****"
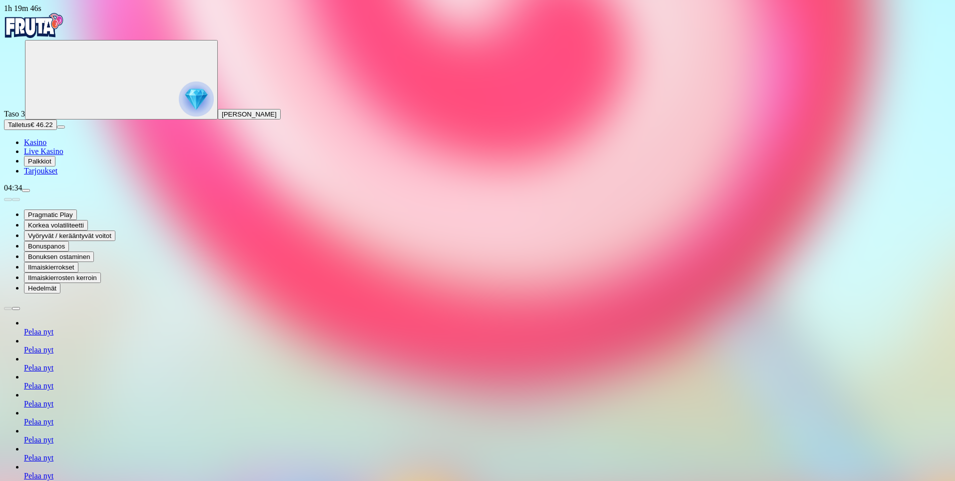
click at [46, 146] on span "Kasino" at bounding box center [35, 142] width 22 height 8
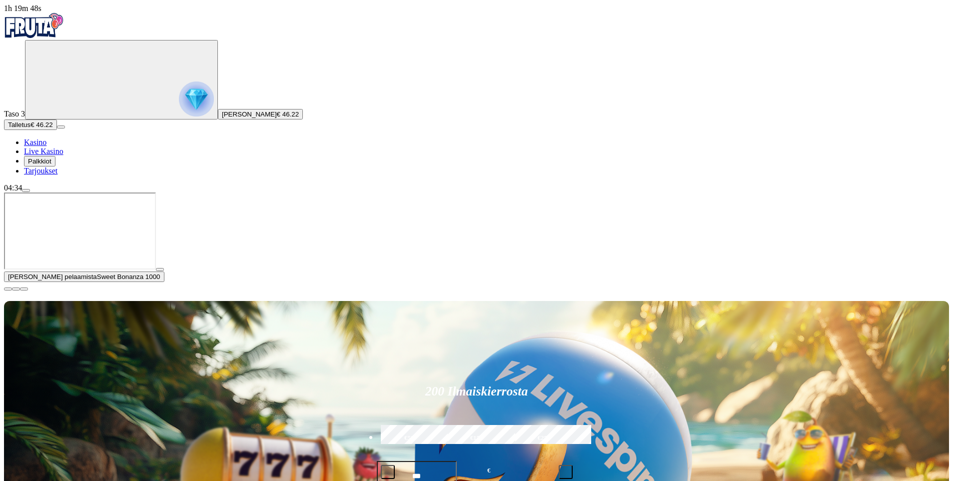
click at [8, 289] on span "close icon" at bounding box center [8, 289] width 0 height 0
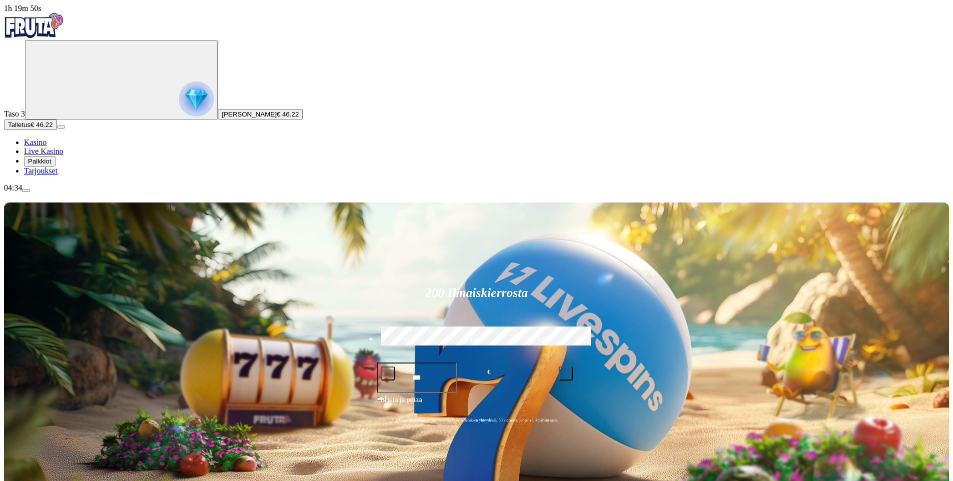
click at [61, 119] on div "Taso 3 Mattias Lihtkivi € 46.22" at bounding box center [476, 79] width 945 height 79
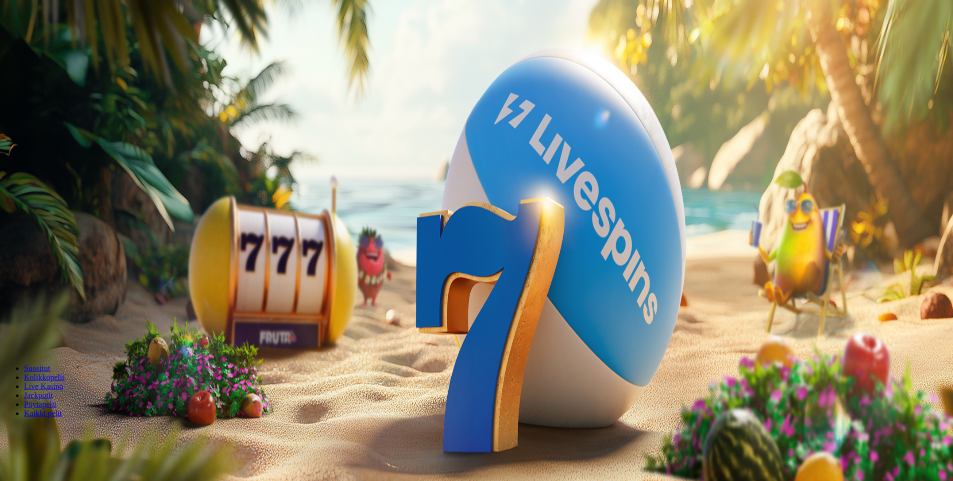
click at [218, 119] on button "[PERSON_NAME] € 64.75" at bounding box center [260, 114] width 85 height 10
click at [325, 192] on div "Aloita pelaaminen" at bounding box center [477, 217] width 947 height 51
drag, startPoint x: 334, startPoint y: 15, endPoint x: 241, endPoint y: 226, distance: 230.2
click at [8, 242] on span "close icon" at bounding box center [8, 242] width 0 height 0
click at [26, 190] on span "menu icon" at bounding box center [26, 190] width 0 height 0
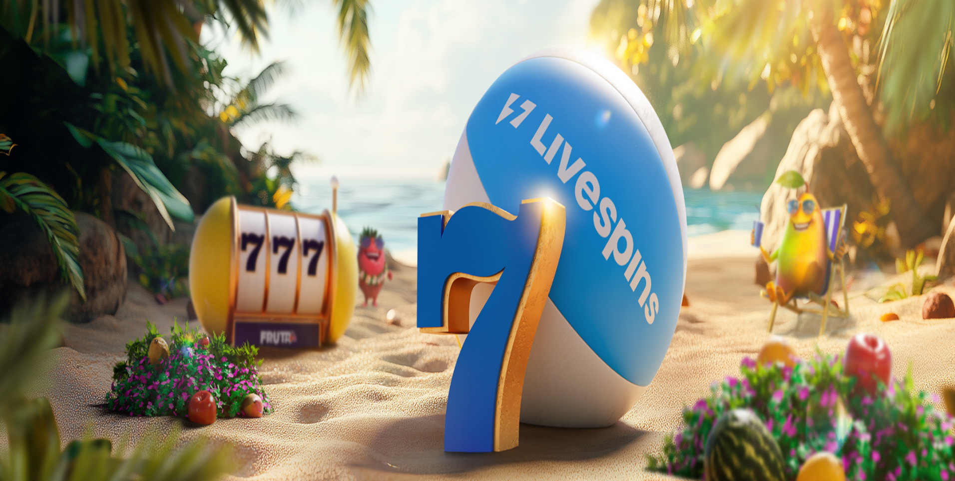
click at [78, 330] on span "€ 64.75" at bounding box center [67, 333] width 22 height 7
click at [8, 242] on span "close icon" at bounding box center [8, 242] width 0 height 0
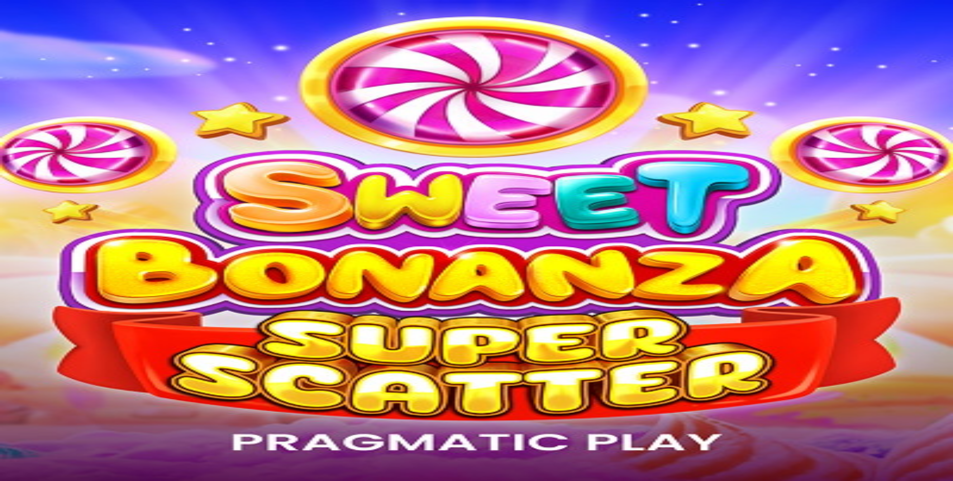
click at [780, 426] on div "Lobby" at bounding box center [476, 431] width 945 height 10
click at [75, 426] on input "Search" at bounding box center [39, 431] width 71 height 10
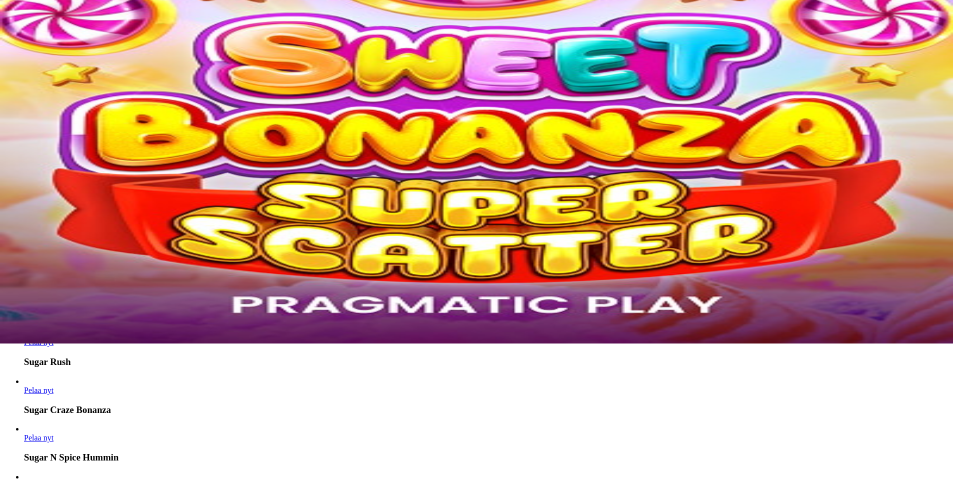
scroll to position [150, 0]
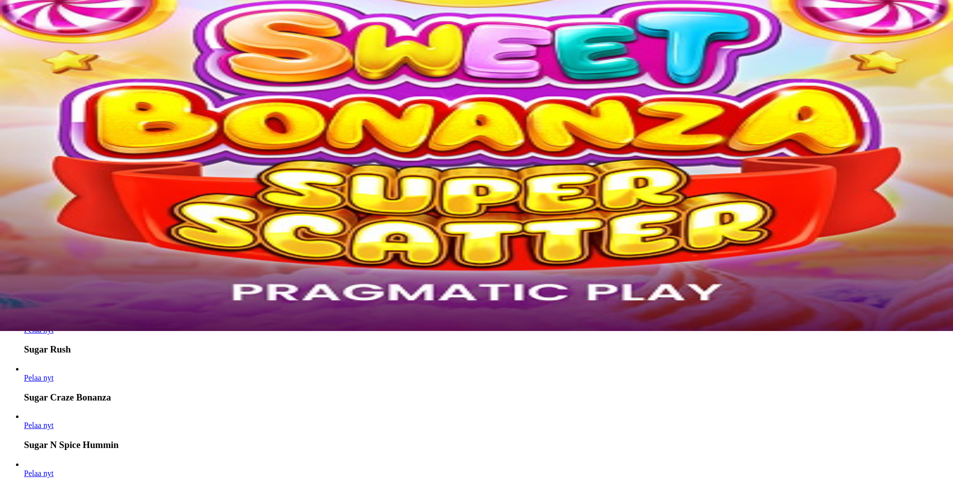
type input "*****"
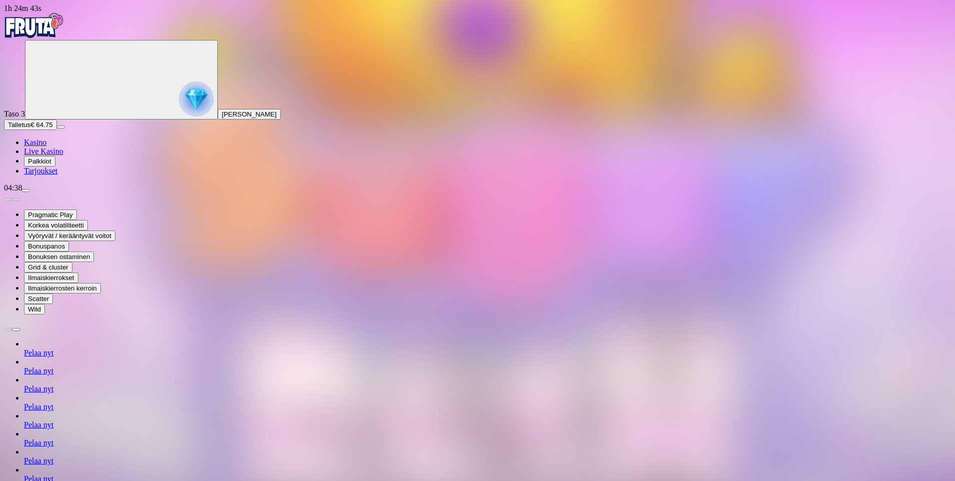
click at [46, 146] on span "Kasino" at bounding box center [35, 142] width 22 height 8
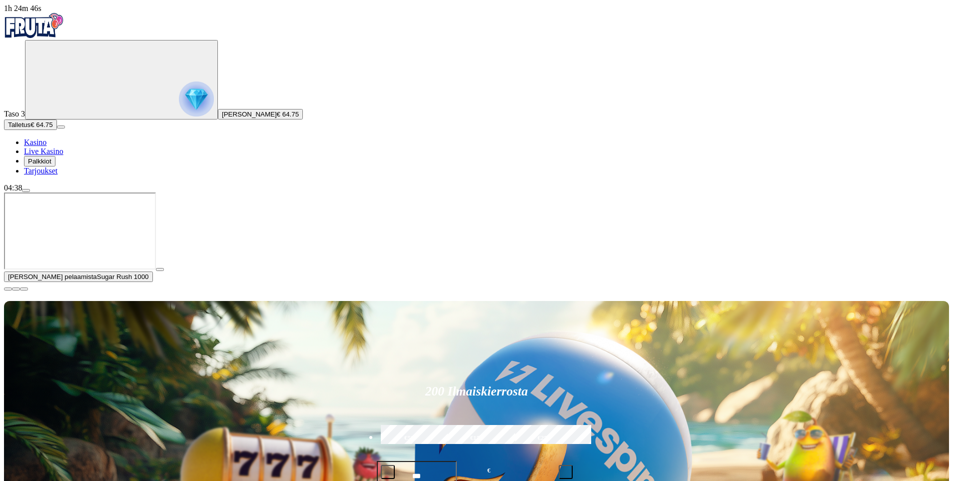
click at [26, 190] on span "menu icon" at bounding box center [26, 190] width 0 height 0
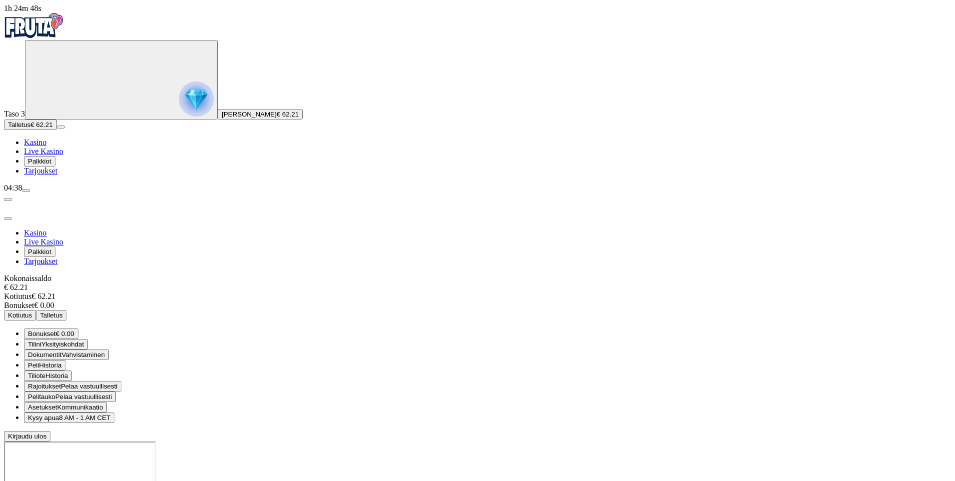
click at [56, 330] on span "Bonukset" at bounding box center [42, 333] width 28 height 7
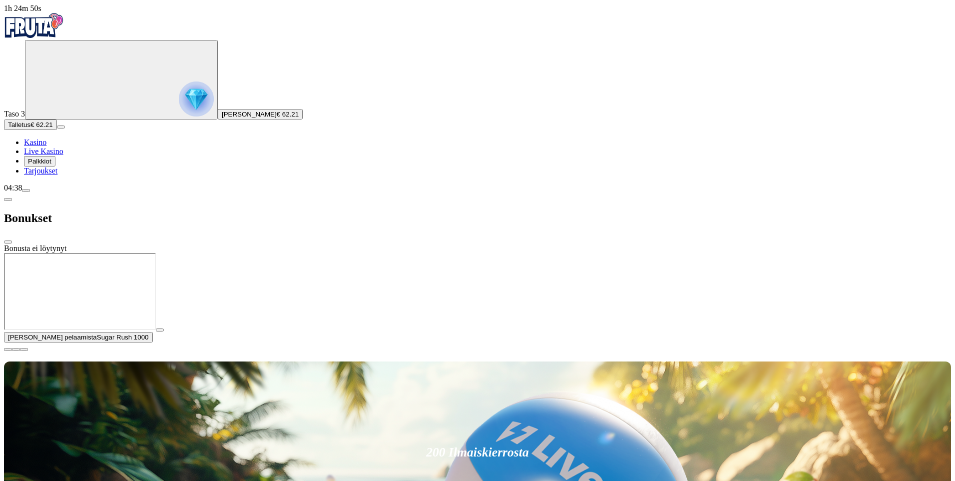
click at [8, 242] on span "close icon" at bounding box center [8, 242] width 0 height 0
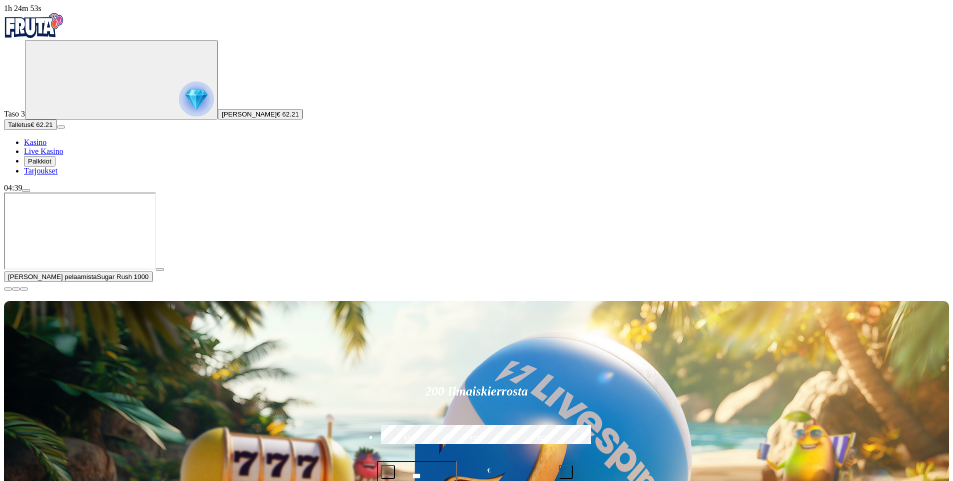
click at [277, 118] on span "€ 62.21" at bounding box center [288, 113] width 22 height 7
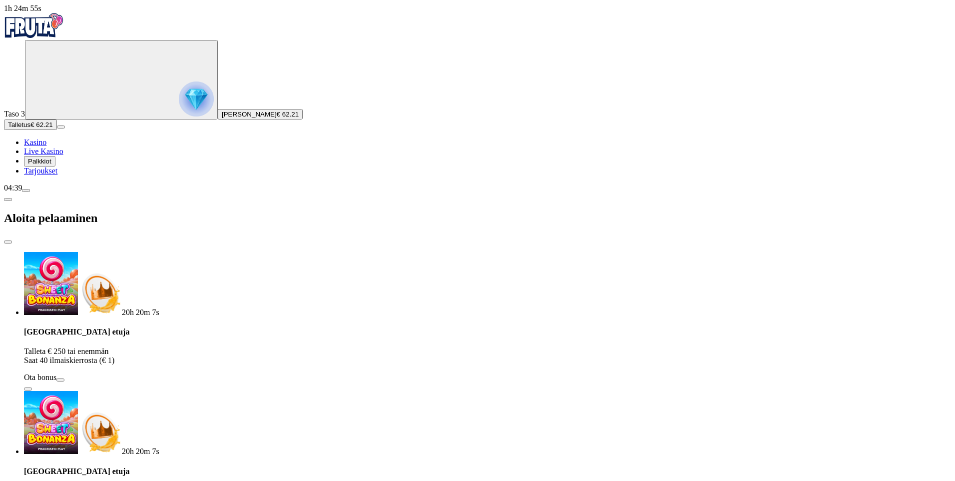
click at [8, 242] on span "close icon" at bounding box center [8, 242] width 0 height 0
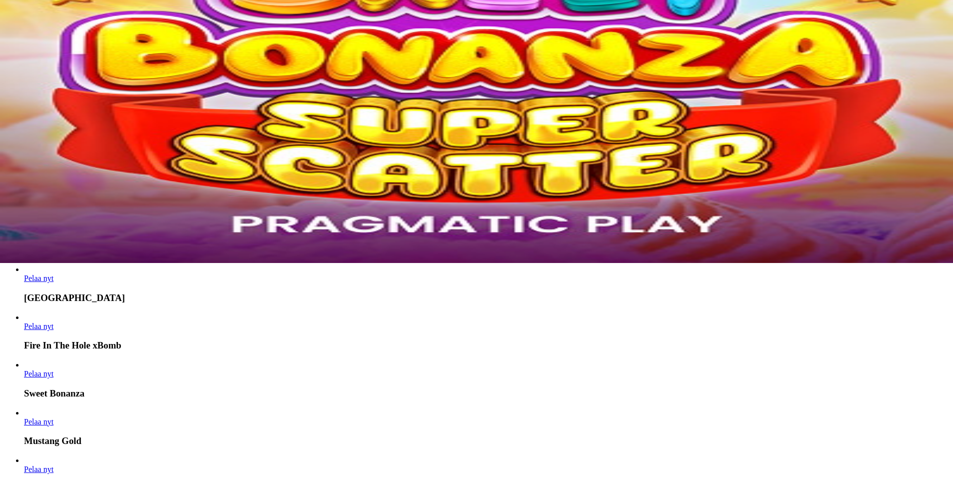
scroll to position [250, 0]
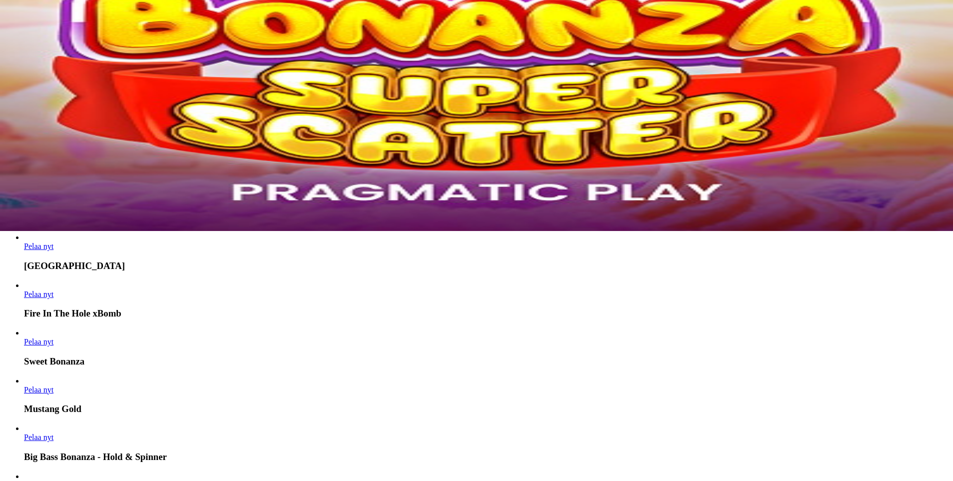
click at [75, 176] on input "Search" at bounding box center [39, 181] width 71 height 10
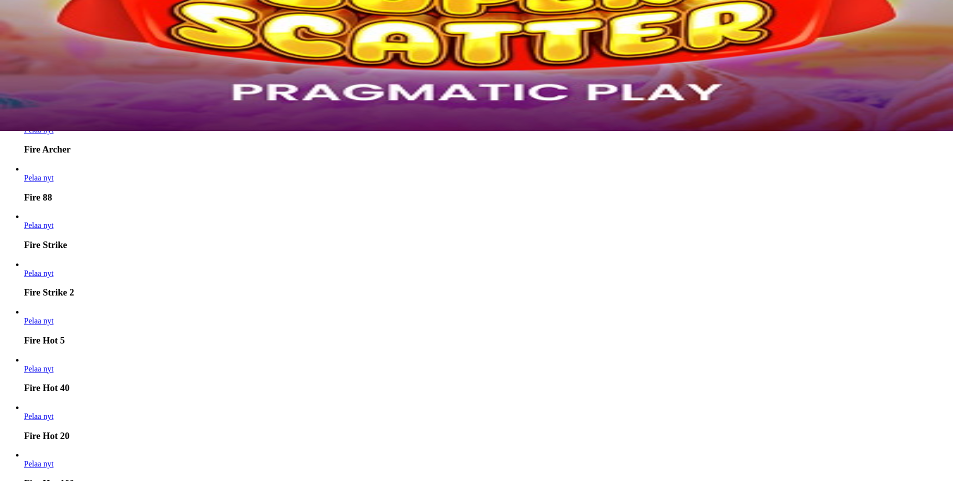
scroll to position [1714, 0]
type input "****"
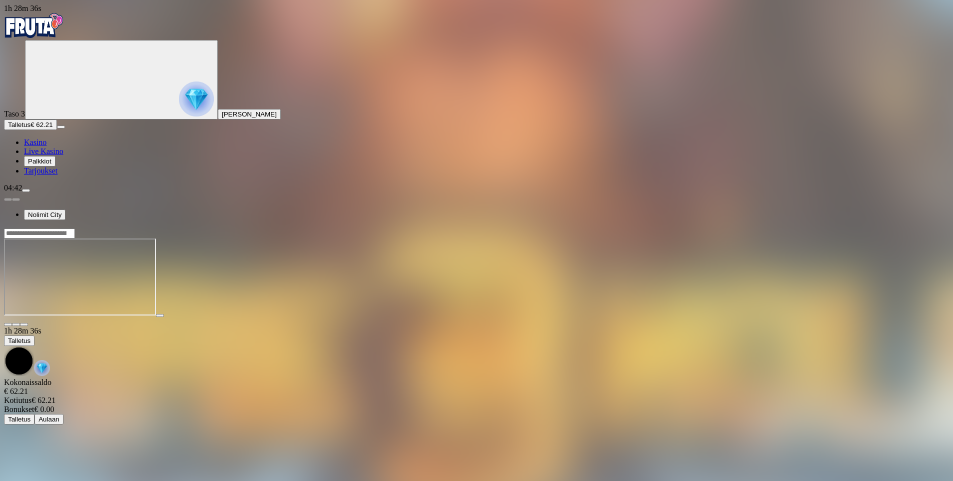
click at [46, 146] on span "Kasino" at bounding box center [35, 142] width 22 height 8
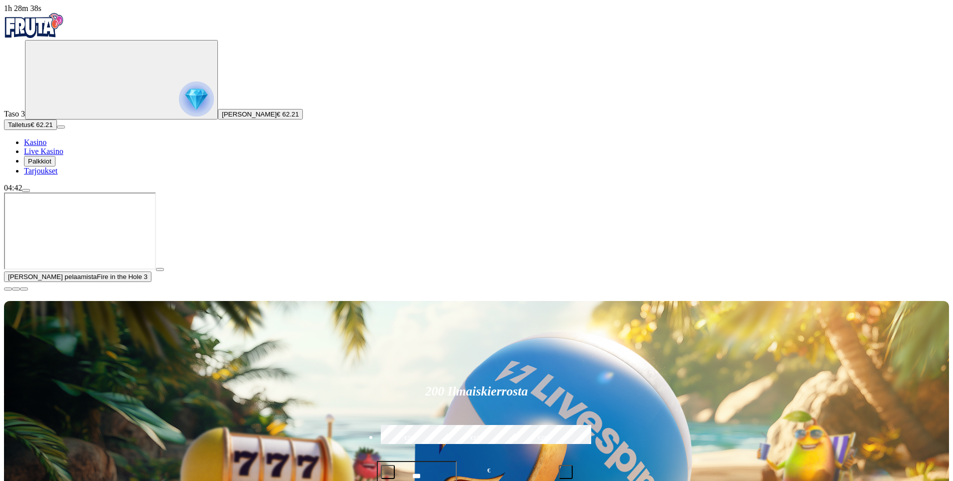
click at [26, 190] on span "menu icon" at bounding box center [26, 190] width 0 height 0
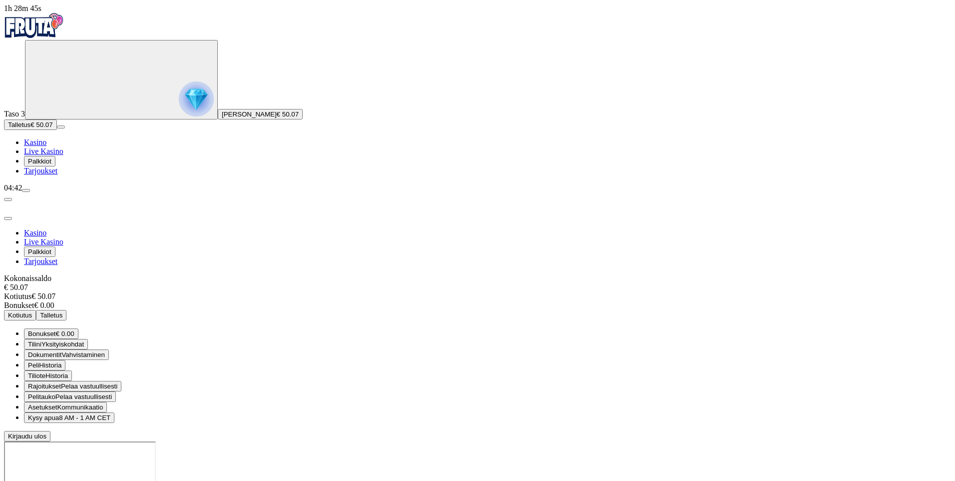
click at [32, 311] on span "Kotiutus" at bounding box center [20, 314] width 24 height 7
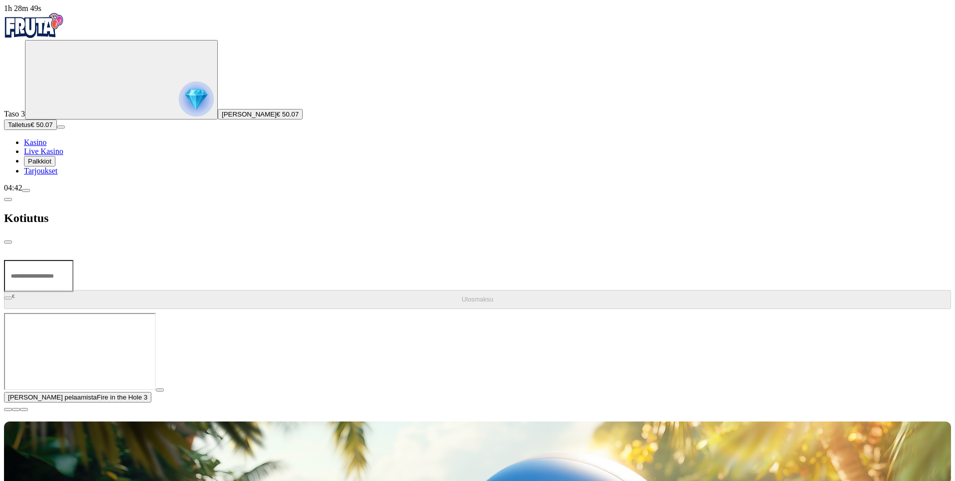
click at [73, 260] on input "number" at bounding box center [38, 276] width 69 height 32
type input "**"
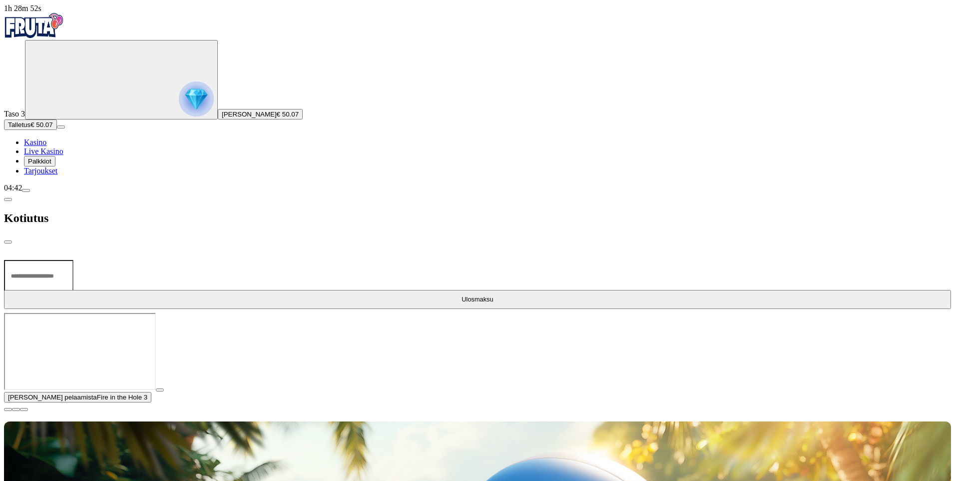
click at [267, 290] on button "Ulosmaksu" at bounding box center [477, 299] width 947 height 19
click at [8, 242] on span "close icon" at bounding box center [8, 242] width 0 height 0
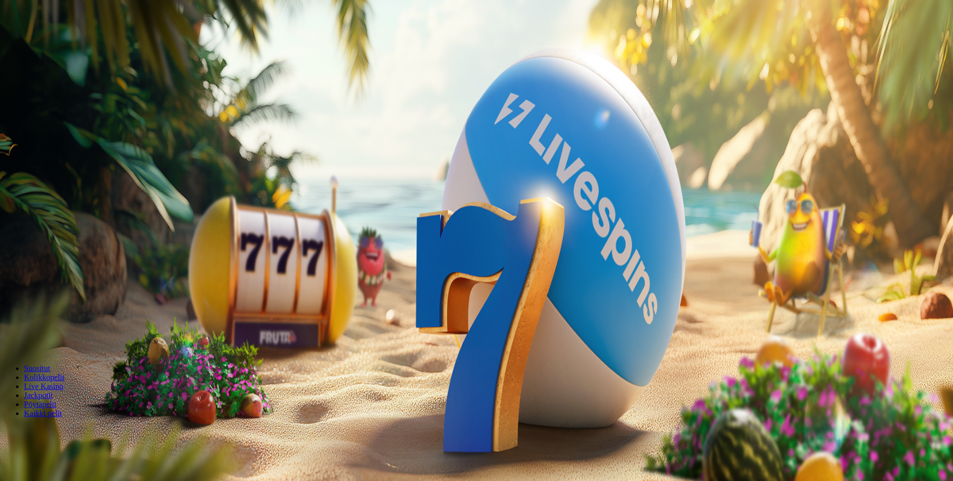
click at [85, 192] on div "04:44" at bounding box center [476, 187] width 945 height 9
click at [26, 190] on span "menu icon" at bounding box center [26, 190] width 0 height 0
click at [84, 340] on span "Yksityiskohdat" at bounding box center [62, 343] width 42 height 7
click at [46, 146] on span "Kasino" at bounding box center [35, 142] width 22 height 8
drag, startPoint x: 91, startPoint y: 455, endPoint x: 91, endPoint y: 463, distance: 8.0
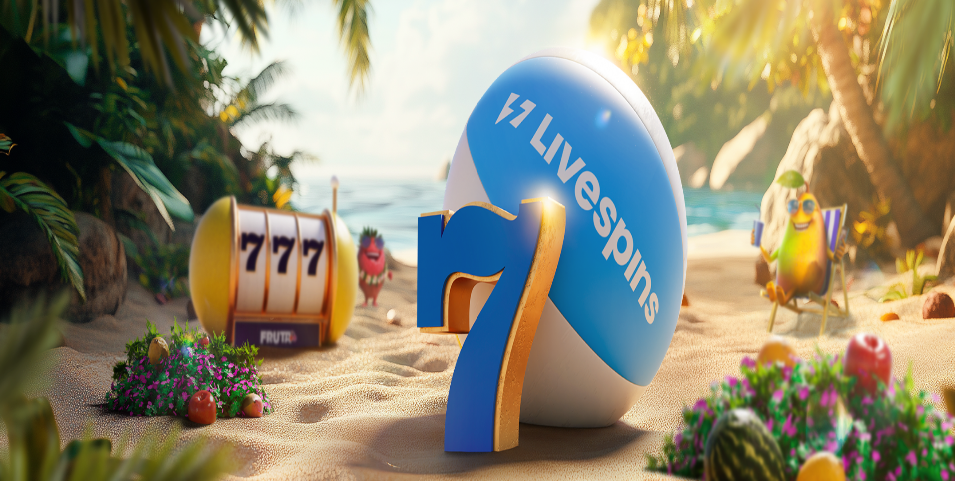
click at [91, 192] on div "04:44" at bounding box center [477, 187] width 947 height 9
click at [26, 190] on span "menu icon" at bounding box center [26, 190] width 0 height 0
click at [46, 432] on span "Kirjaudu ulos" at bounding box center [27, 435] width 38 height 7
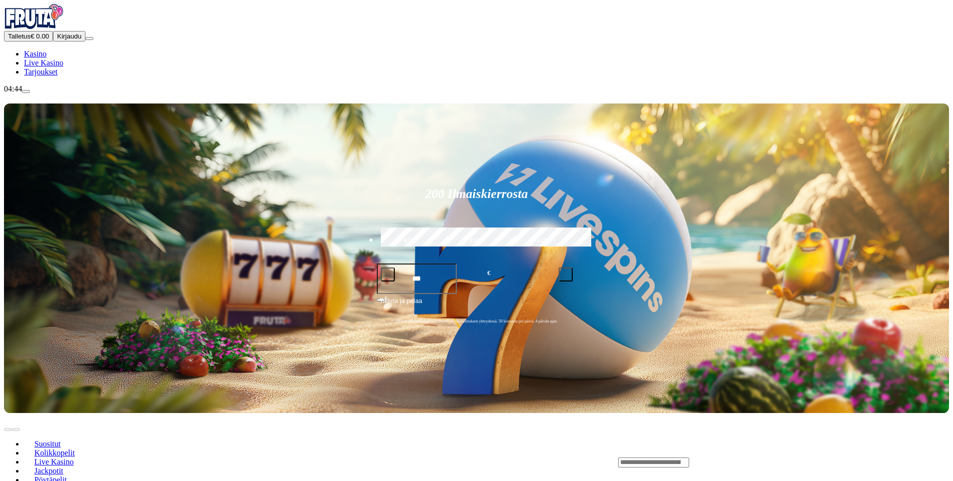
click at [361, 413] on header "Suositut Kolikkopelit Live Kasino Jackpotit Pöytäpelit Kaikki pelit" at bounding box center [476, 462] width 945 height 98
